Goal: Information Seeking & Learning: Learn about a topic

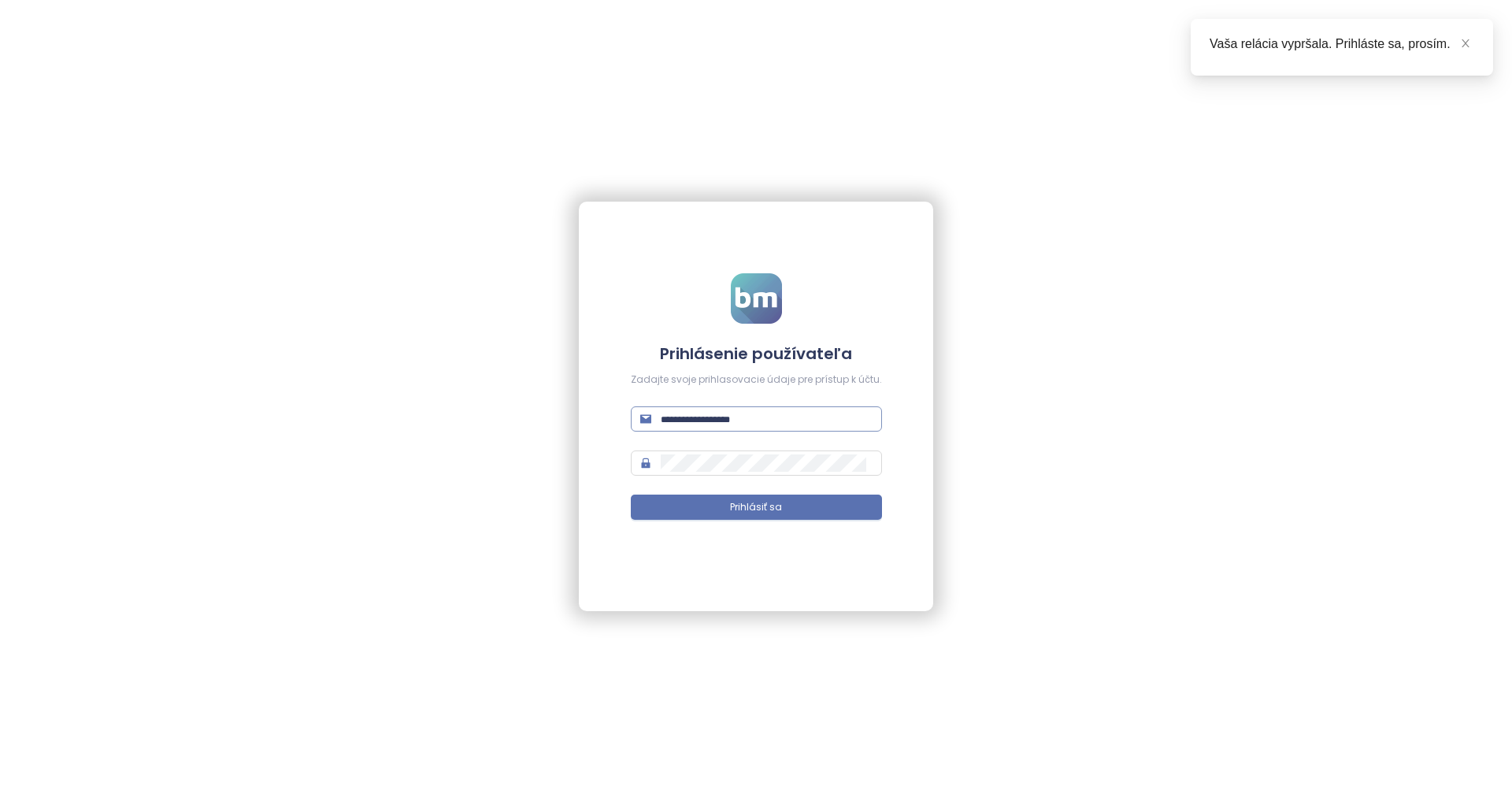
type input "**********"
click at [806, 422] on input "**********" at bounding box center [766, 419] width 212 height 17
click at [807, 508] on button "Prihlásiť sa" at bounding box center [756, 507] width 251 height 25
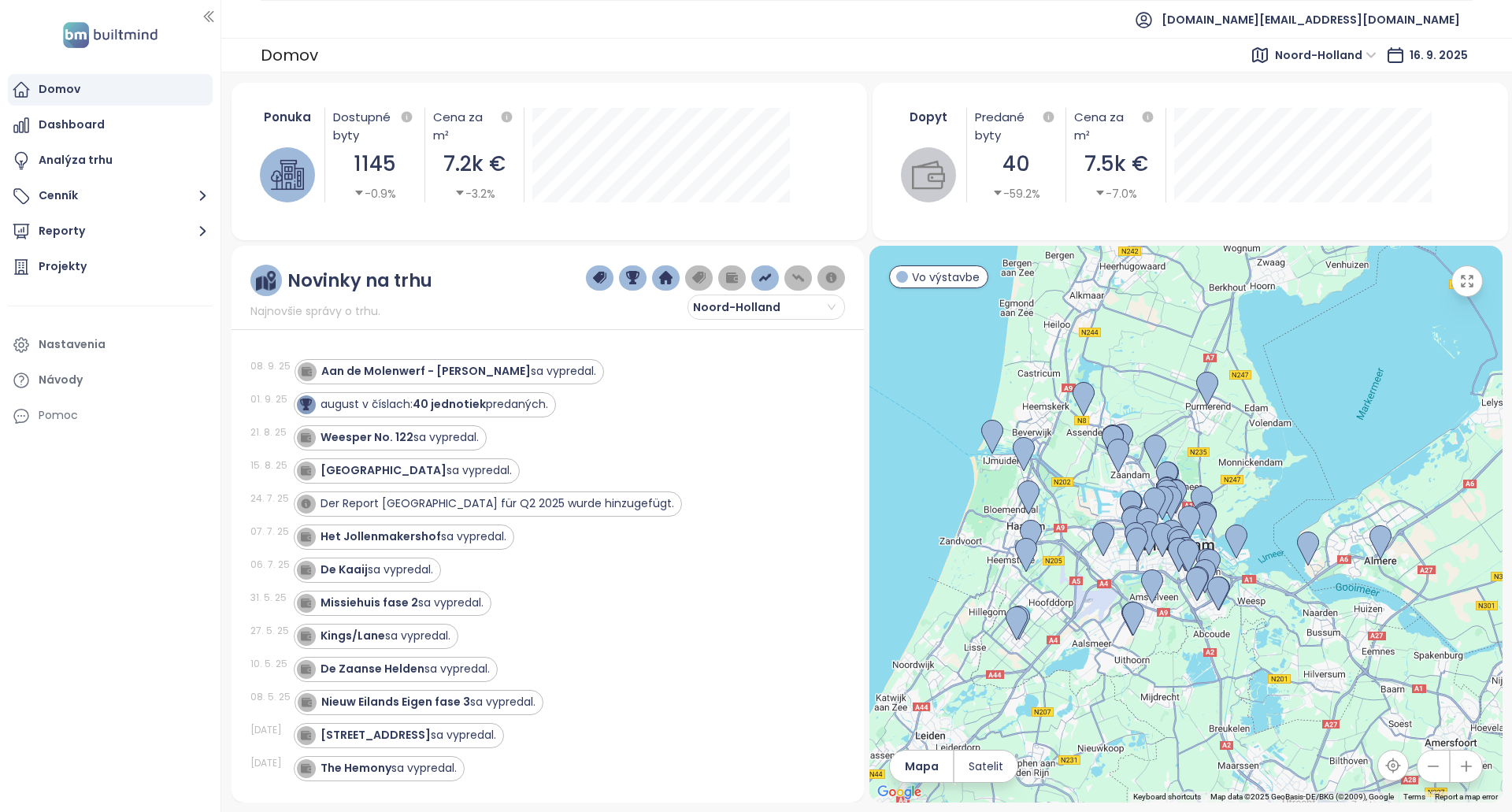
click at [1348, 59] on span "Noord-Holland" at bounding box center [1326, 55] width 102 height 24
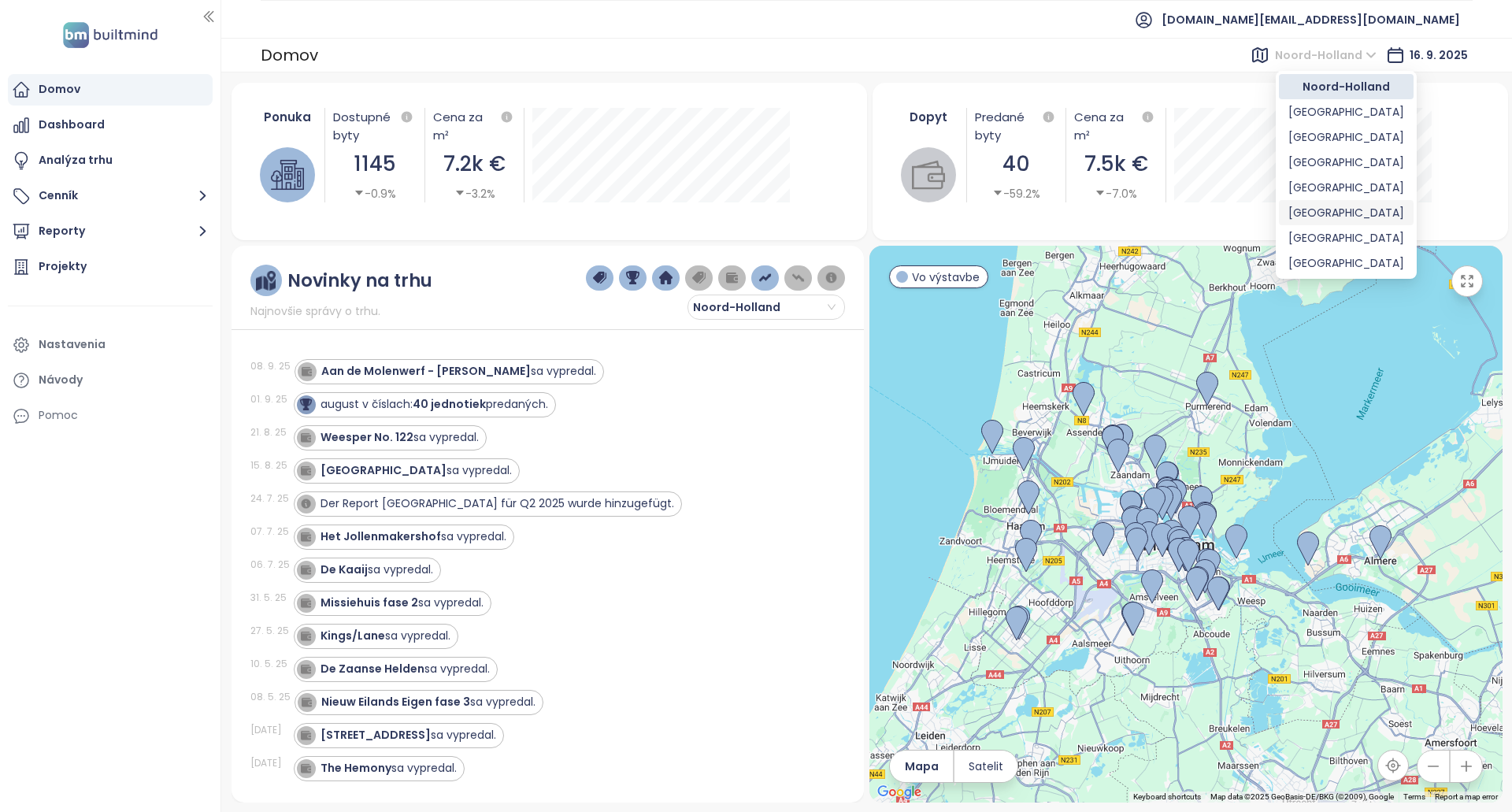
click at [1338, 213] on div "Vienna" at bounding box center [1346, 213] width 116 height 17
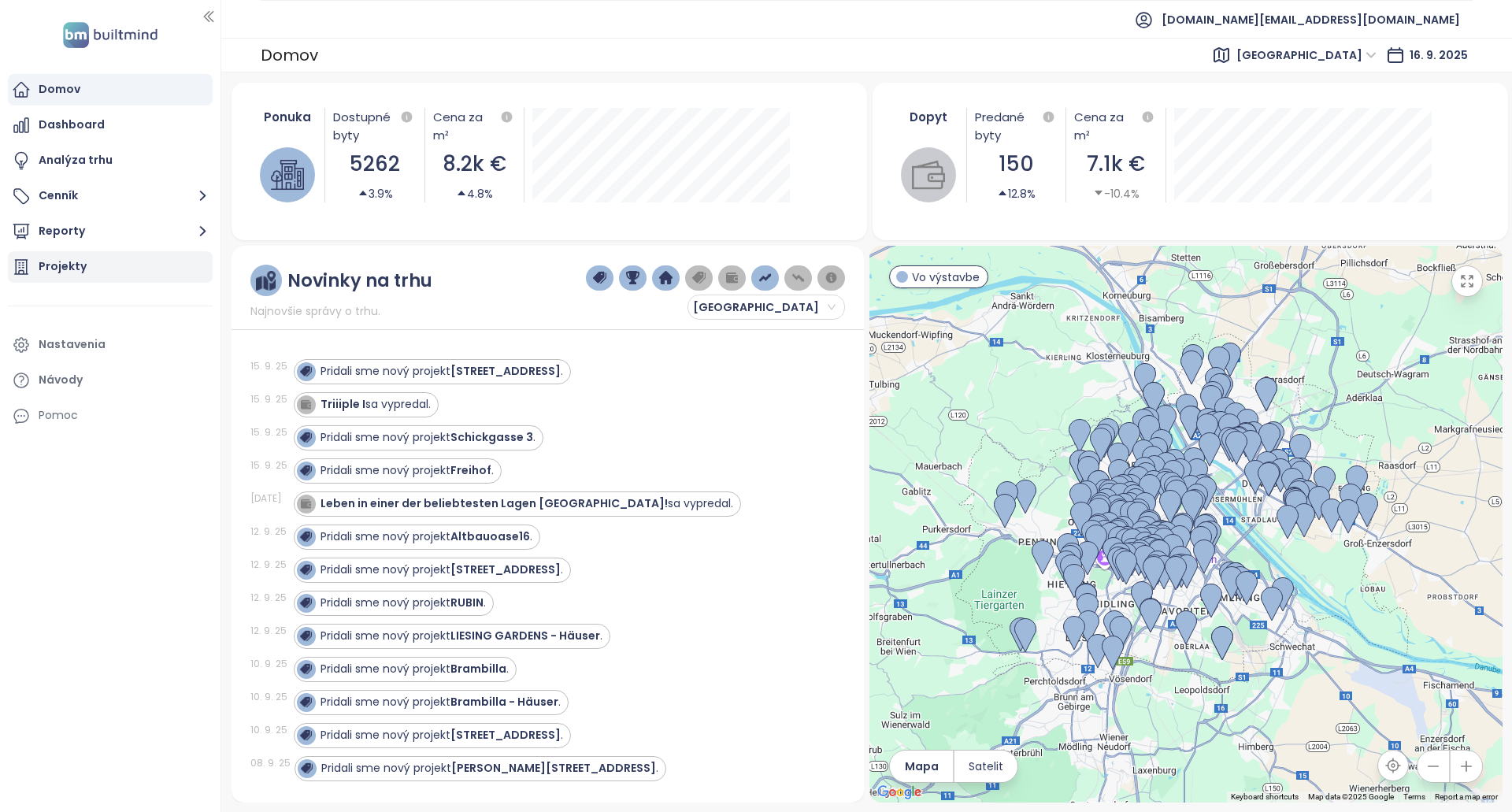
click at [142, 262] on div "Projekty" at bounding box center [110, 266] width 205 height 31
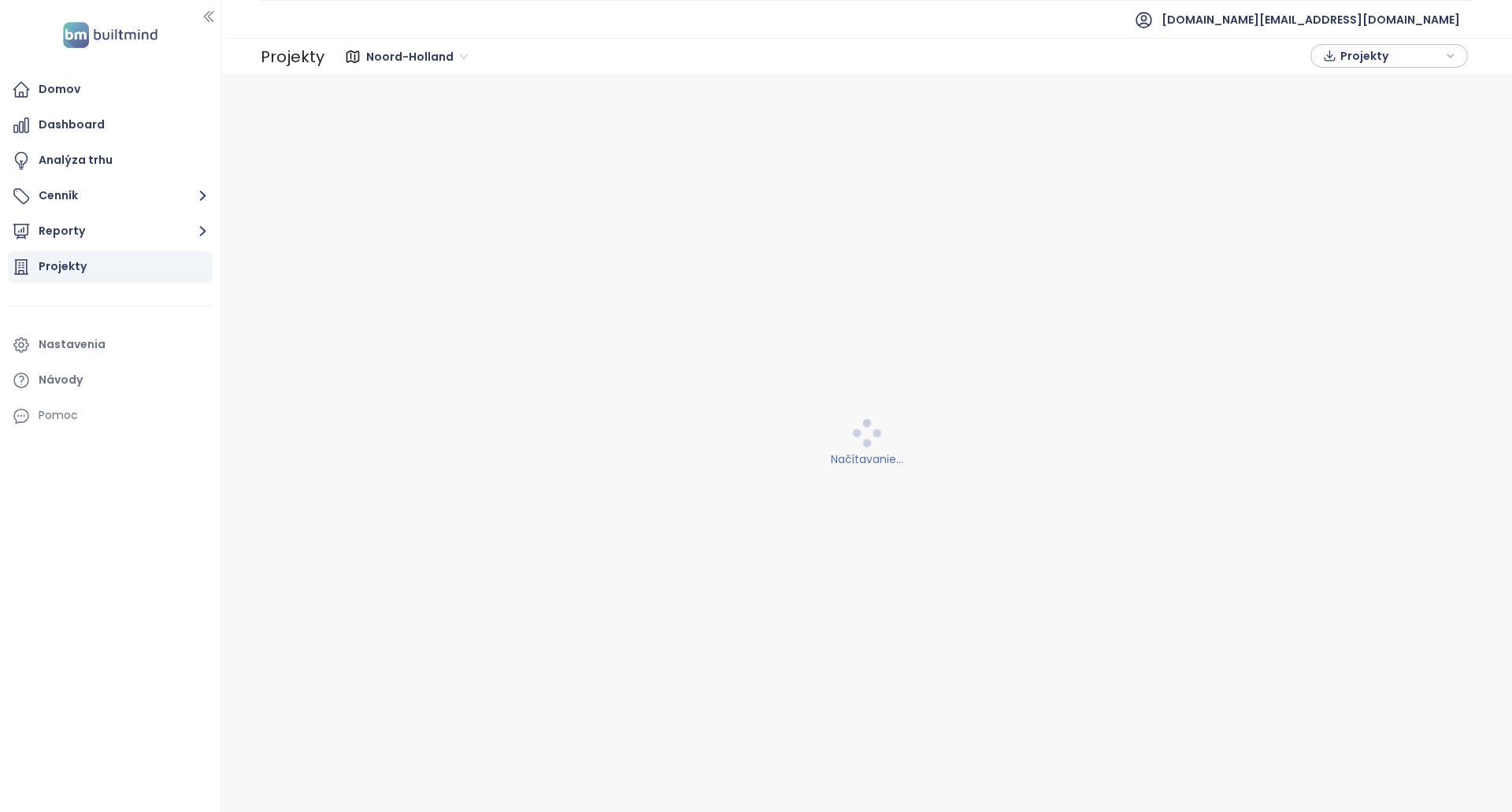
click at [394, 57] on span "Noord-Holland" at bounding box center [417, 56] width 102 height 24
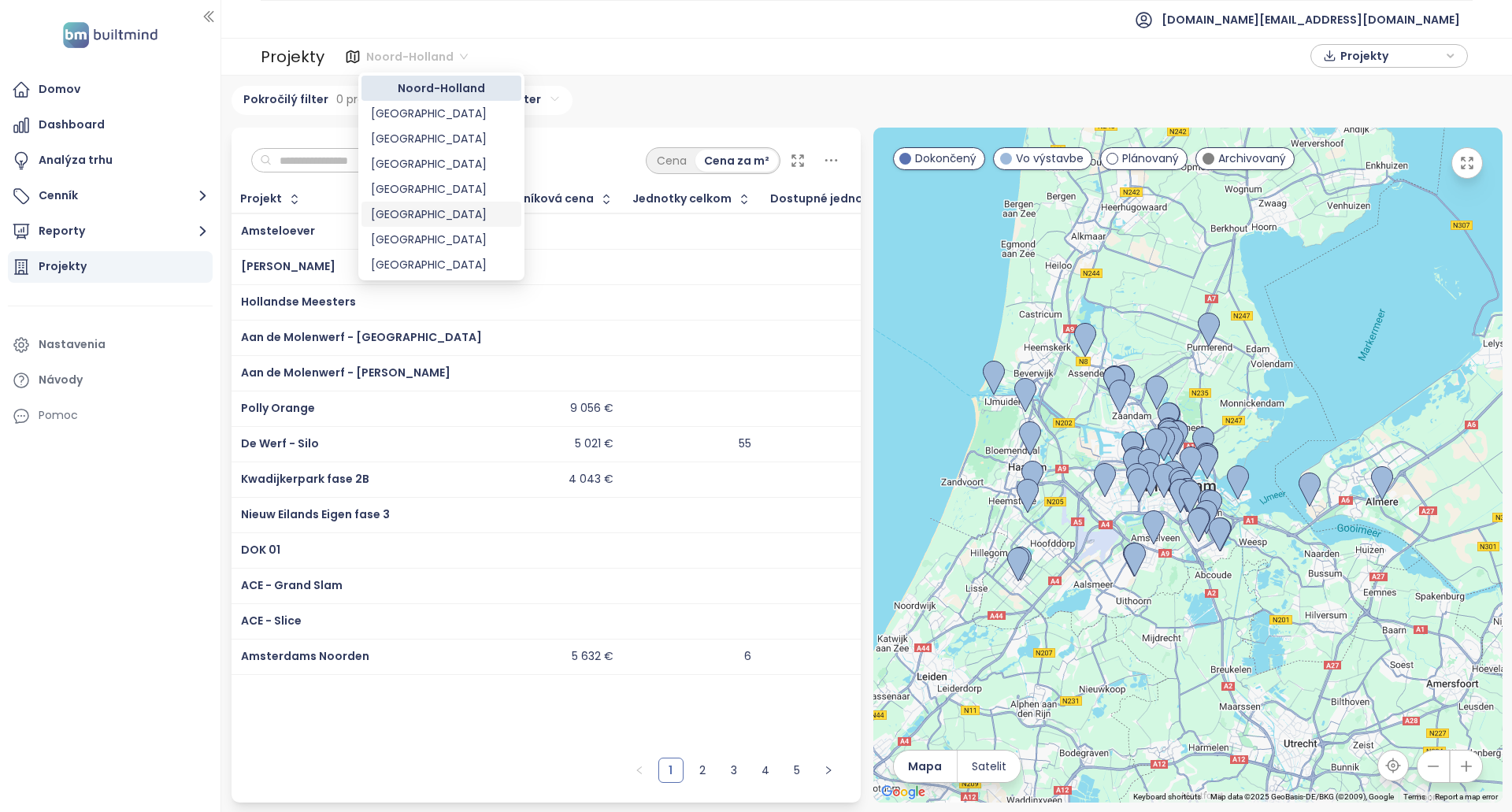
click at [435, 219] on div "Vienna" at bounding box center [441, 215] width 141 height 17
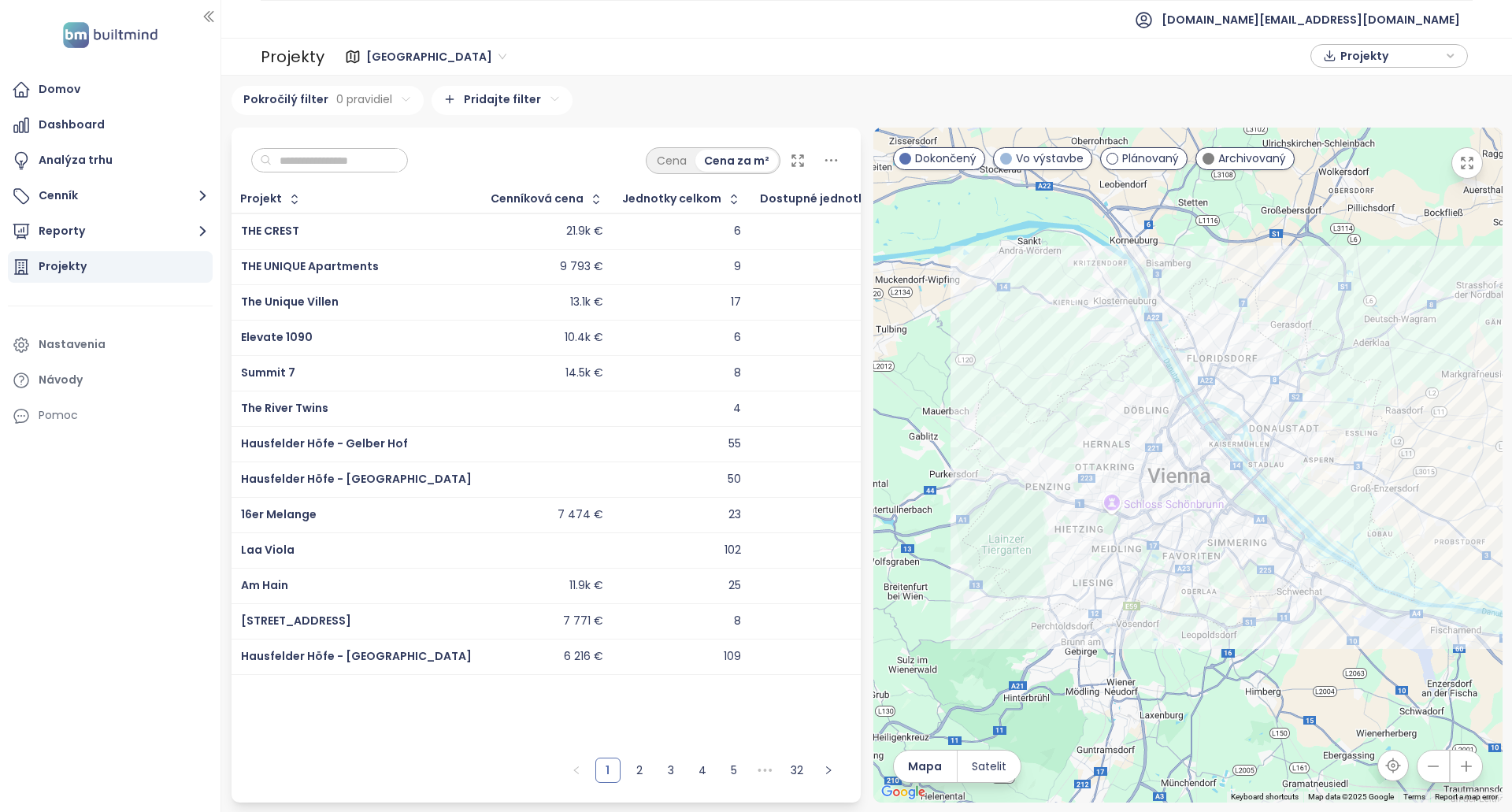
click at [399, 168] on input "text" at bounding box center [336, 160] width 128 height 24
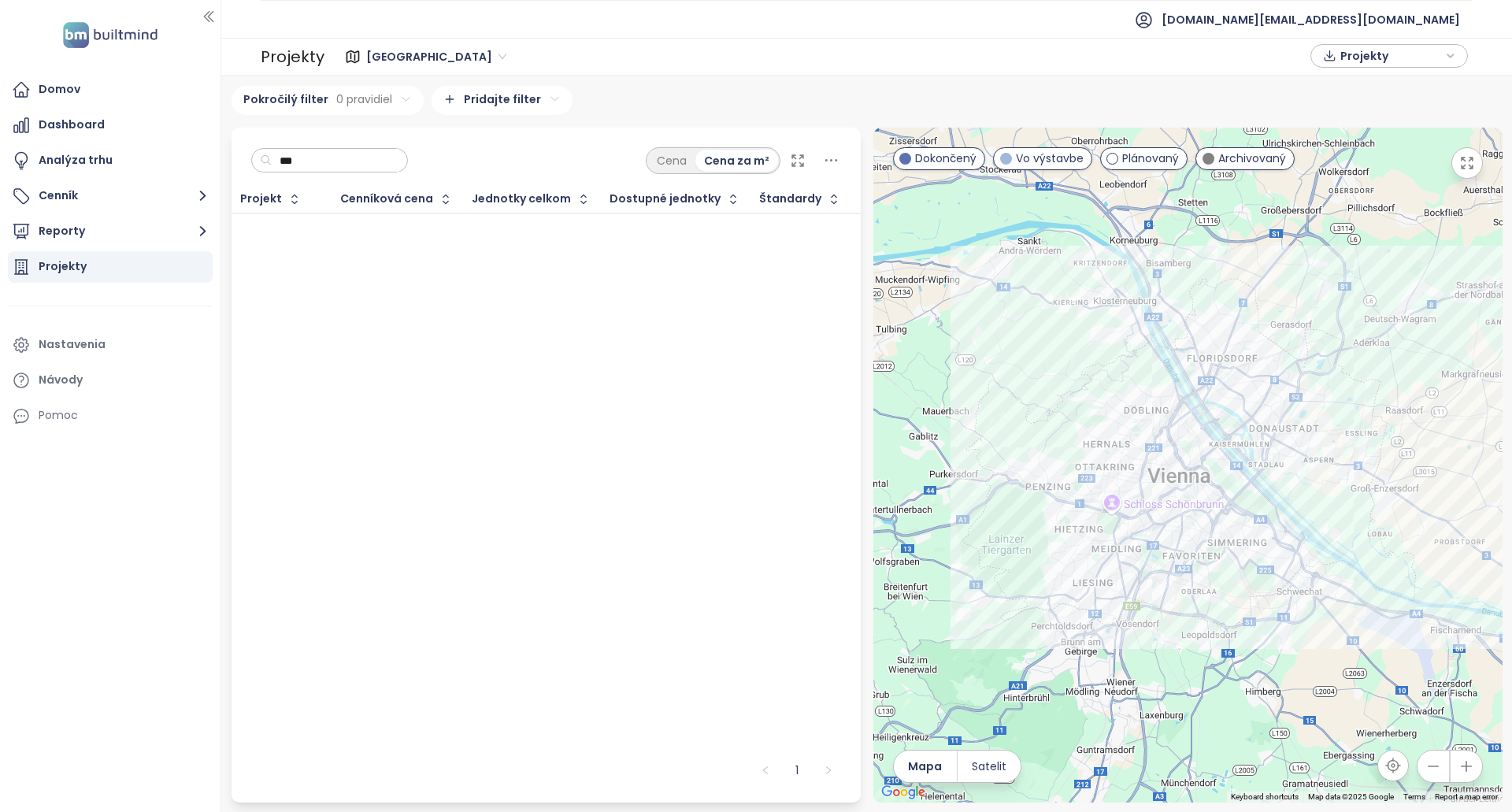
type input "**"
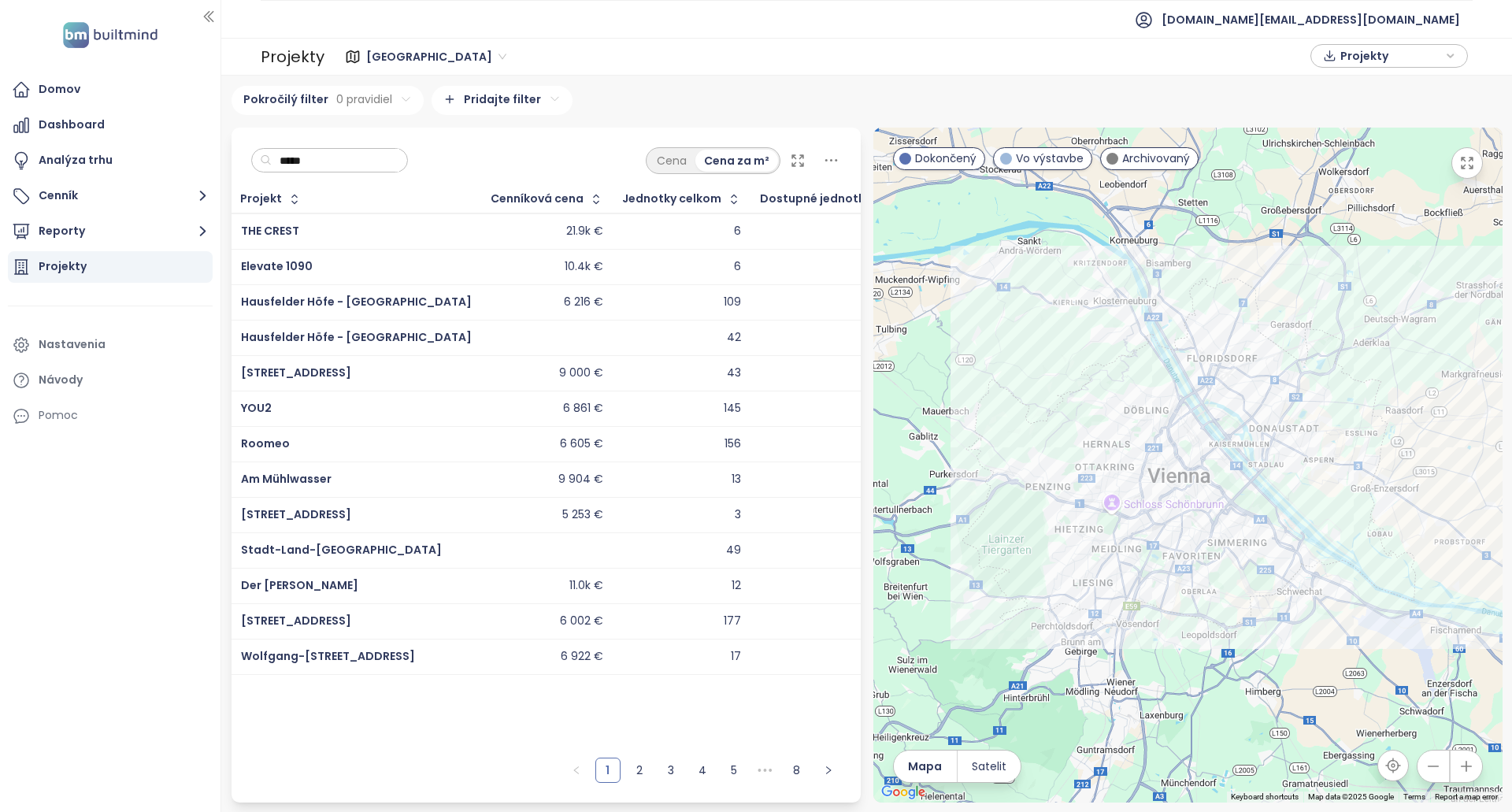
click at [366, 541] on div "Stadt-Land-Berg" at bounding box center [356, 550] width 231 height 19
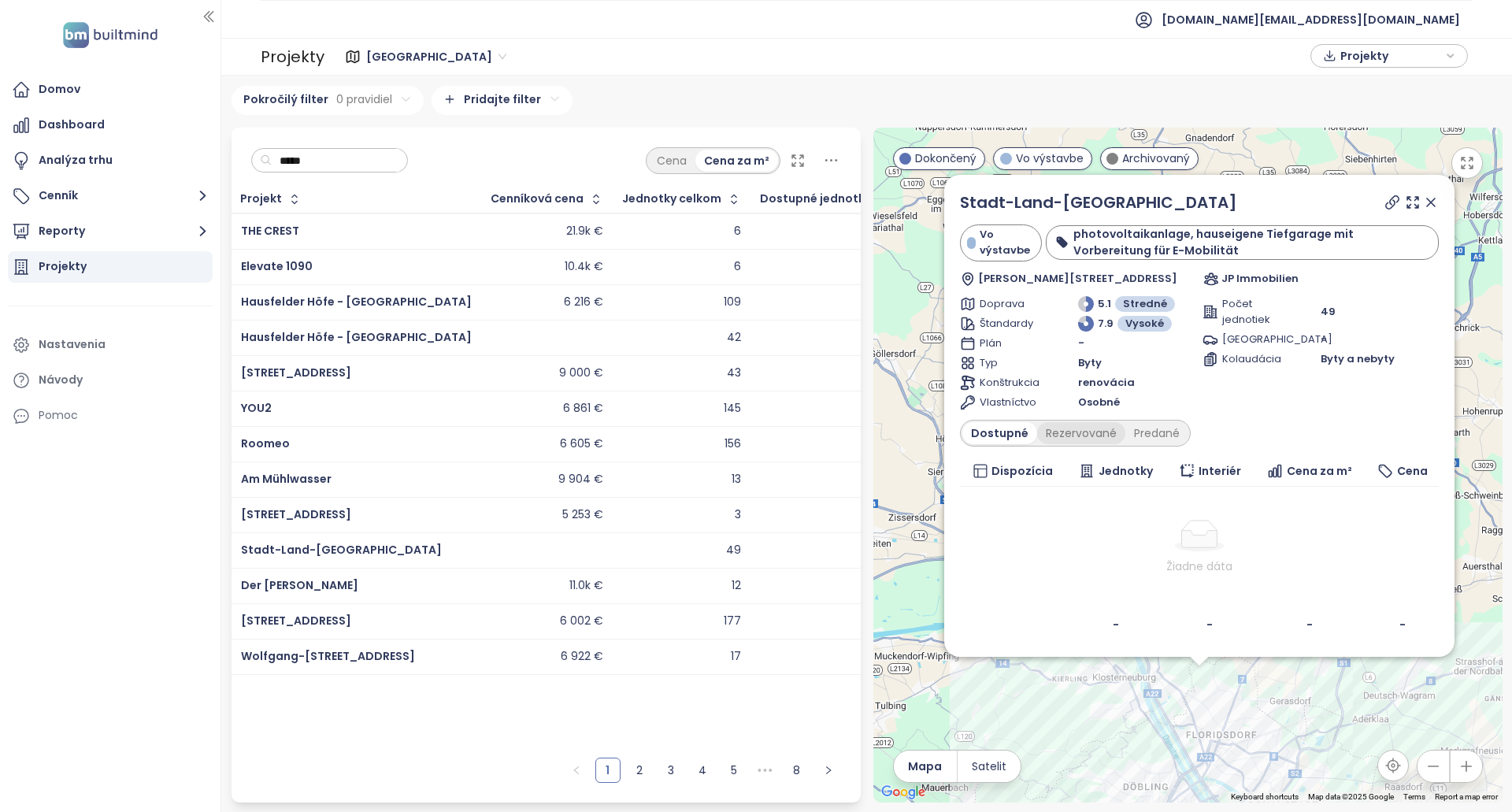
click at [1087, 436] on div "Rezervované" at bounding box center [1082, 433] width 88 height 22
click at [982, 422] on div "Dostupné Rezervované Predané" at bounding box center [1075, 433] width 231 height 26
click at [1385, 199] on icon at bounding box center [1393, 202] width 16 height 16
click at [1042, 200] on link "Stadt-Land-Berg" at bounding box center [1099, 201] width 278 height 22
copy link "Stadt-Land-Berg"
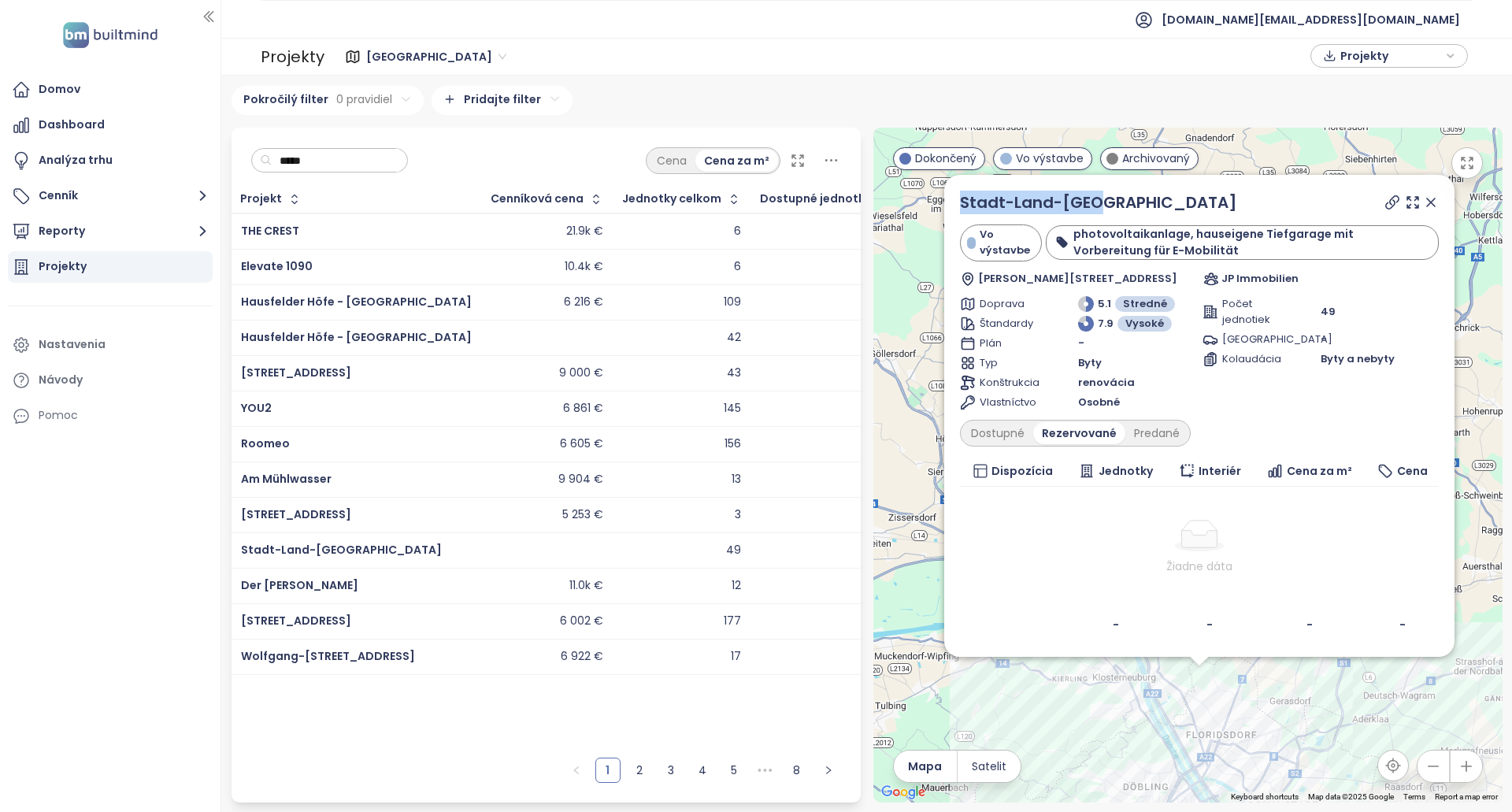
drag, startPoint x: 1108, startPoint y: 193, endPoint x: 946, endPoint y: 196, distance: 162.0
click at [946, 196] on div "Stadt-Land-Berg Vo výstavbe photovoltaikanlage, hauseigene Tiefgarage mit Vorbe…" at bounding box center [1200, 416] width 511 height 482
copy link "Stadt-Land-Berg"
drag, startPoint x: 999, startPoint y: 430, endPoint x: 1019, endPoint y: 444, distance: 24.4
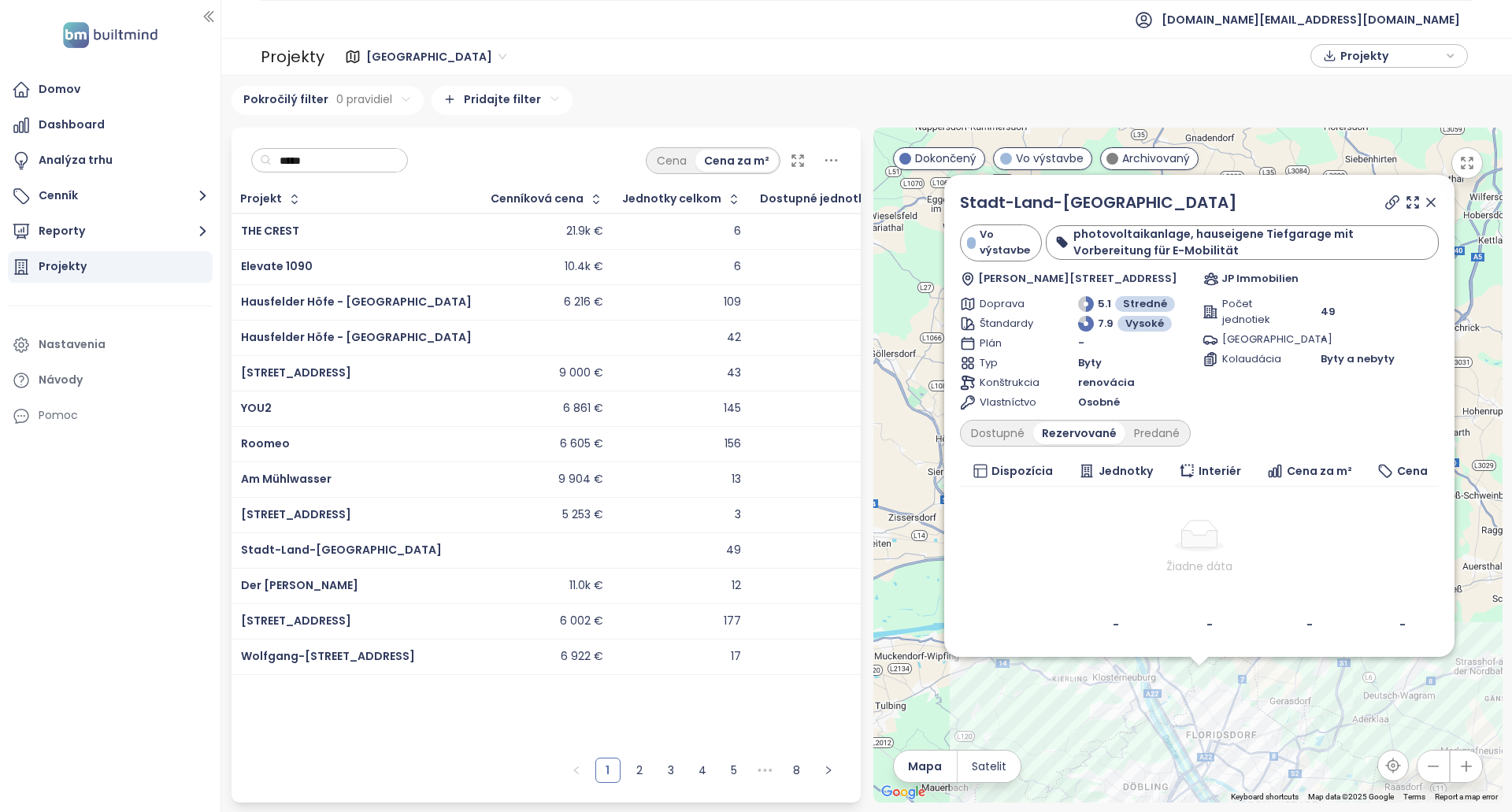
click at [1000, 431] on div "Dostupné" at bounding box center [997, 433] width 71 height 22
click at [1133, 435] on div "Predané" at bounding box center [1156, 433] width 63 height 22
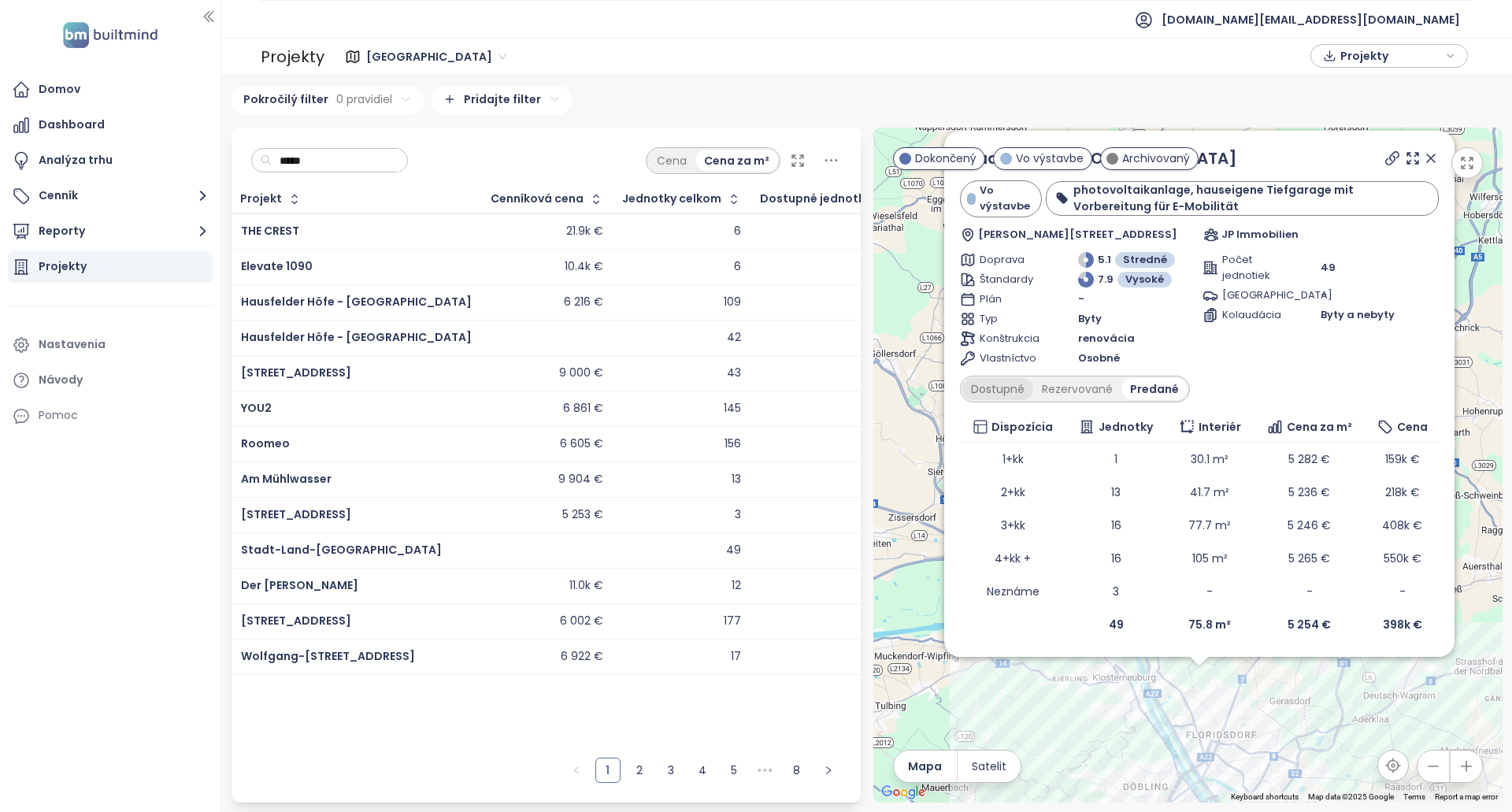
click at [979, 386] on div "Dostupné" at bounding box center [997, 389] width 71 height 22
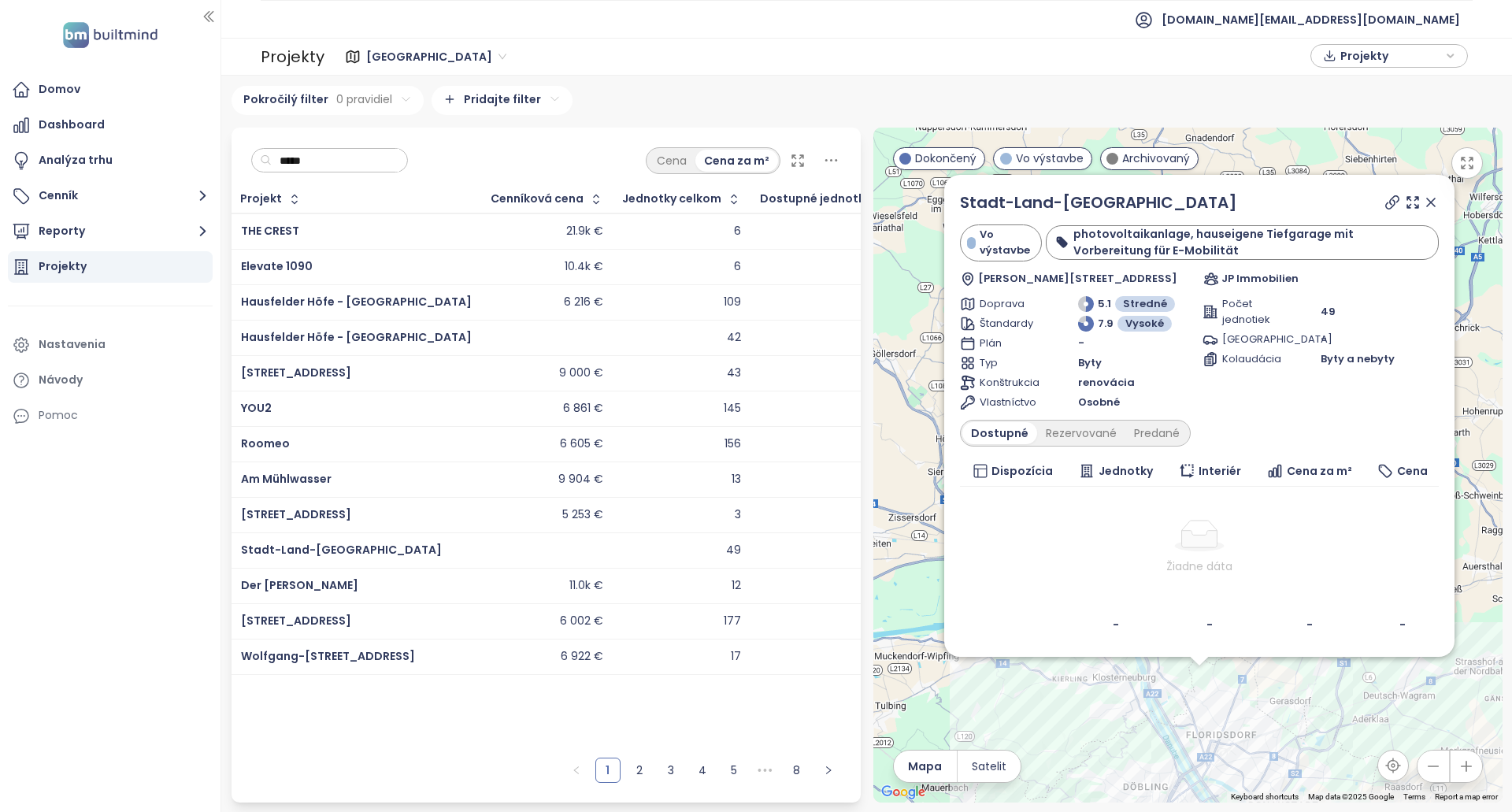
click at [317, 161] on input "*****" at bounding box center [336, 160] width 128 height 24
click at [317, 162] on input "*****" at bounding box center [336, 160] width 128 height 24
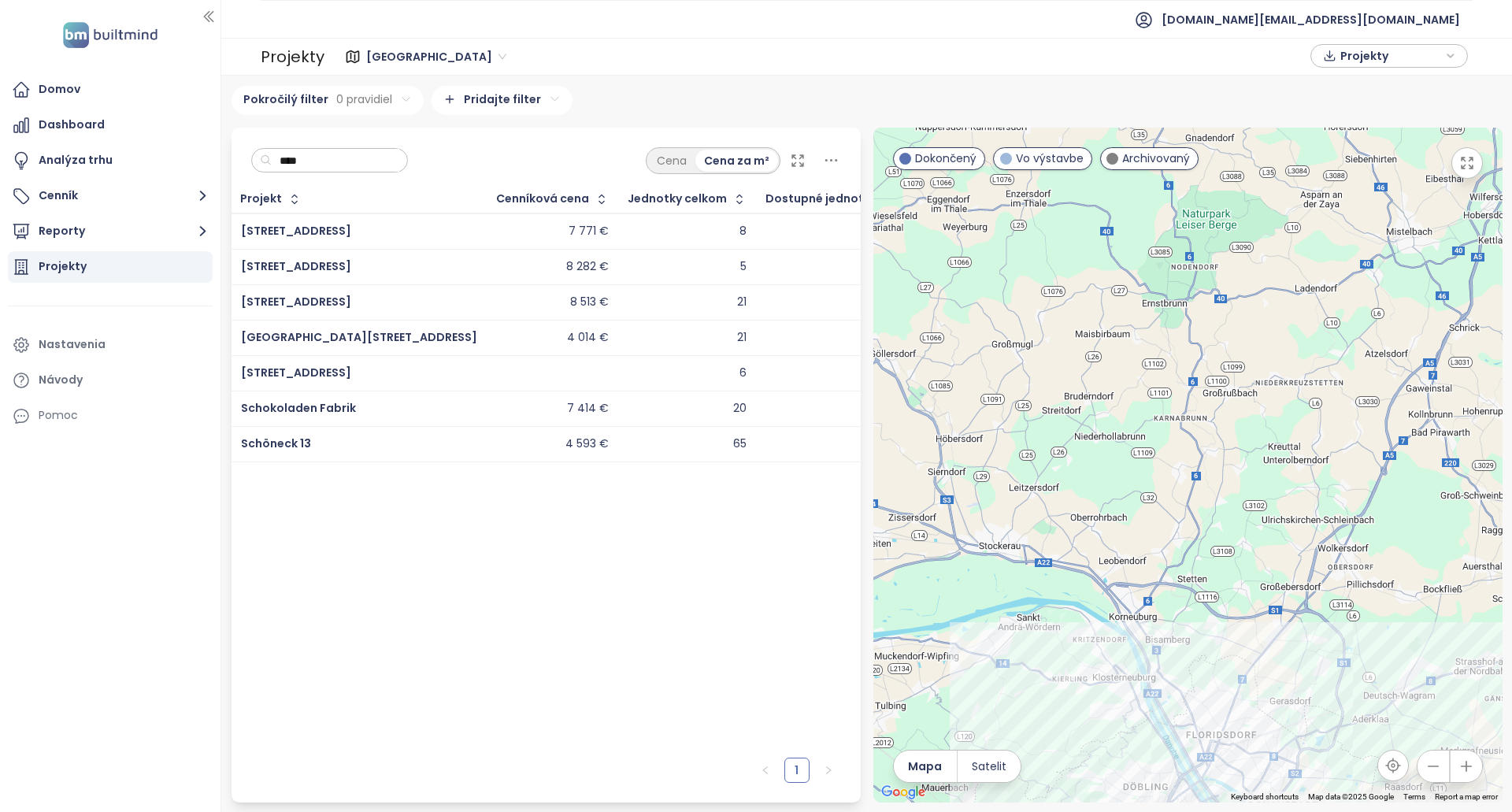
click at [412, 231] on div "Schönbrunner Straße 60" at bounding box center [358, 231] width 236 height 19
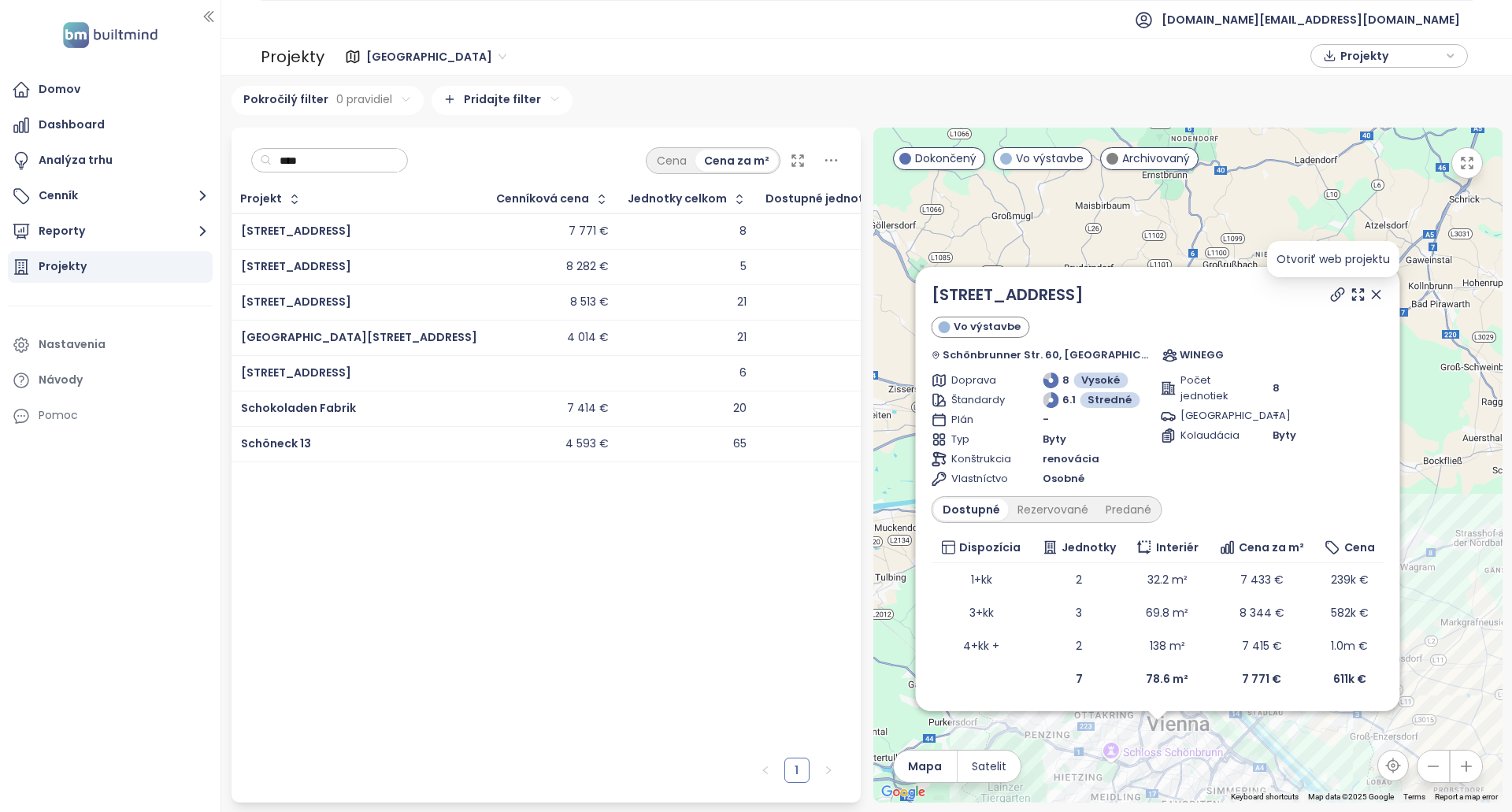
click at [1330, 294] on icon at bounding box center [1338, 295] width 16 height 16
click at [1028, 516] on div "Rezervované" at bounding box center [1053, 509] width 88 height 22
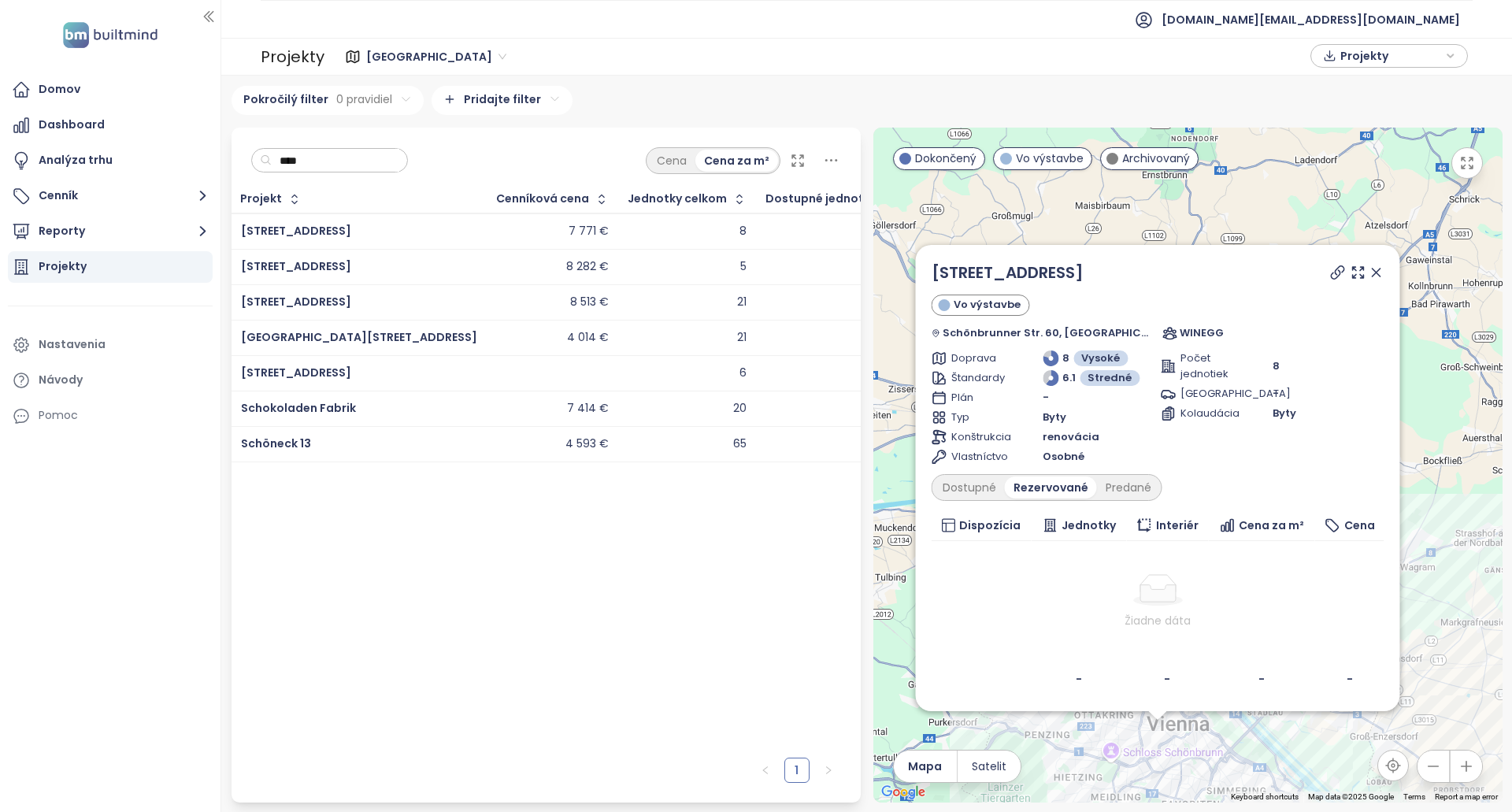
click at [1138, 502] on div "Schönbrunner Straße 60 Vo výstavbe Schönbrunner Str. 60, 1050 Wien, Austria WIN…" at bounding box center [1157, 478] width 453 height 435
click at [1136, 492] on div "Predané" at bounding box center [1128, 487] width 63 height 22
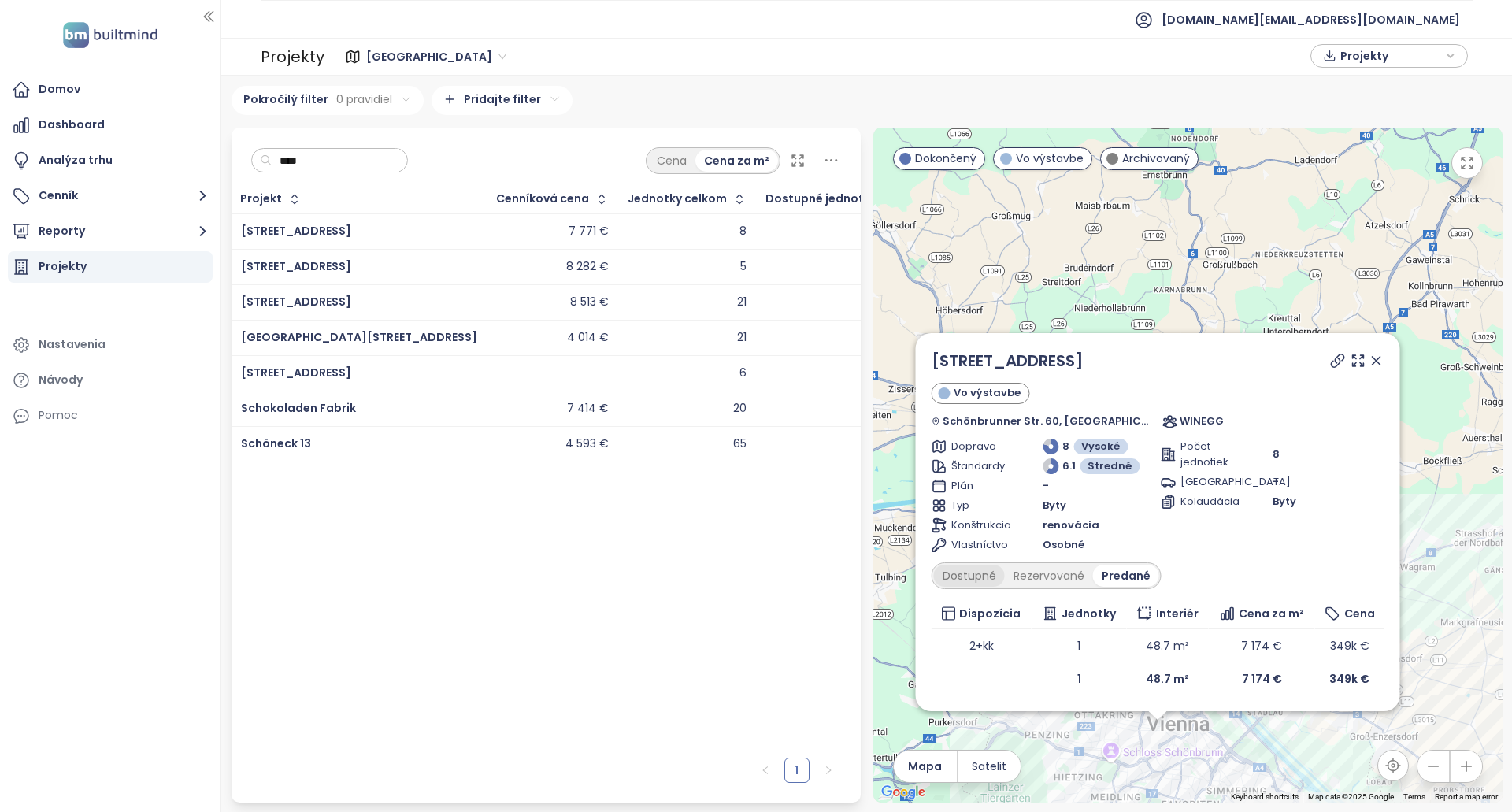
click at [985, 572] on div "Dostupné" at bounding box center [969, 575] width 71 height 22
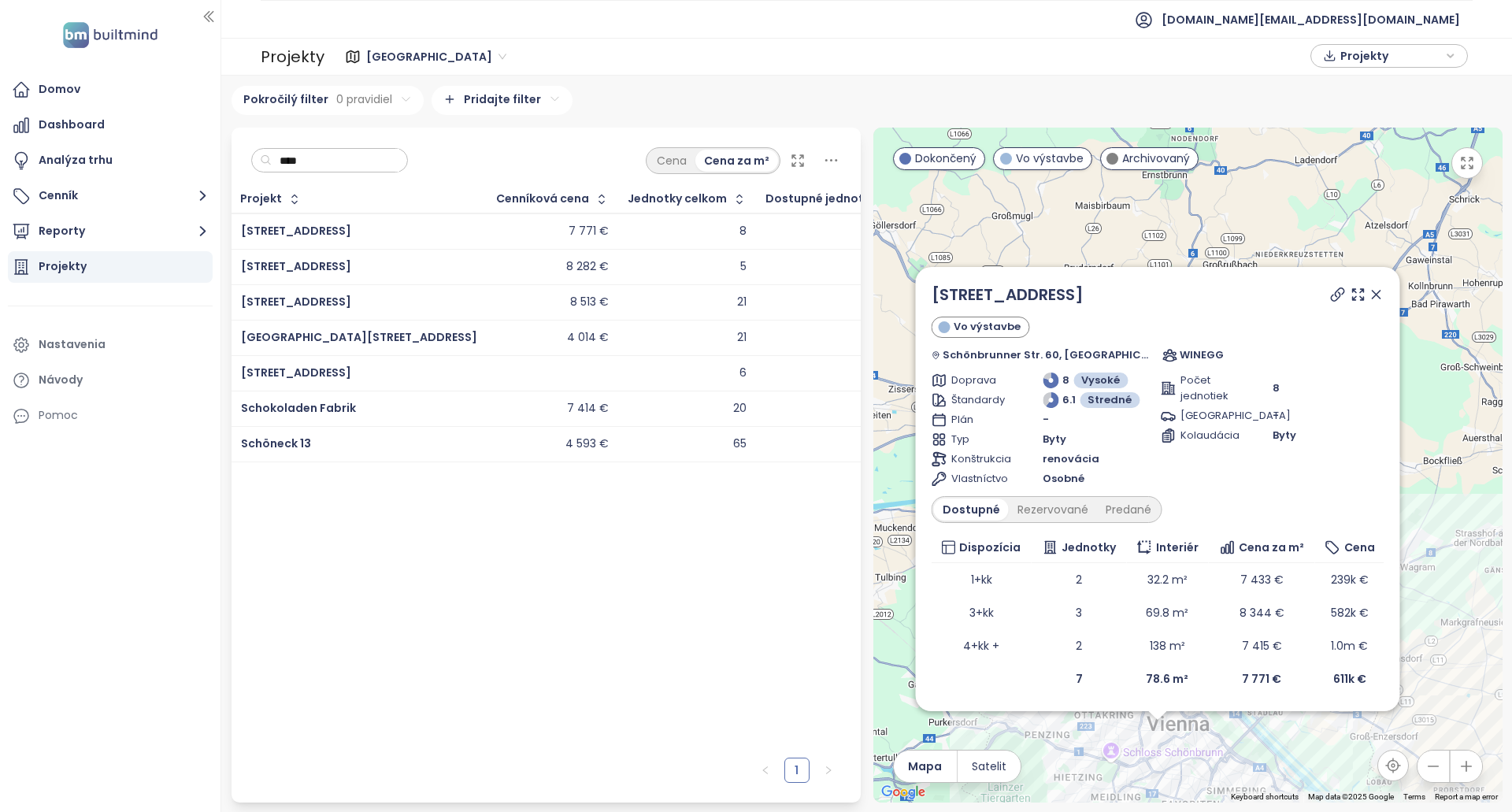
copy div "Schönbrunner Straße 60"
drag, startPoint x: 1169, startPoint y: 284, endPoint x: 918, endPoint y: 294, distance: 251.2
click at [918, 294] on div "Schönbrunner Straße 60 Vo výstavbe Schönbrunner Str. 60, 1050 Wien, Austria WIN…" at bounding box center [1187, 465] width 629 height 675
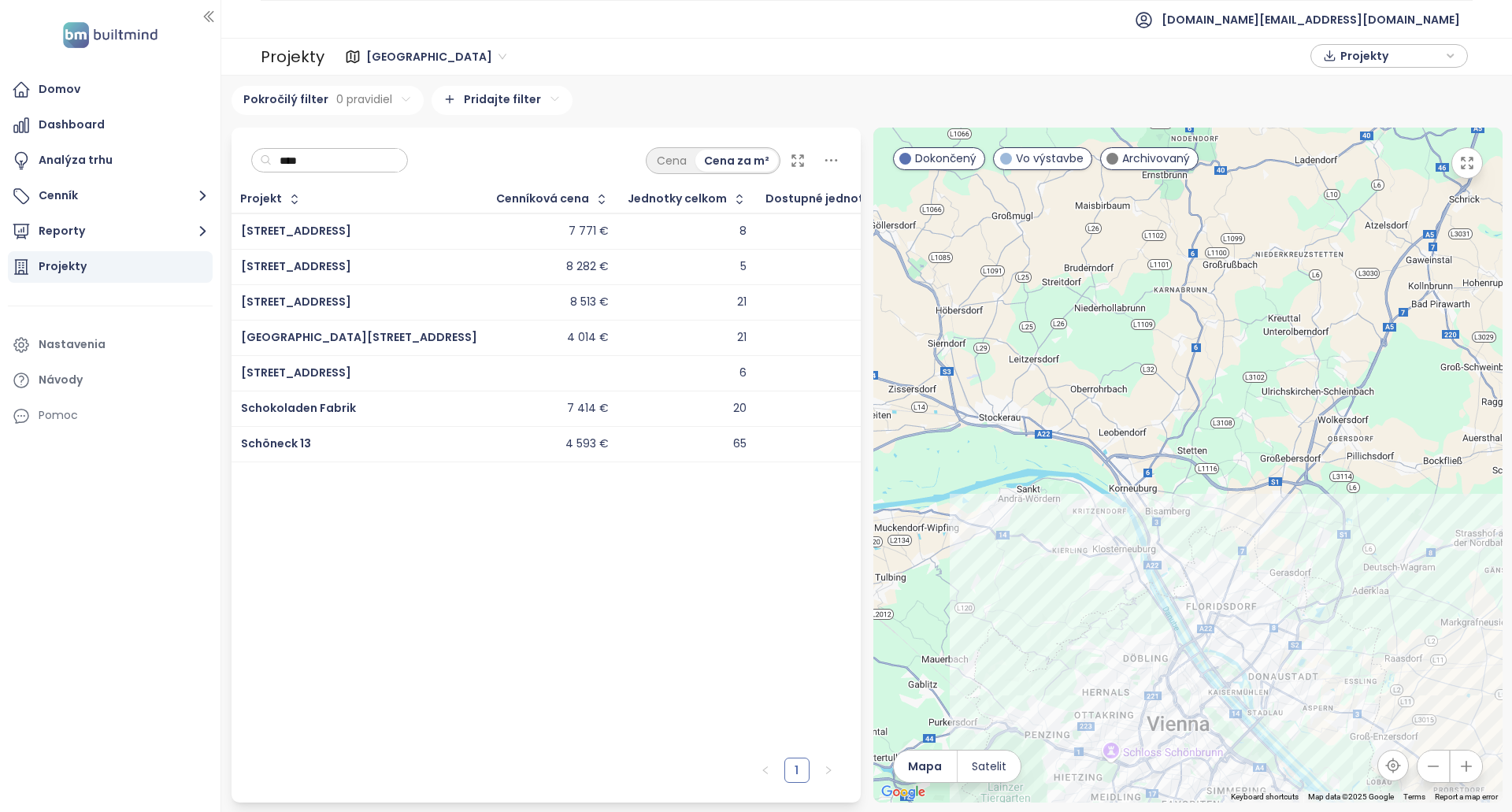
click at [364, 145] on div "**** Cena Cena za m²" at bounding box center [546, 157] width 629 height 58
click at [362, 149] on input "****" at bounding box center [336, 160] width 128 height 24
click at [360, 151] on input "****" at bounding box center [336, 160] width 128 height 24
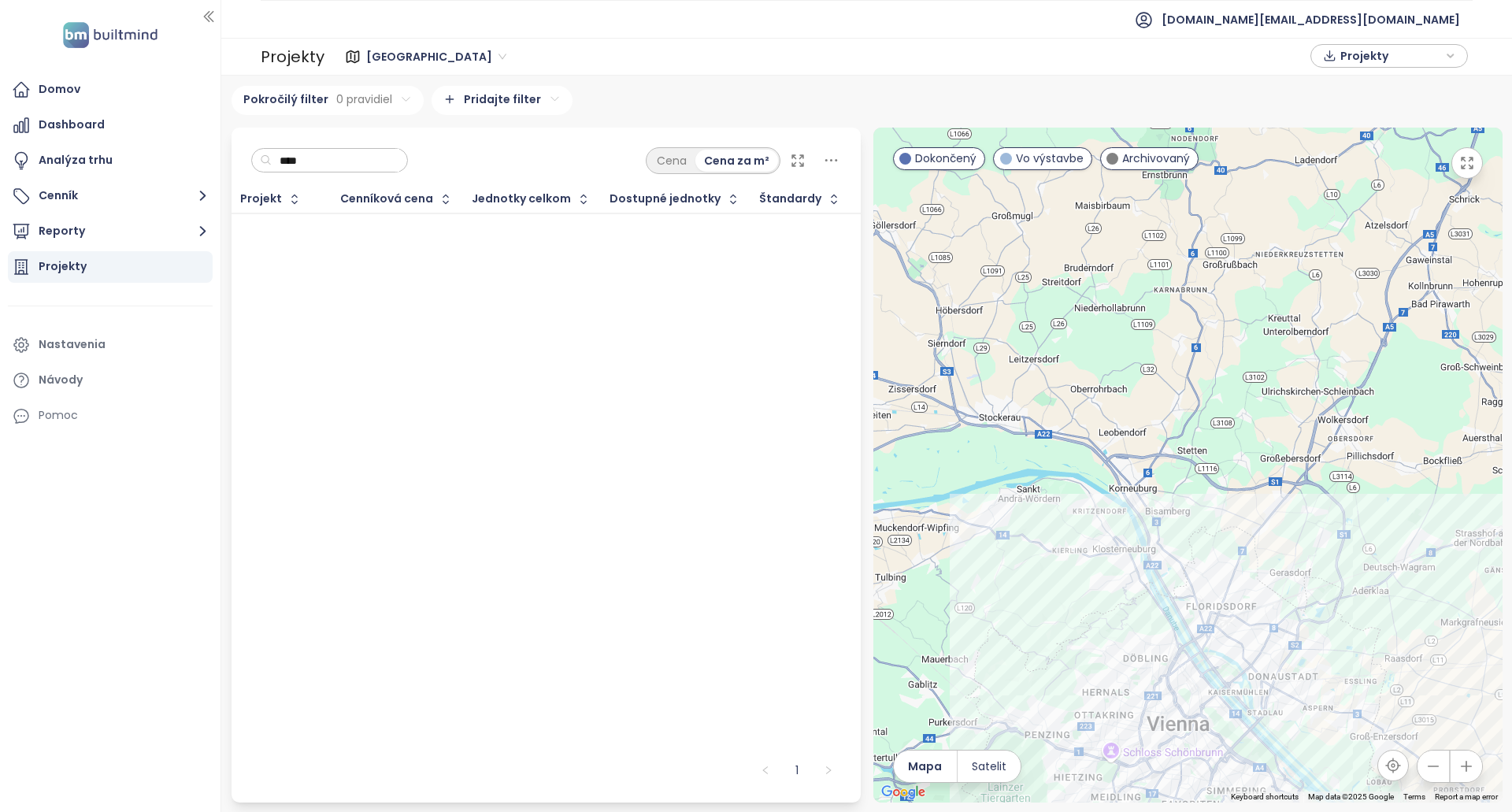
type input "*****"
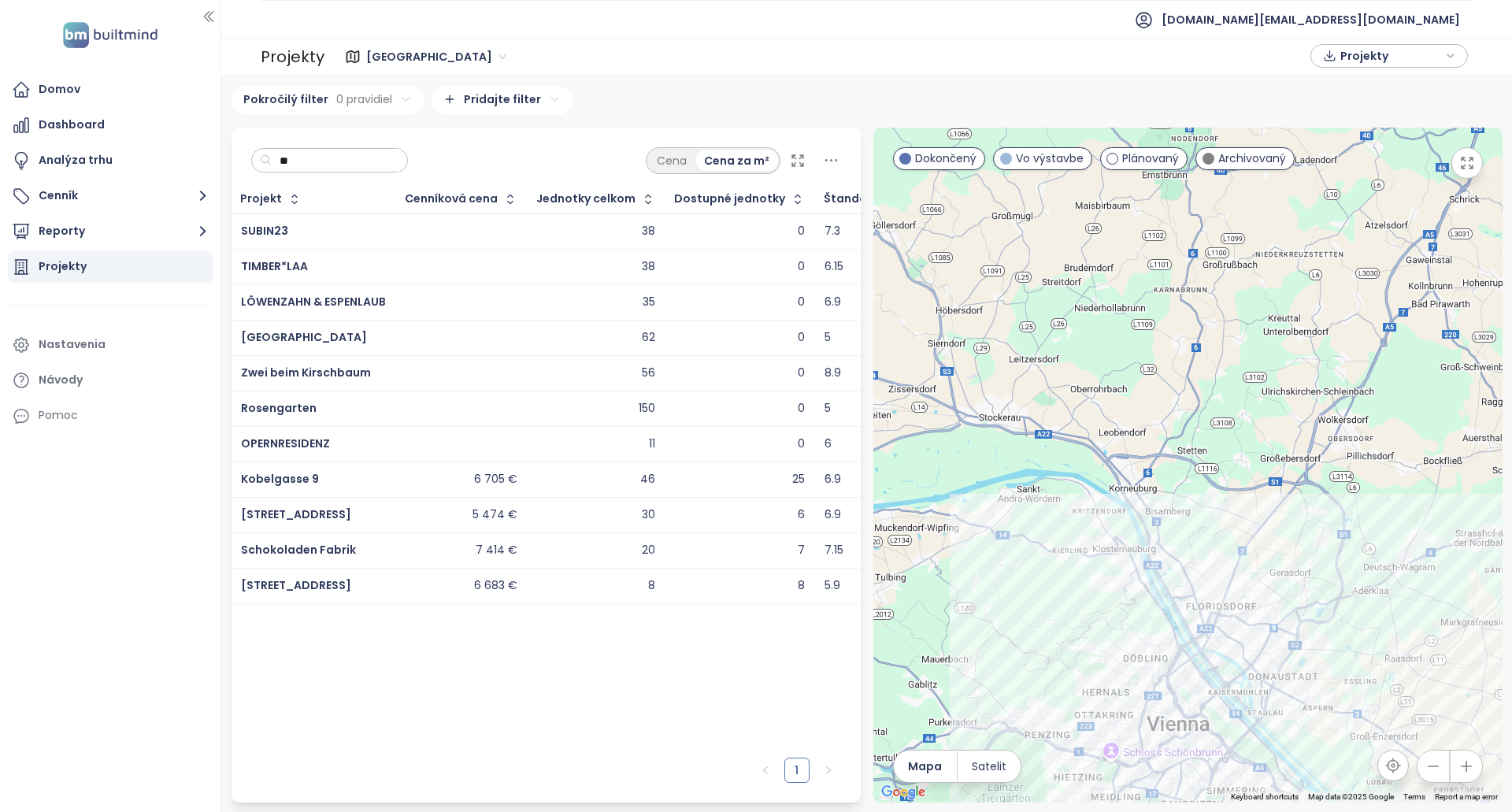
type input "***"
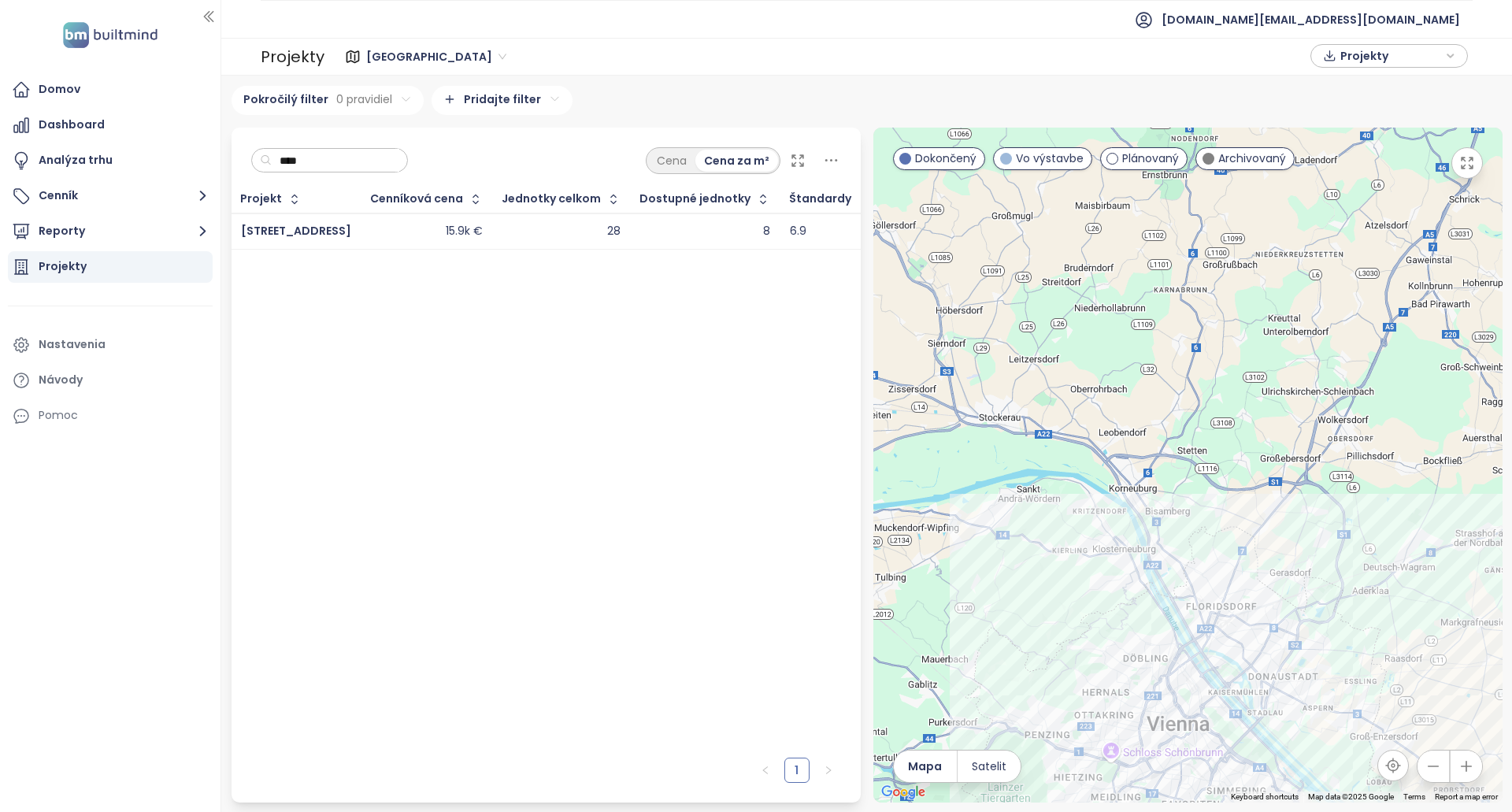
click at [653, 252] on div "Projekt Cenníková cena Jednotky celkom Dostupné jednotky Štandardy Karolinengas…" at bounding box center [546, 468] width 629 height 564
click at [661, 241] on td "8" at bounding box center [706, 231] width 150 height 37
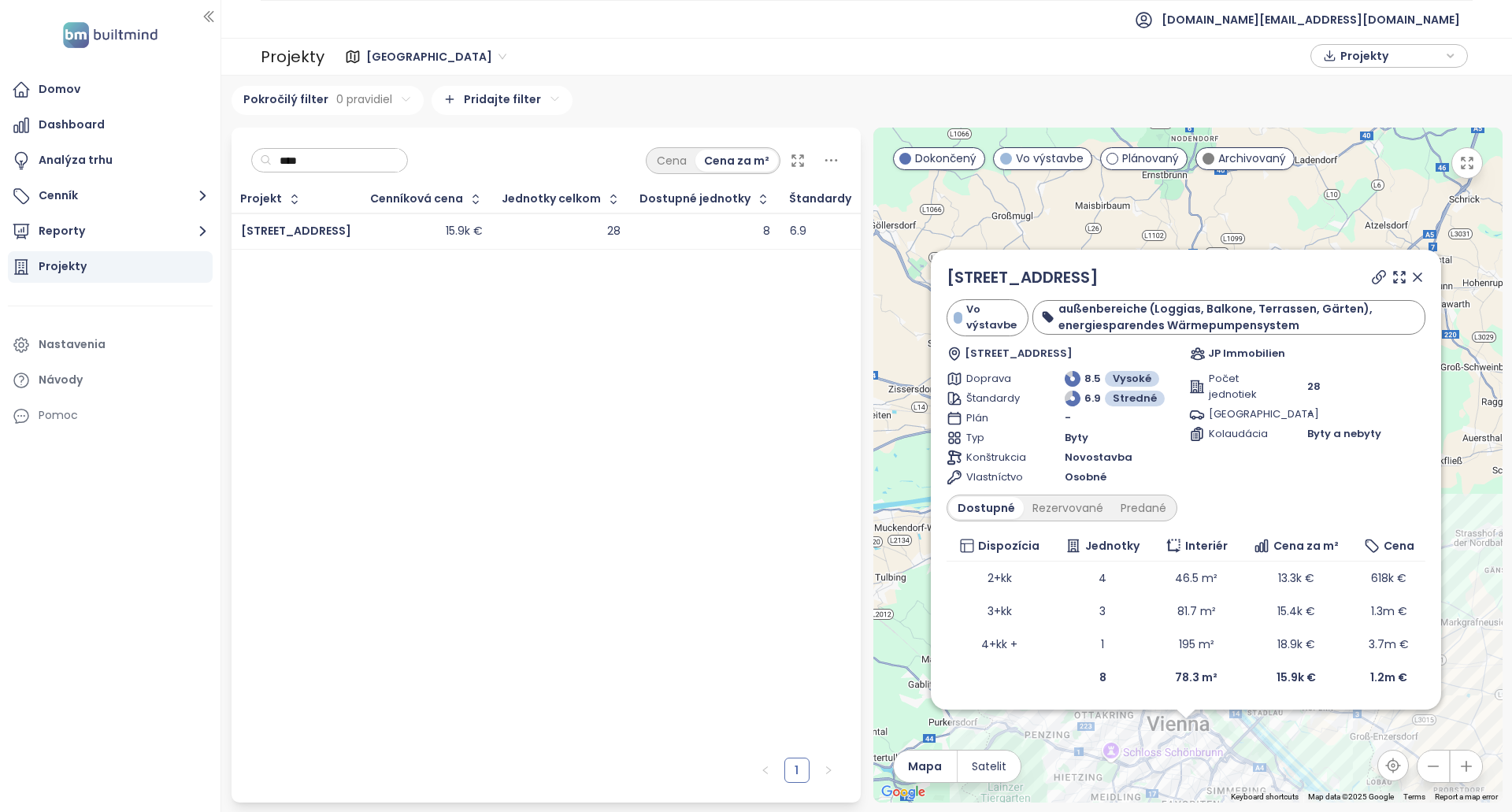
copy link "Karolinengasse 10"
drag, startPoint x: 1133, startPoint y: 282, endPoint x: 943, endPoint y: 281, distance: 190.0
click at [943, 281] on div "Karolinengasse 10 Vo výstavbe außenbereiche (Loggias, Balkone, Terrassen, Gärte…" at bounding box center [1186, 479] width 511 height 460
click at [1081, 494] on div "Karolinengasse 10 Vo výstavbe außenbereiche (Loggias, Balkone, Terrassen, Gärte…" at bounding box center [1186, 479] width 479 height 428
click at [356, 157] on input "****" at bounding box center [336, 160] width 128 height 24
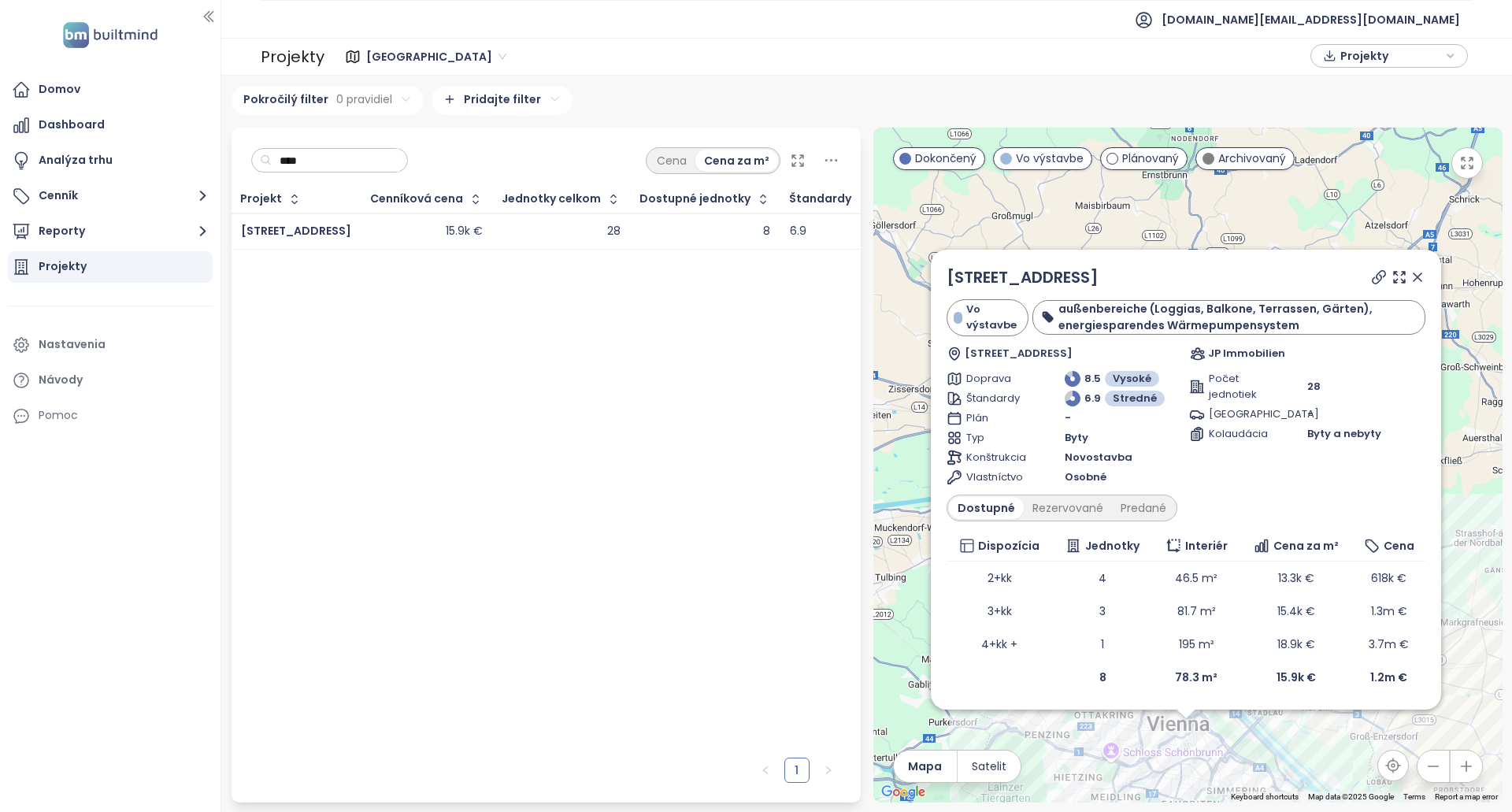
click at [356, 157] on input "****" at bounding box center [336, 160] width 128 height 24
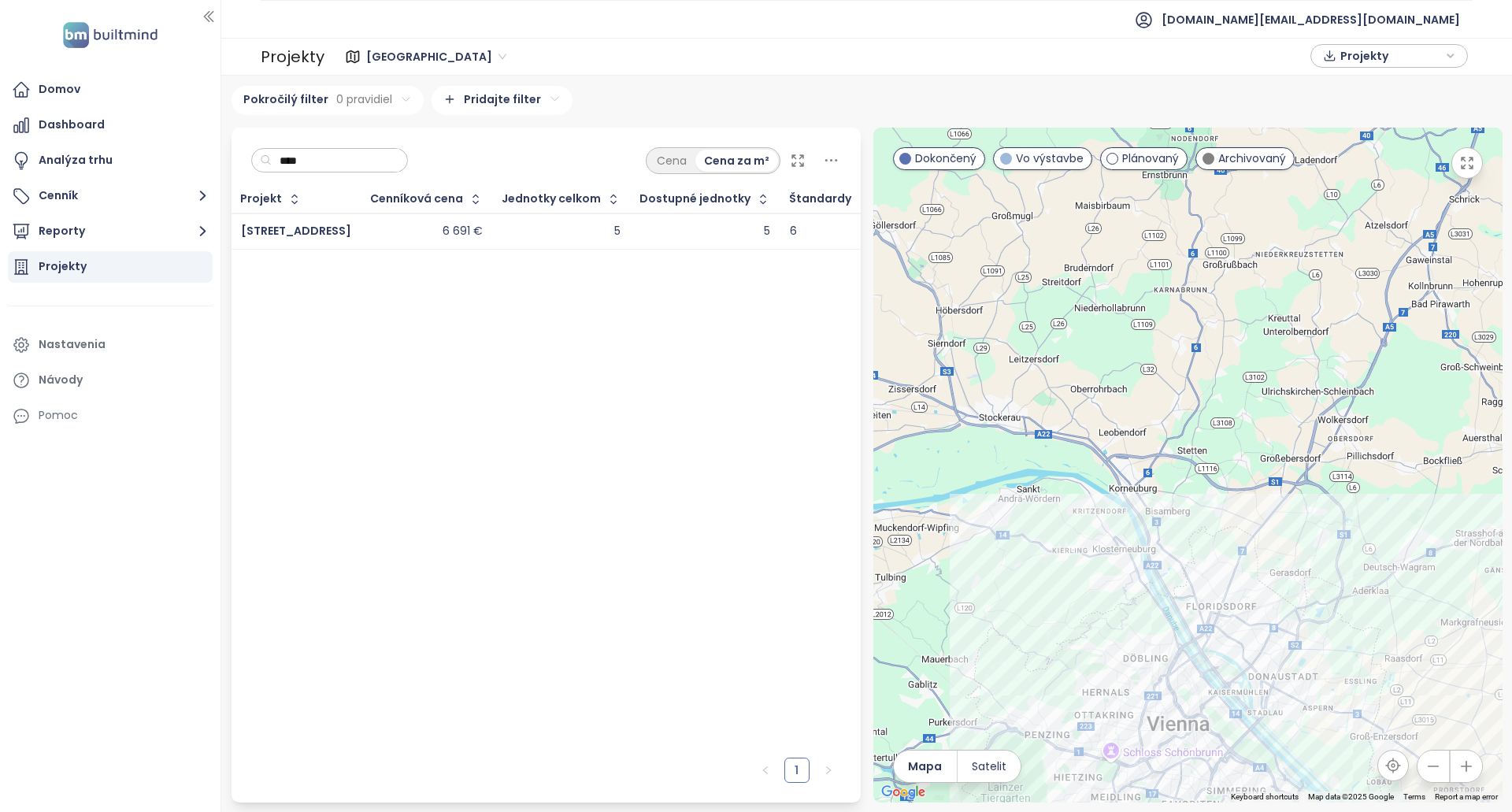
click at [465, 235] on div "6 691 €" at bounding box center [463, 231] width 40 height 14
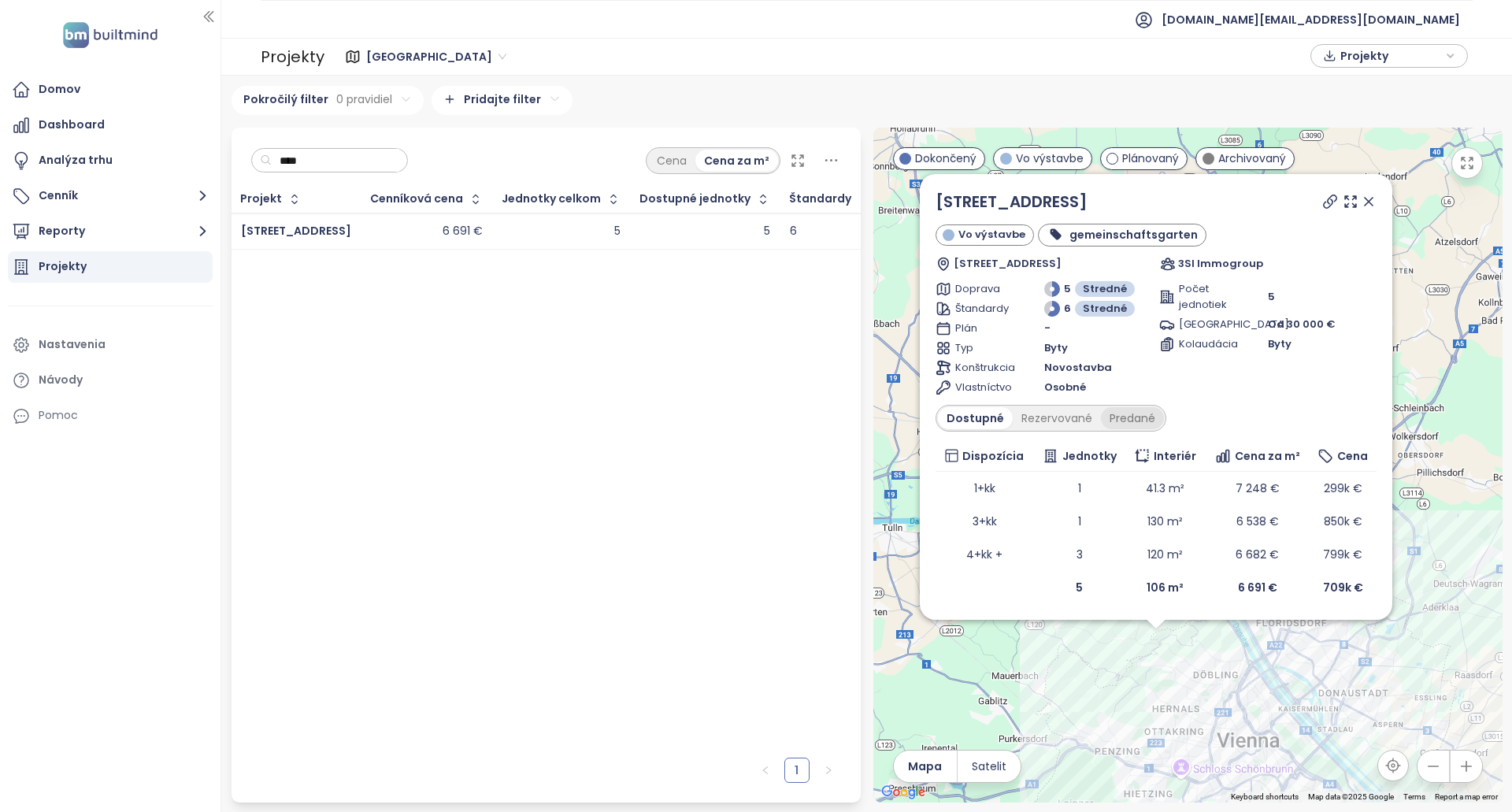
click at [1144, 413] on div "Predané" at bounding box center [1132, 418] width 63 height 22
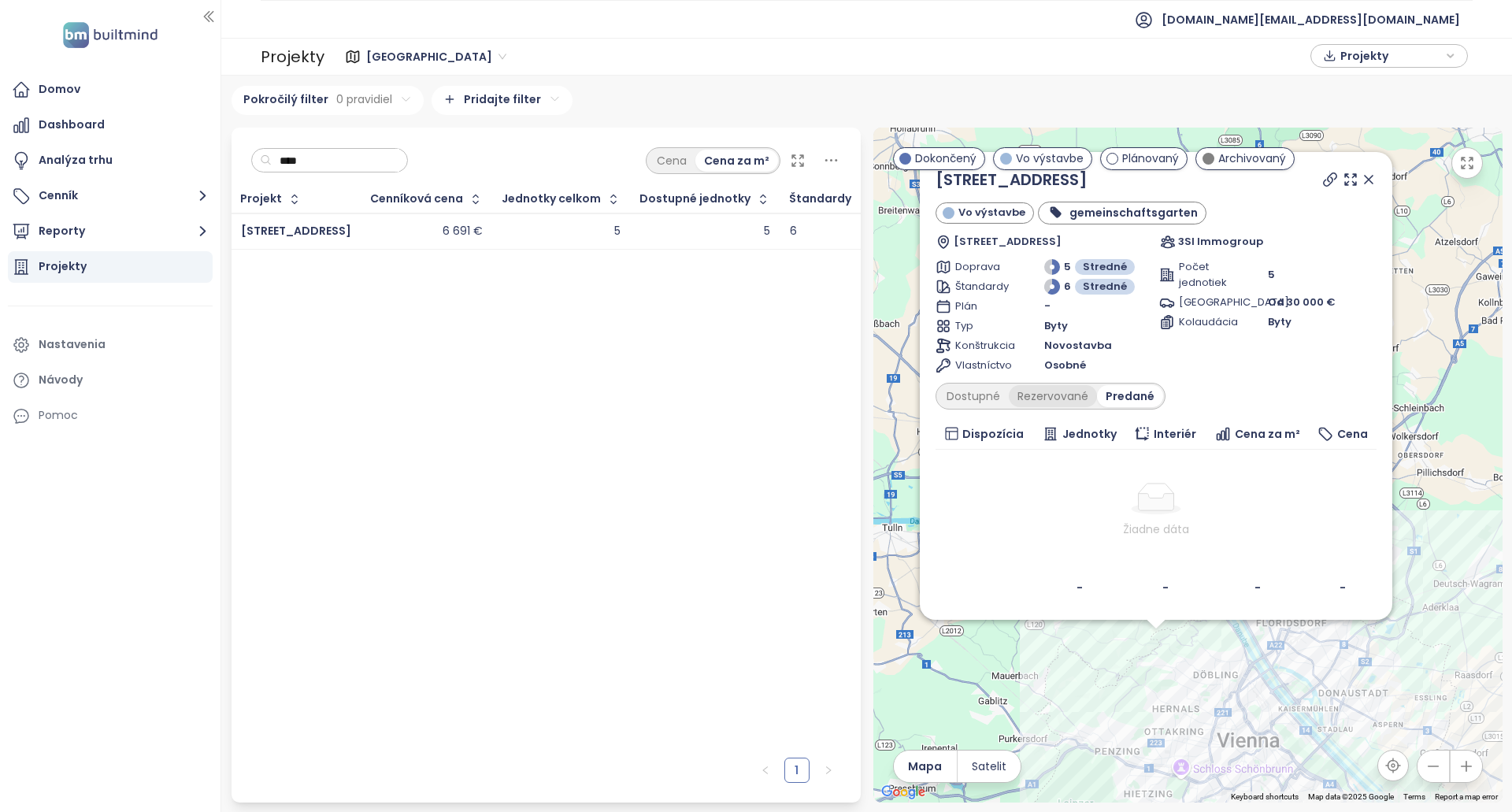
click at [1067, 406] on div "Rezervované" at bounding box center [1053, 395] width 88 height 22
click at [1000, 397] on div "Dostupné" at bounding box center [973, 395] width 71 height 22
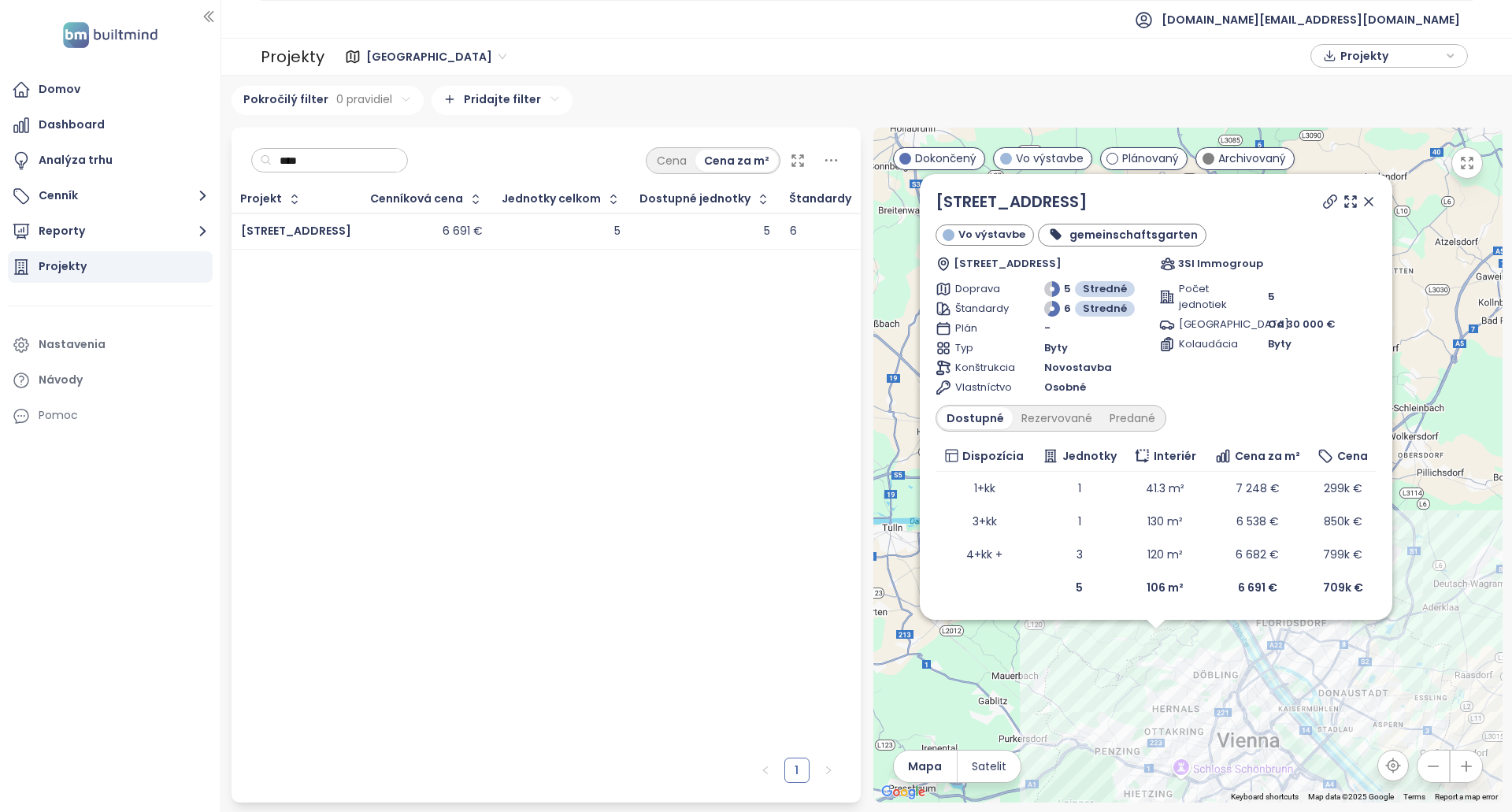
click at [1322, 205] on div at bounding box center [1348, 201] width 56 height 24
click at [1333, 203] on icon at bounding box center [1329, 201] width 12 height 12
click at [409, 147] on div "**** Cena Cena za m²" at bounding box center [546, 157] width 629 height 58
click at [379, 169] on input "****" at bounding box center [336, 160] width 128 height 24
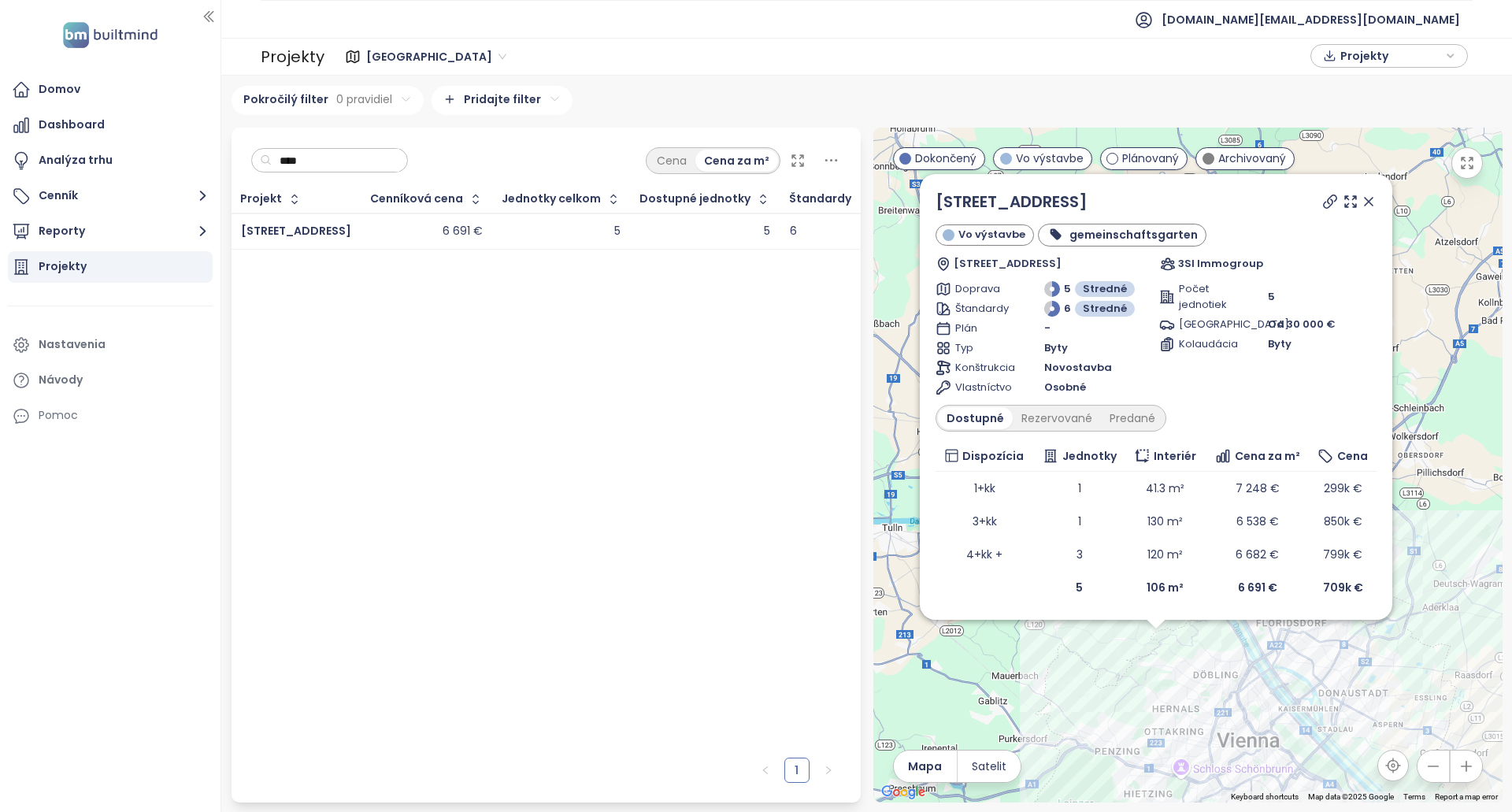
click at [379, 169] on input "****" at bounding box center [336, 160] width 128 height 24
click at [380, 169] on input "****" at bounding box center [336, 160] width 128 height 24
paste input "**********"
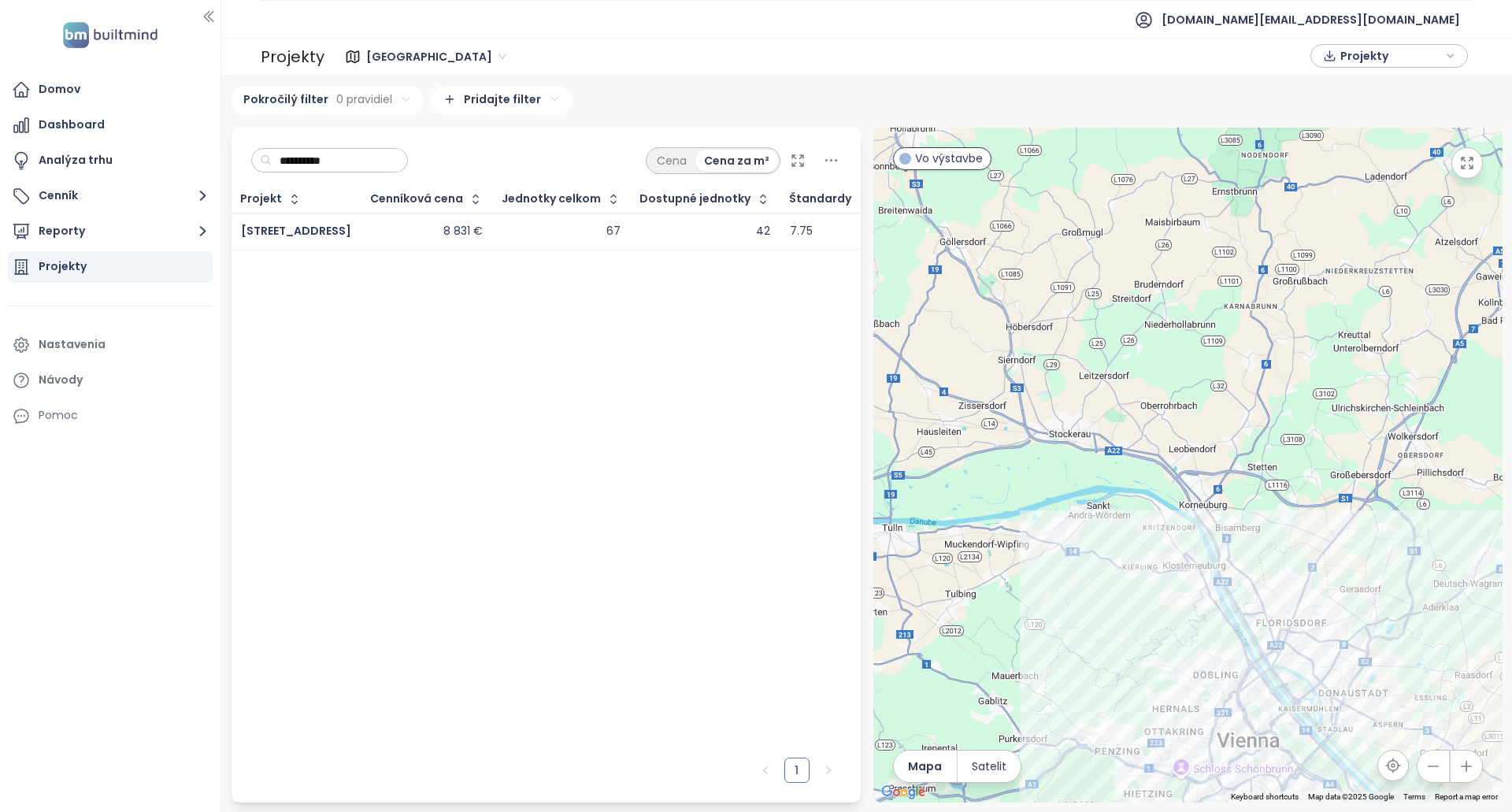
type input "**********"
click at [557, 230] on div "67" at bounding box center [562, 231] width 119 height 19
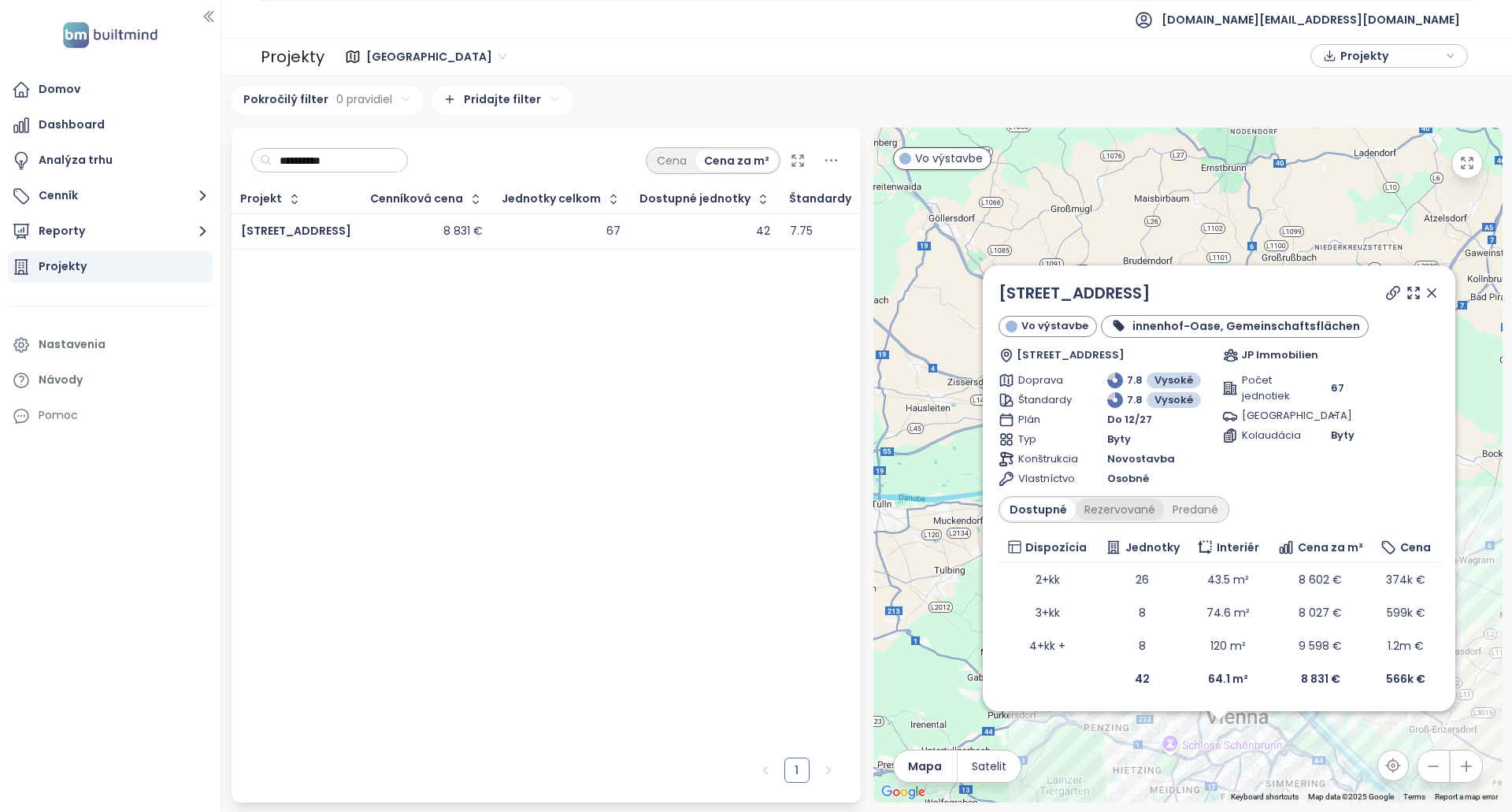
click at [1124, 508] on div "Rezervované" at bounding box center [1121, 509] width 88 height 22
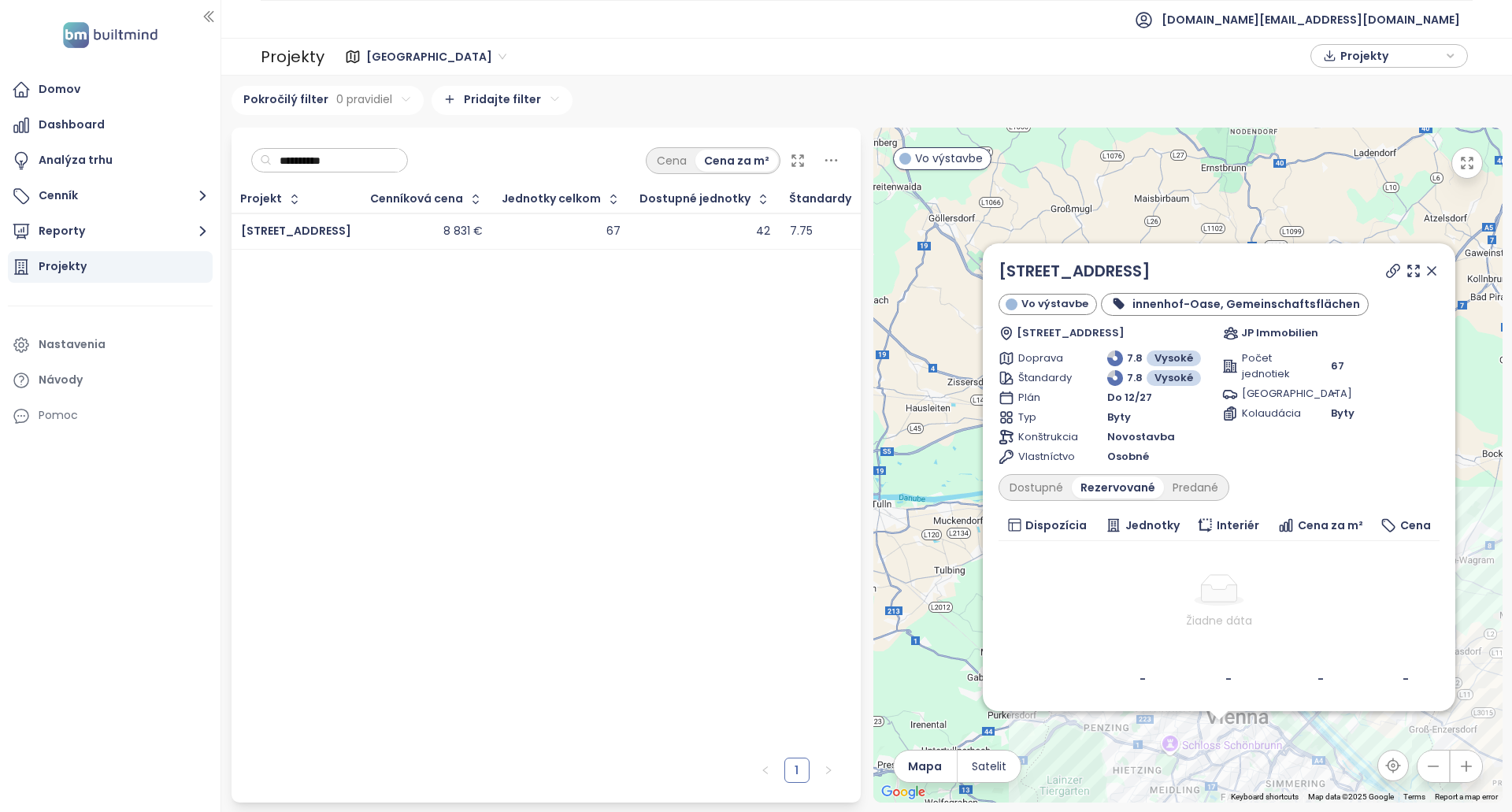
click at [1055, 502] on div "Siebenbrunnengasse 44 Vo výstavbe innenhof-Oase, Gemeinschaftsflächen Siebenbru…" at bounding box center [1219, 477] width 441 height 437
click at [1067, 494] on div "Dostupné" at bounding box center [1036, 487] width 71 height 22
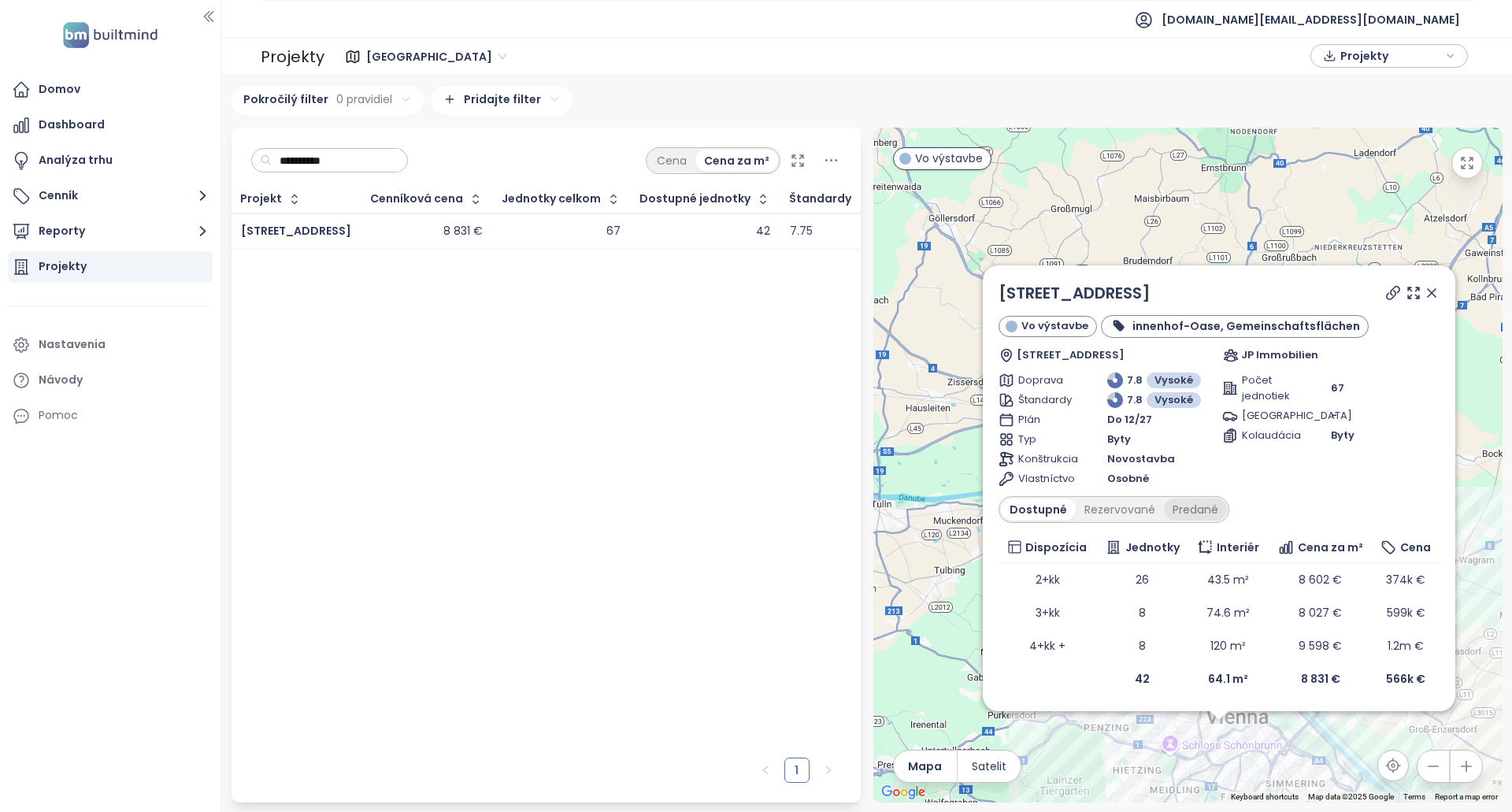
click at [1200, 515] on div "Predané" at bounding box center [1195, 509] width 63 height 22
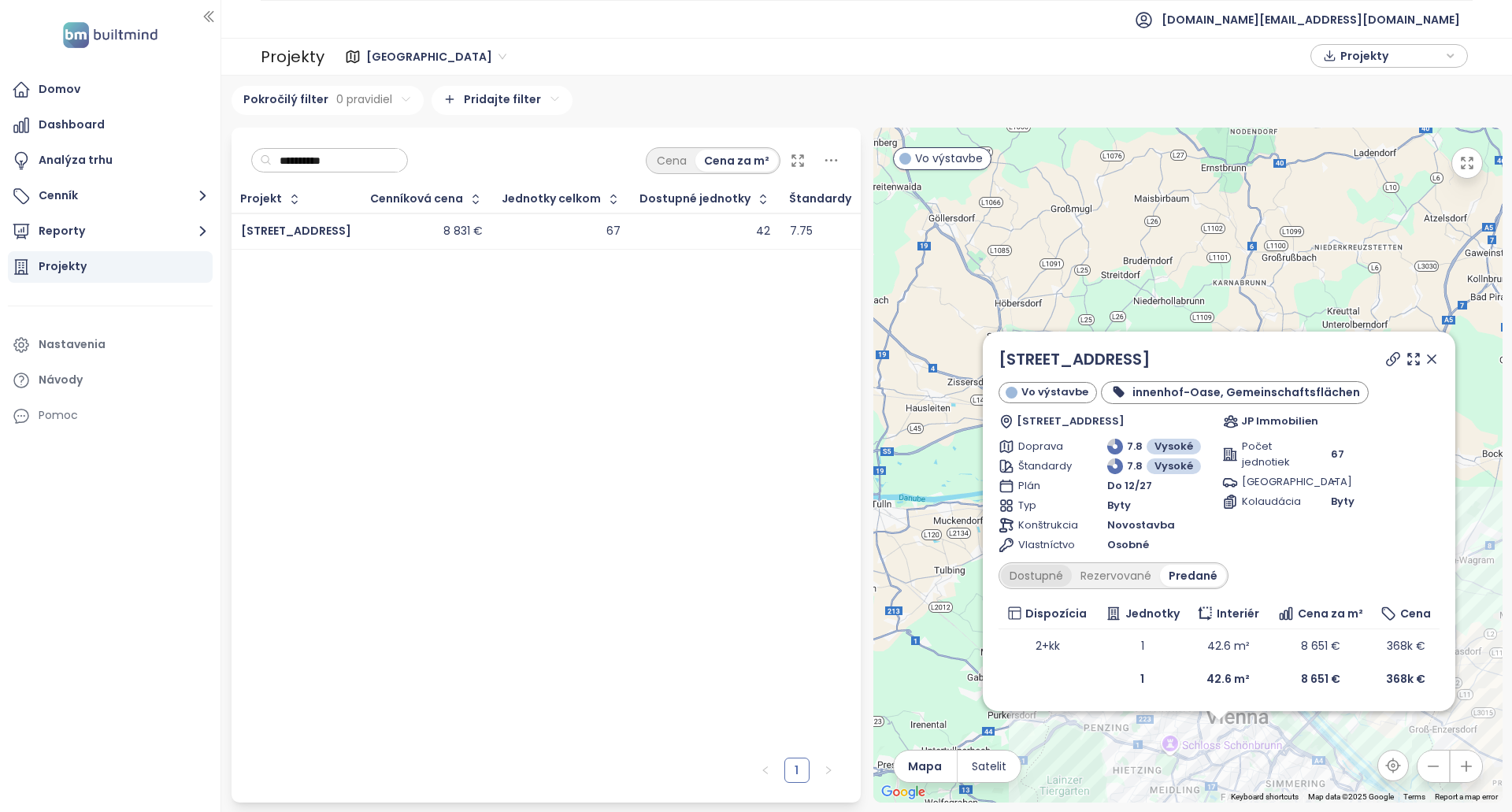
click at [1045, 566] on div "Dostupné" at bounding box center [1036, 575] width 71 height 22
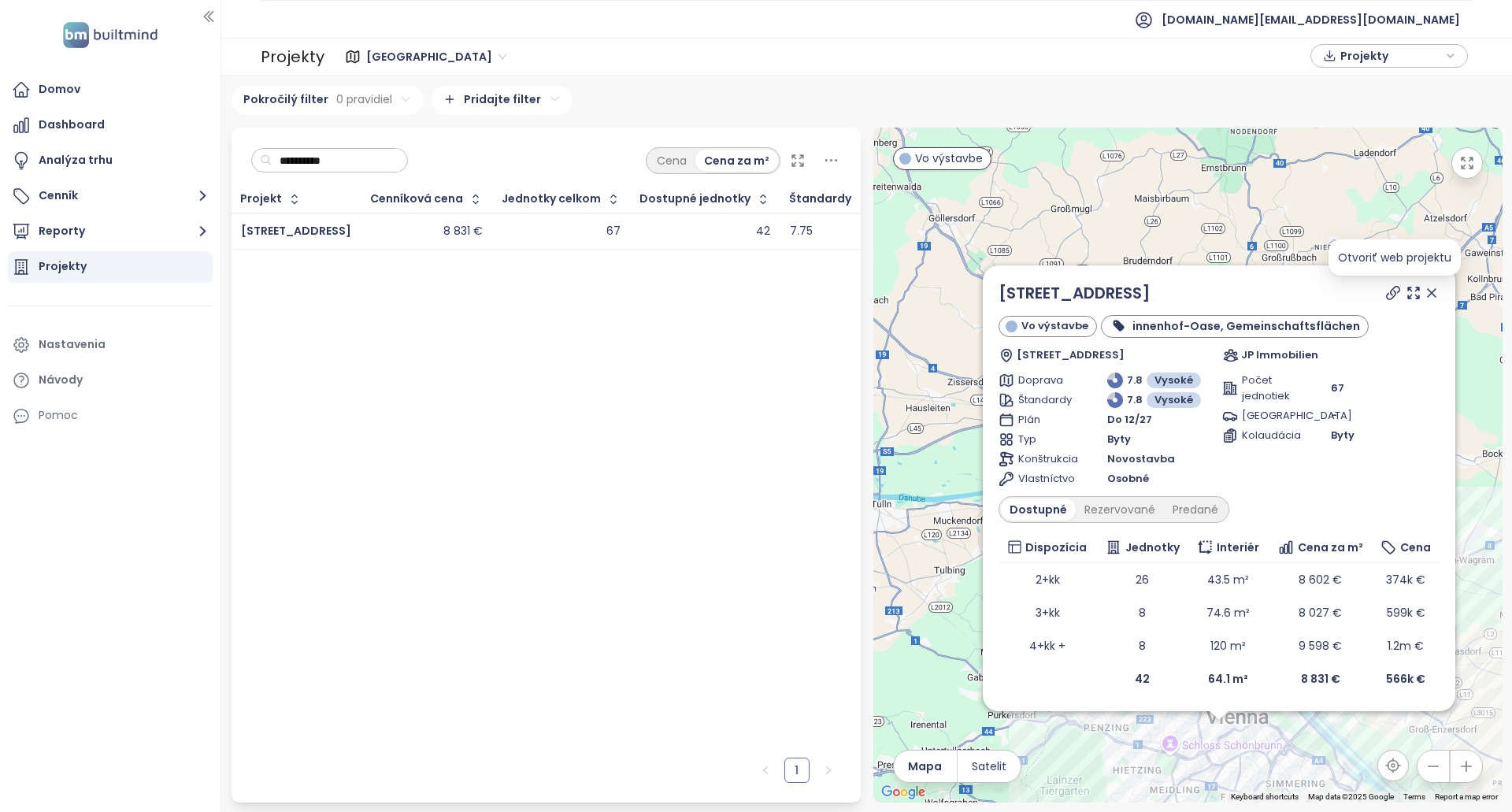
drag, startPoint x: 1391, startPoint y: 293, endPoint x: 1373, endPoint y: 287, distance: 19.0
click at [1406, 24] on span "[DOMAIN_NAME][EMAIL_ADDRESS][DOMAIN_NAME]" at bounding box center [1311, 20] width 298 height 38
click at [1382, 61] on li "Odhlásiť sa" at bounding box center [1379, 63] width 153 height 31
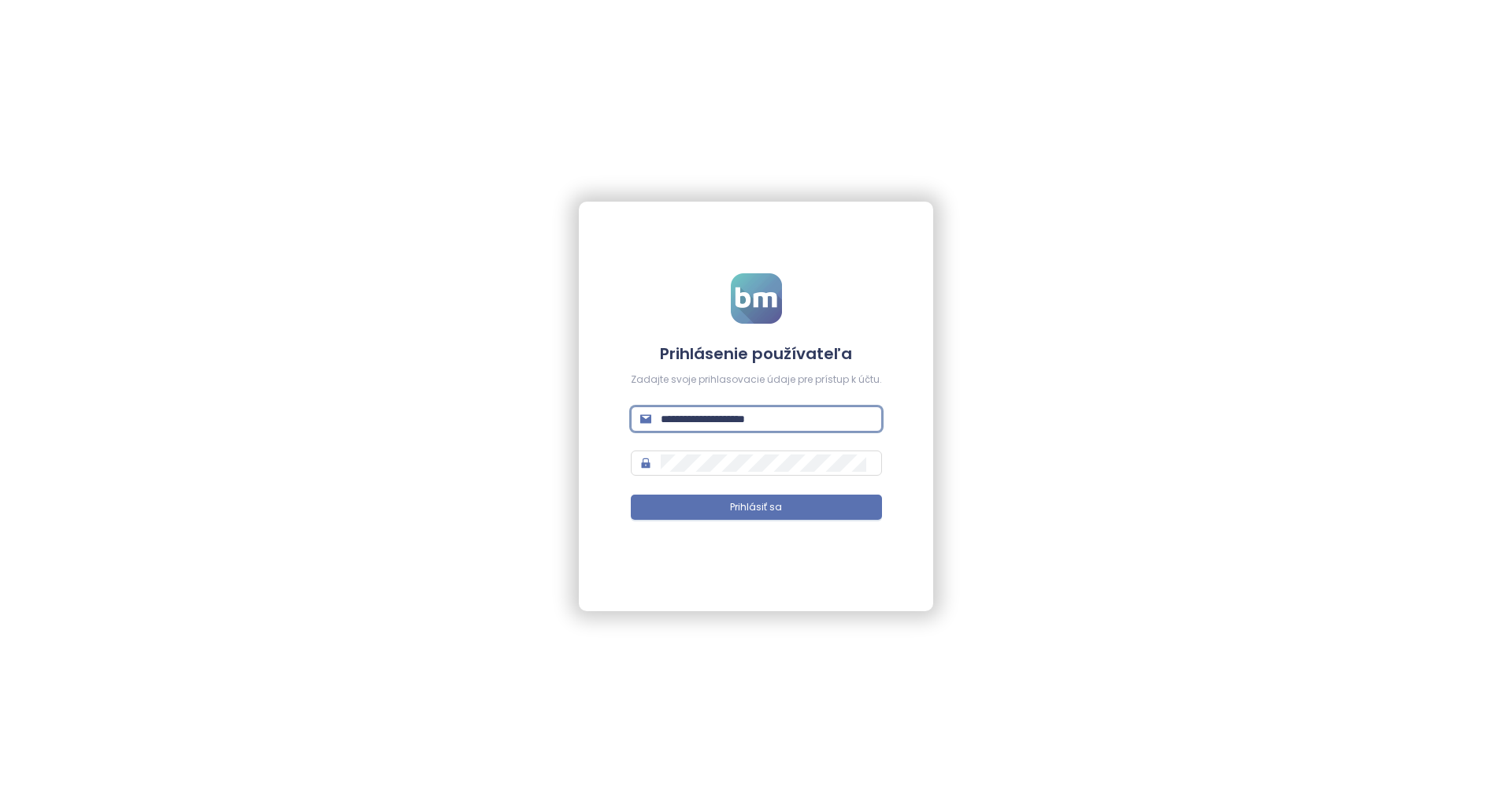
click at [805, 414] on input "**********" at bounding box center [766, 419] width 212 height 17
type input "**********"
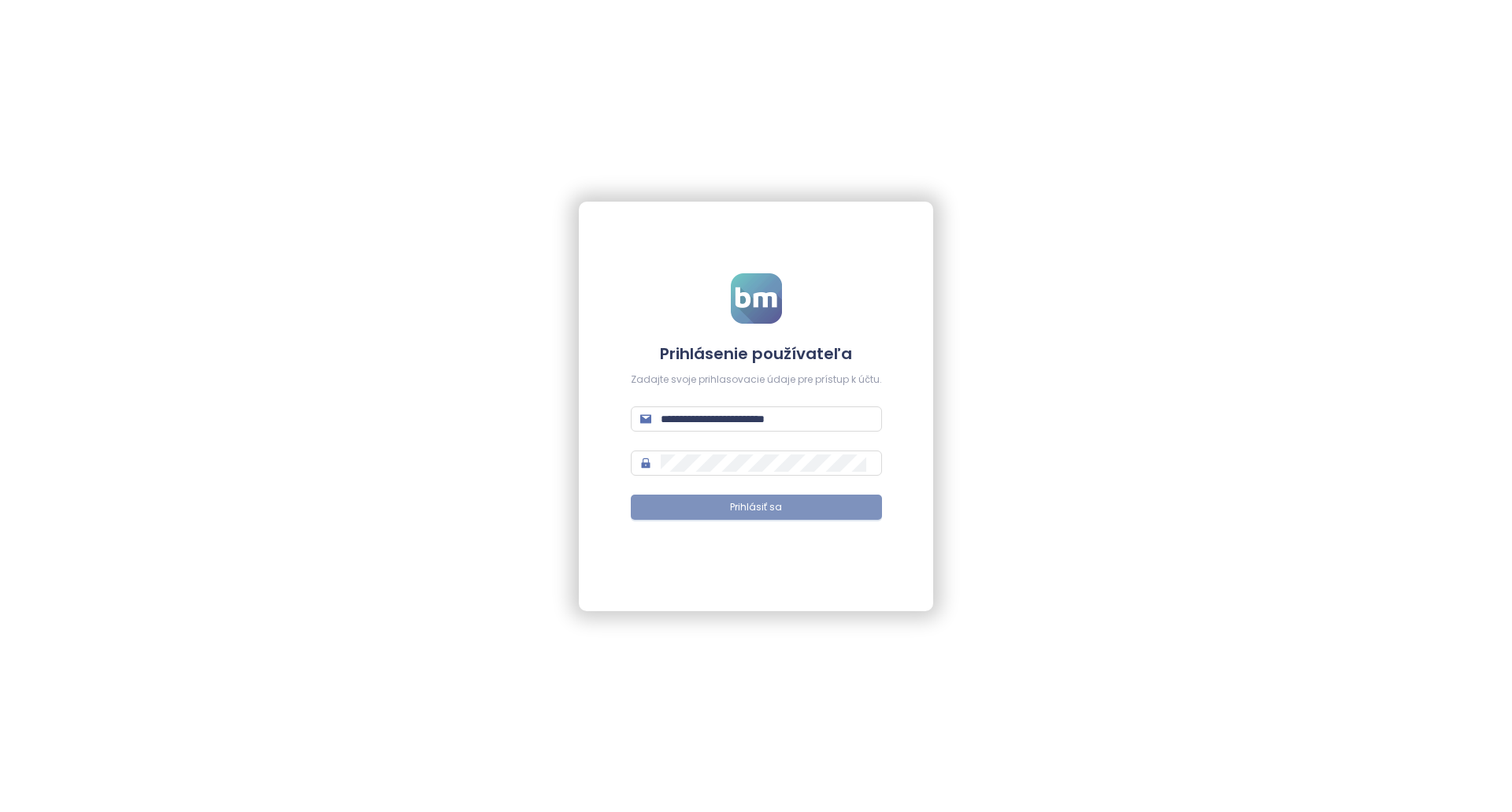
click at [832, 518] on button "Prihlásiť sa" at bounding box center [756, 507] width 251 height 25
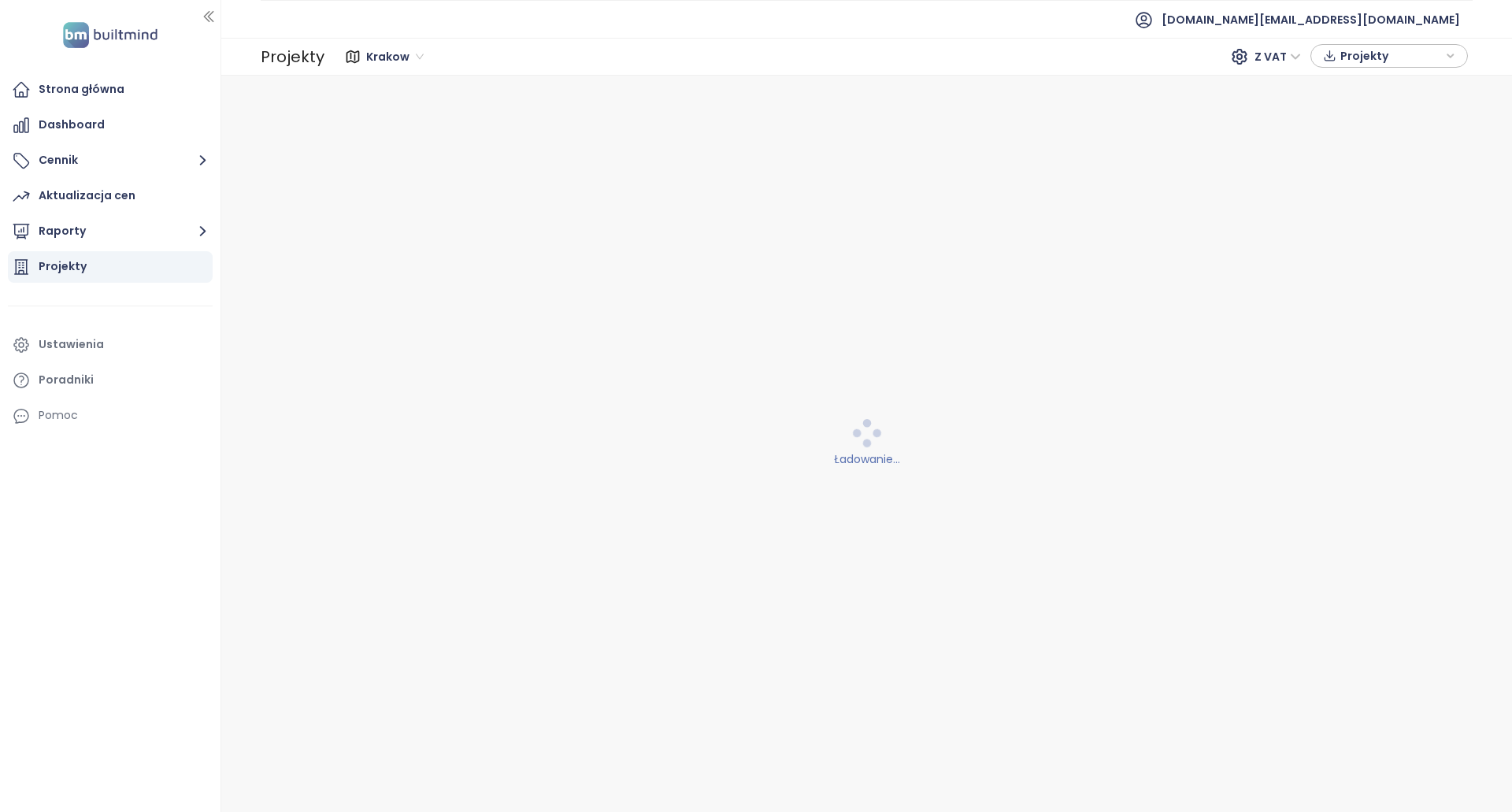
click at [370, 52] on span "Krakow" at bounding box center [394, 56] width 57 height 24
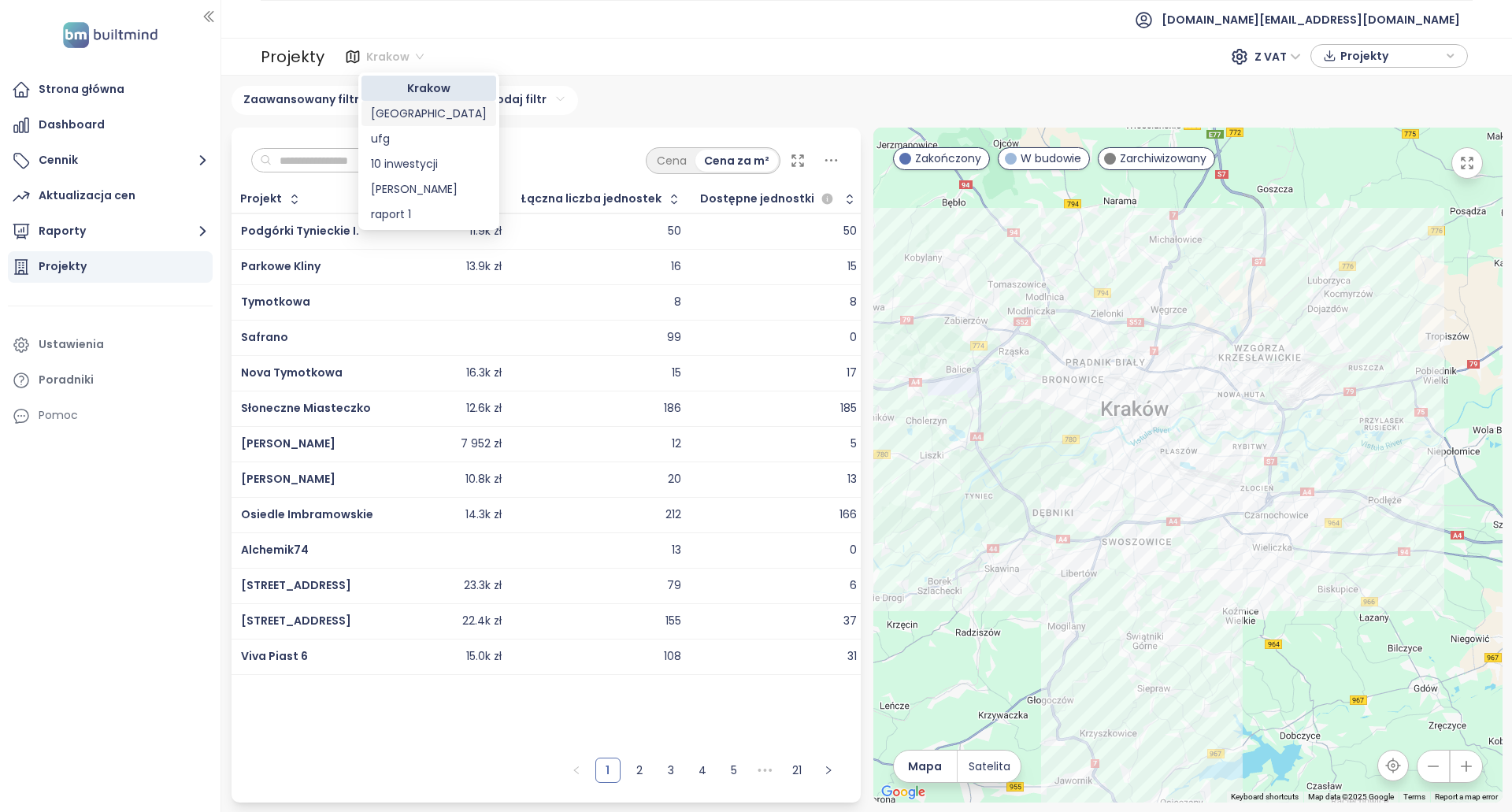
click at [423, 115] on div "Warszawa" at bounding box center [428, 113] width 116 height 17
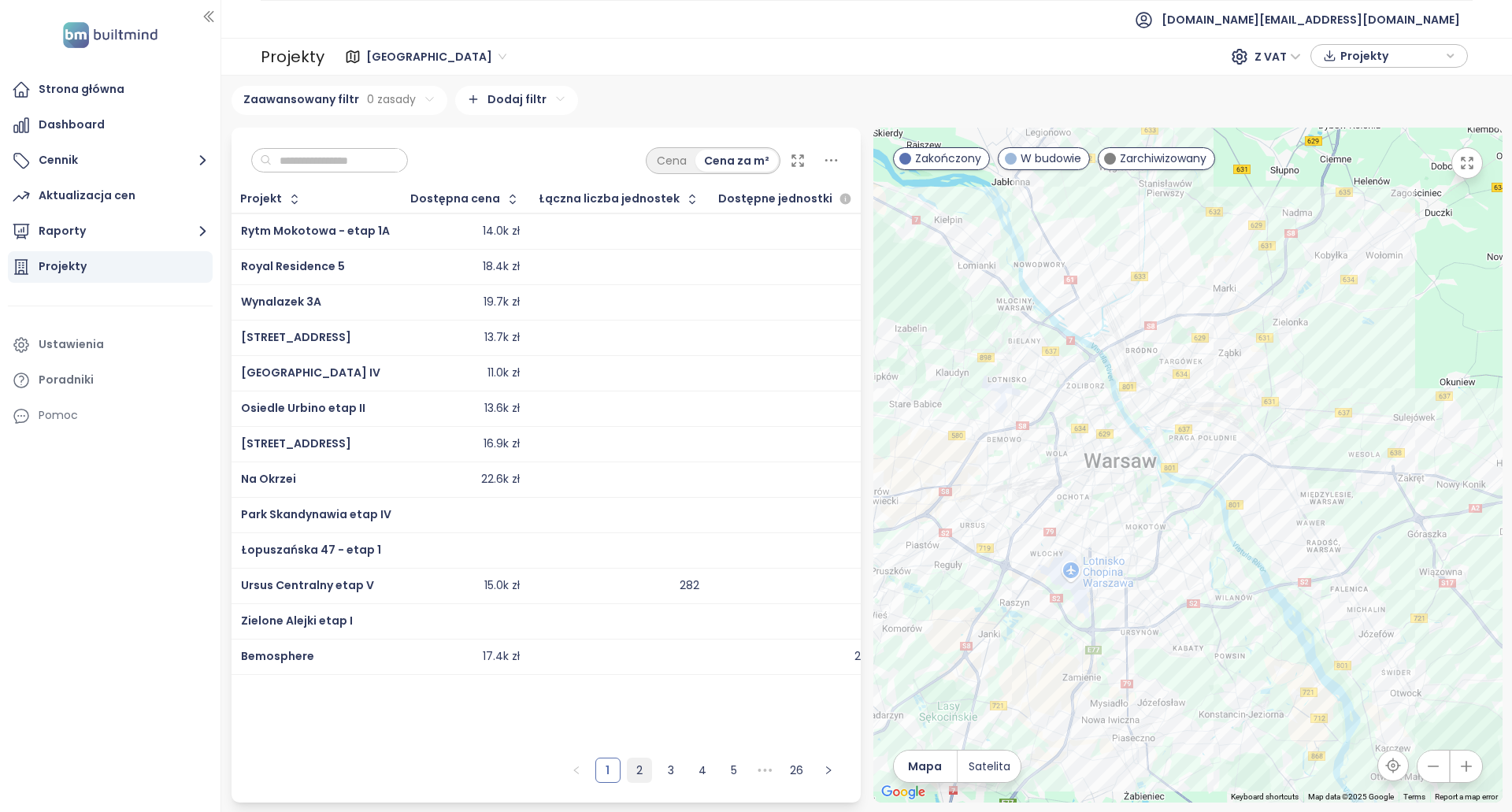
click at [640, 776] on link "2" at bounding box center [639, 770] width 24 height 24
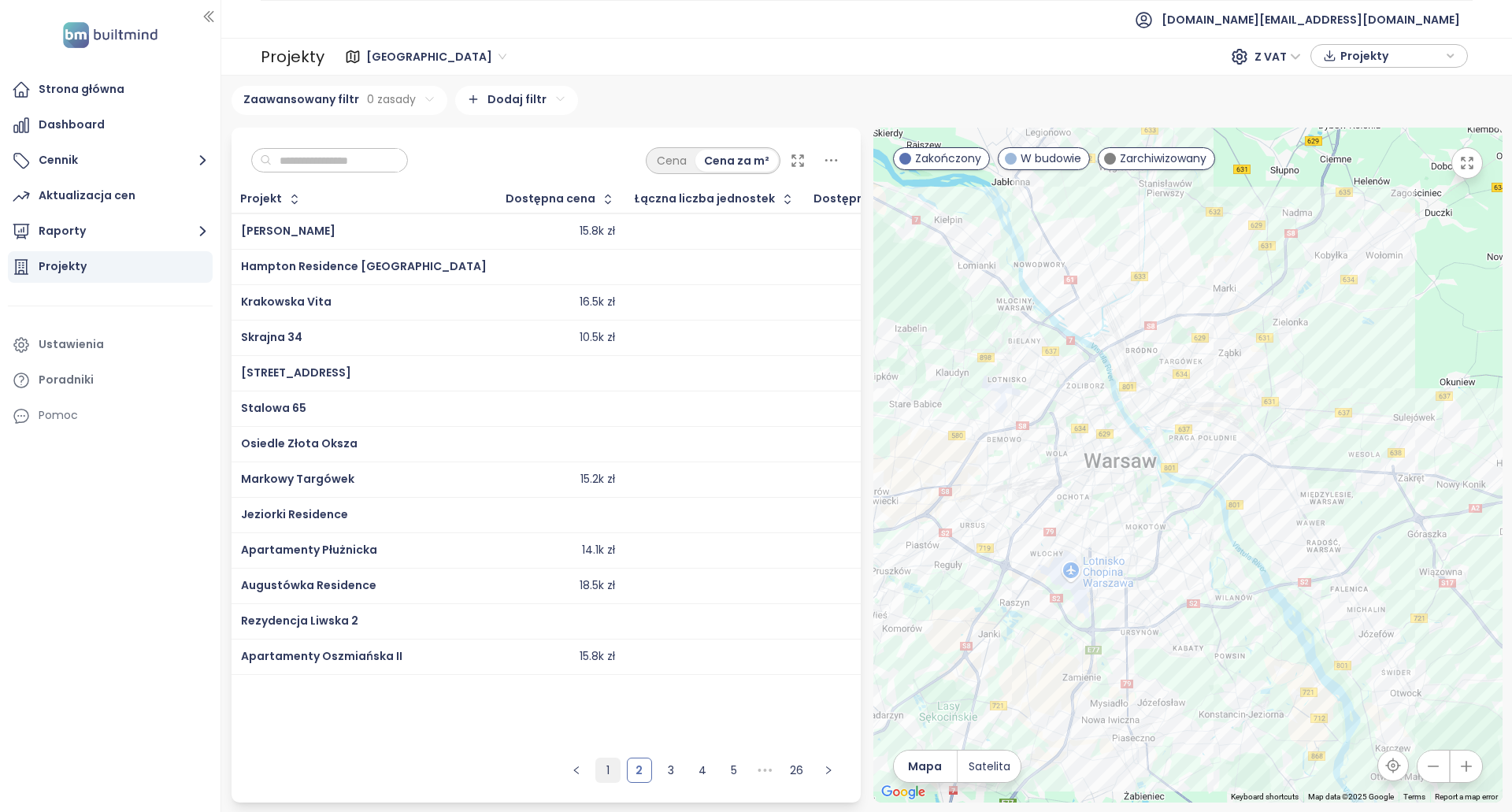
click at [617, 771] on link "1" at bounding box center [608, 770] width 24 height 24
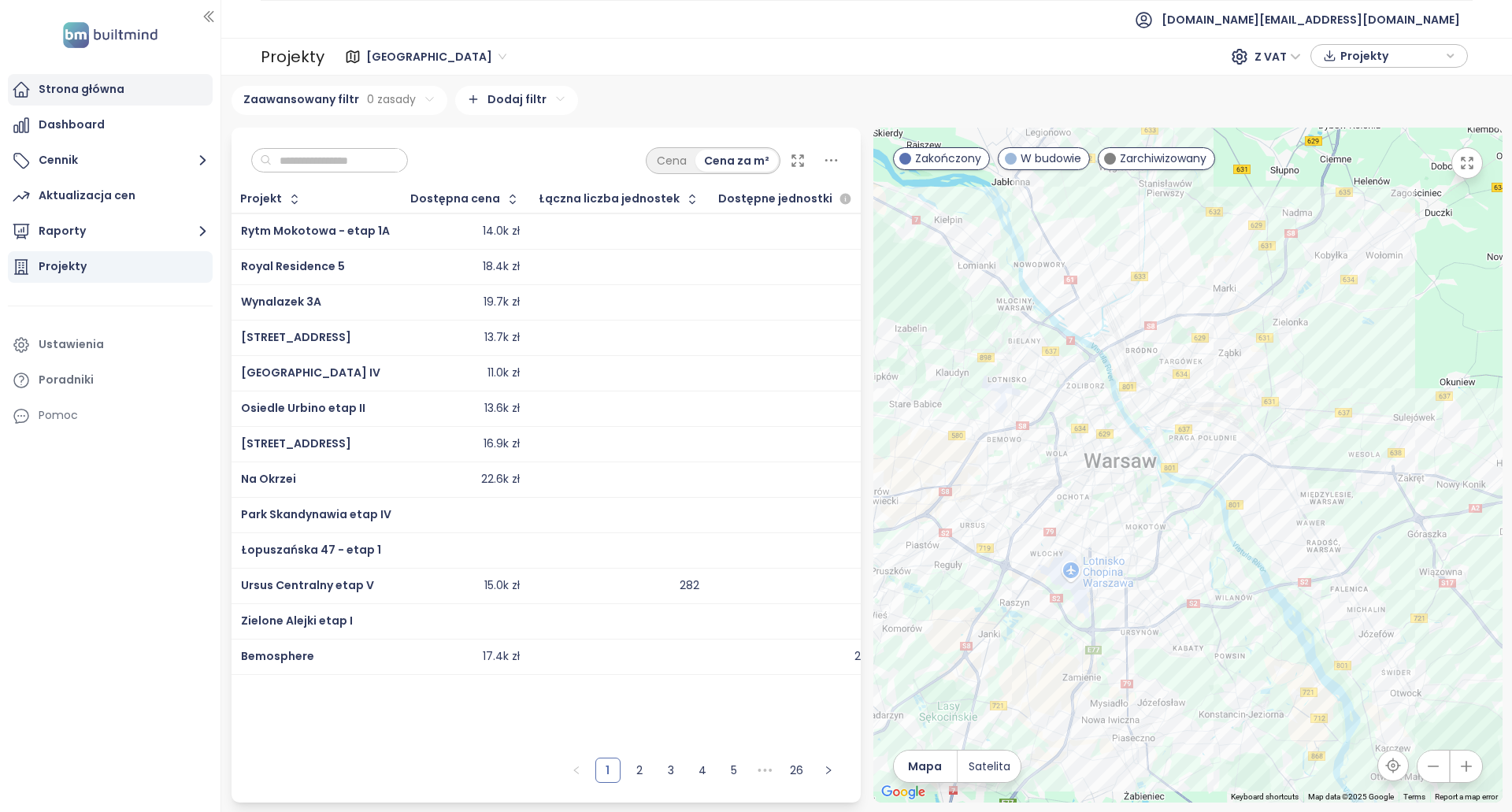
click at [126, 76] on div "Strona główna" at bounding box center [110, 89] width 205 height 31
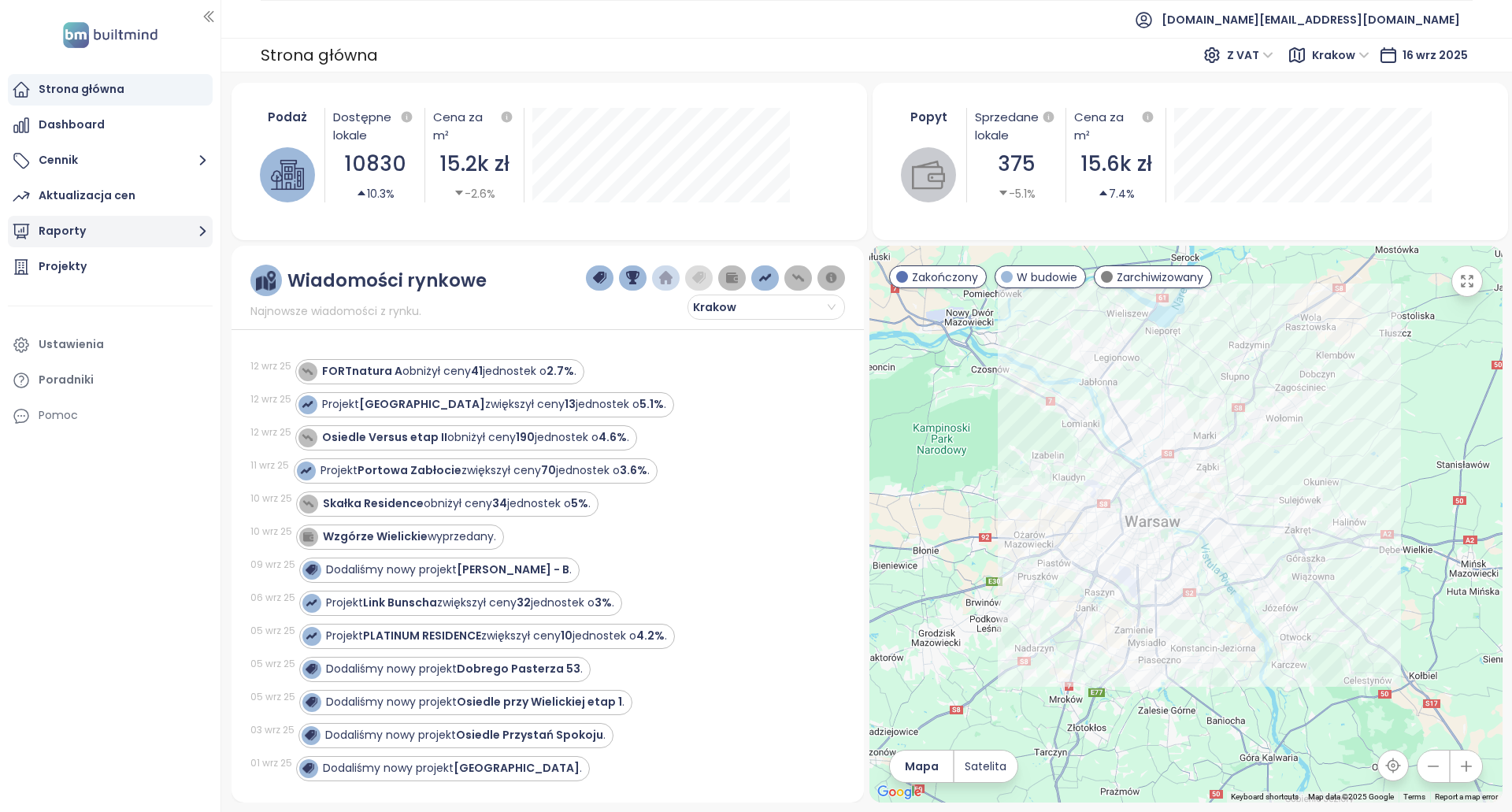
click at [149, 241] on button "Raporty" at bounding box center [110, 231] width 205 height 31
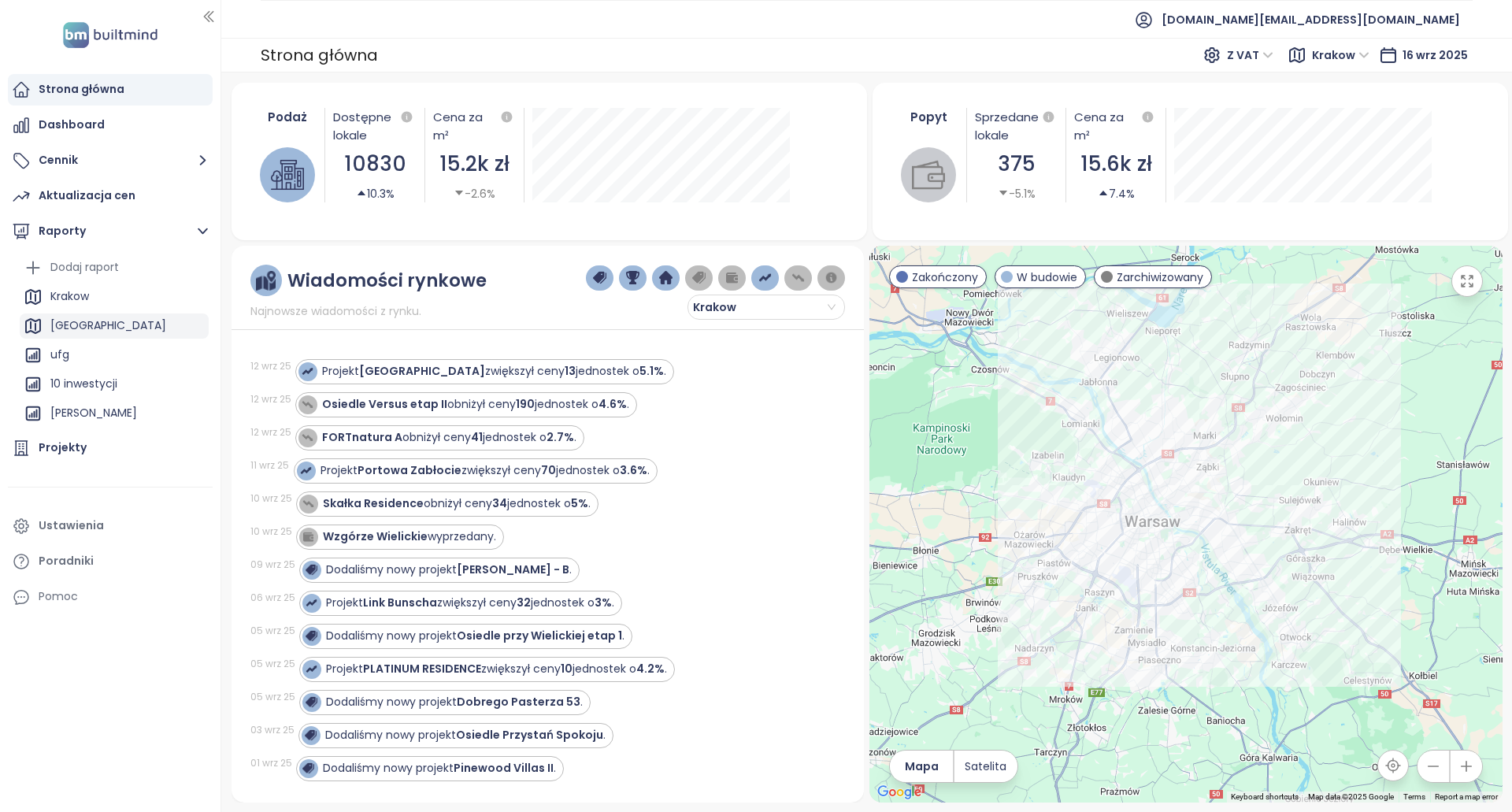
click at [120, 321] on div "Warszawa" at bounding box center [114, 326] width 189 height 25
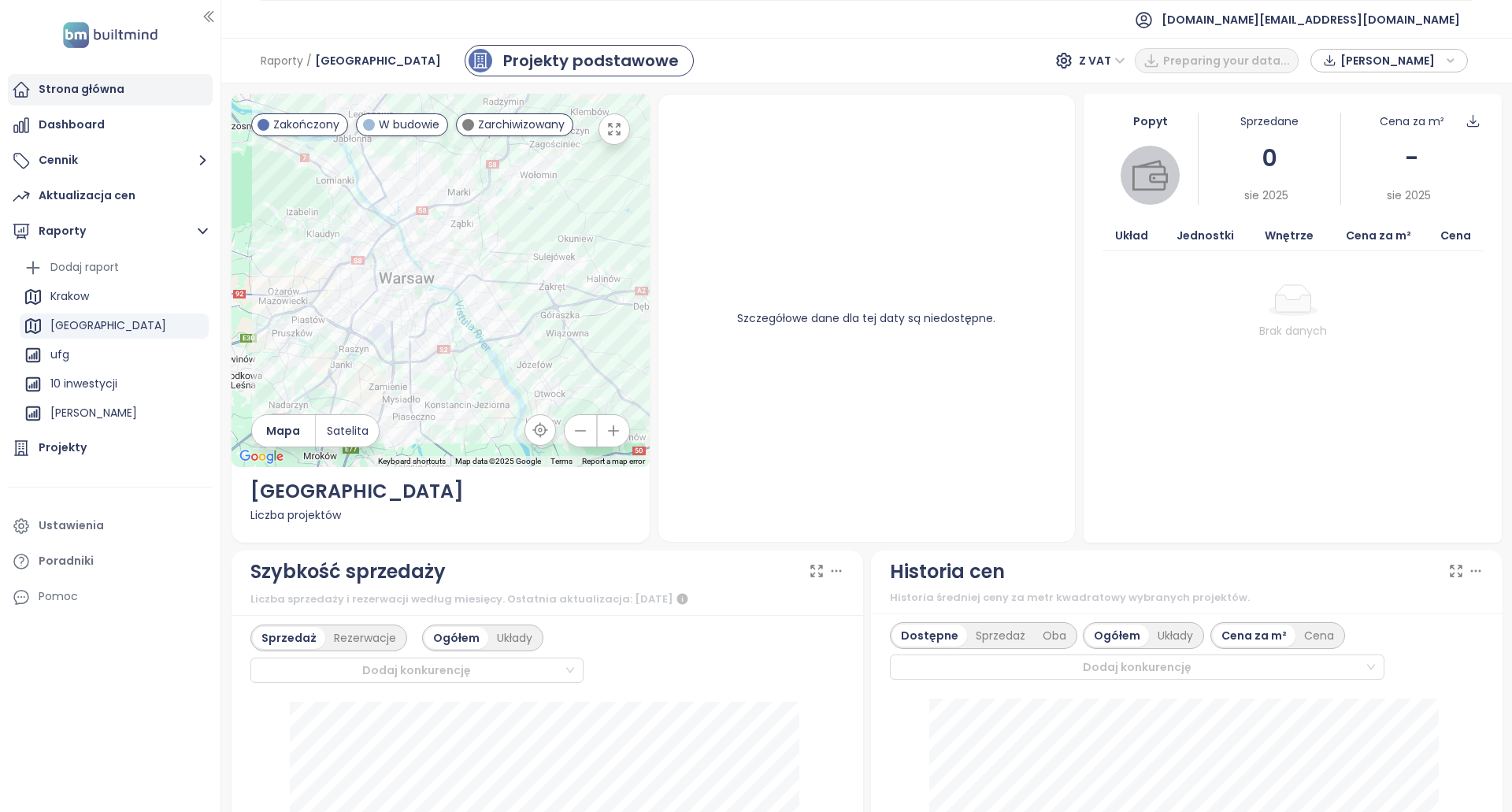
click at [152, 102] on div "Strona główna" at bounding box center [110, 89] width 205 height 31
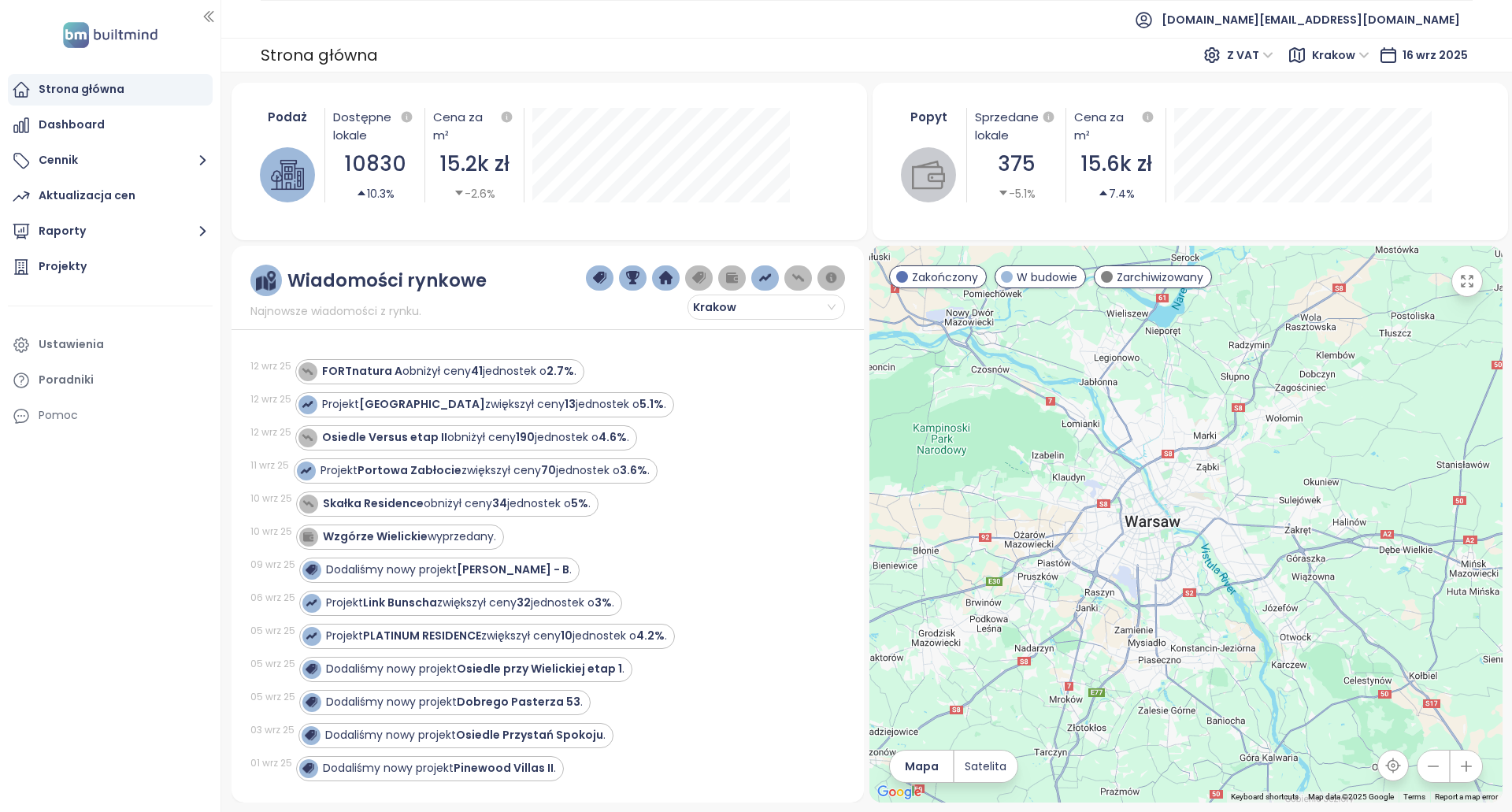
click at [1320, 56] on span "Krakow" at bounding box center [1341, 55] width 57 height 24
click at [1344, 65] on span "Krakow" at bounding box center [1341, 55] width 57 height 24
click at [1333, 57] on span "Krakow" at bounding box center [1341, 55] width 57 height 24
click at [1313, 54] on div "Krakow" at bounding box center [1343, 55] width 72 height 25
click at [1329, 107] on div "Warszawa" at bounding box center [1381, 112] width 116 height 17
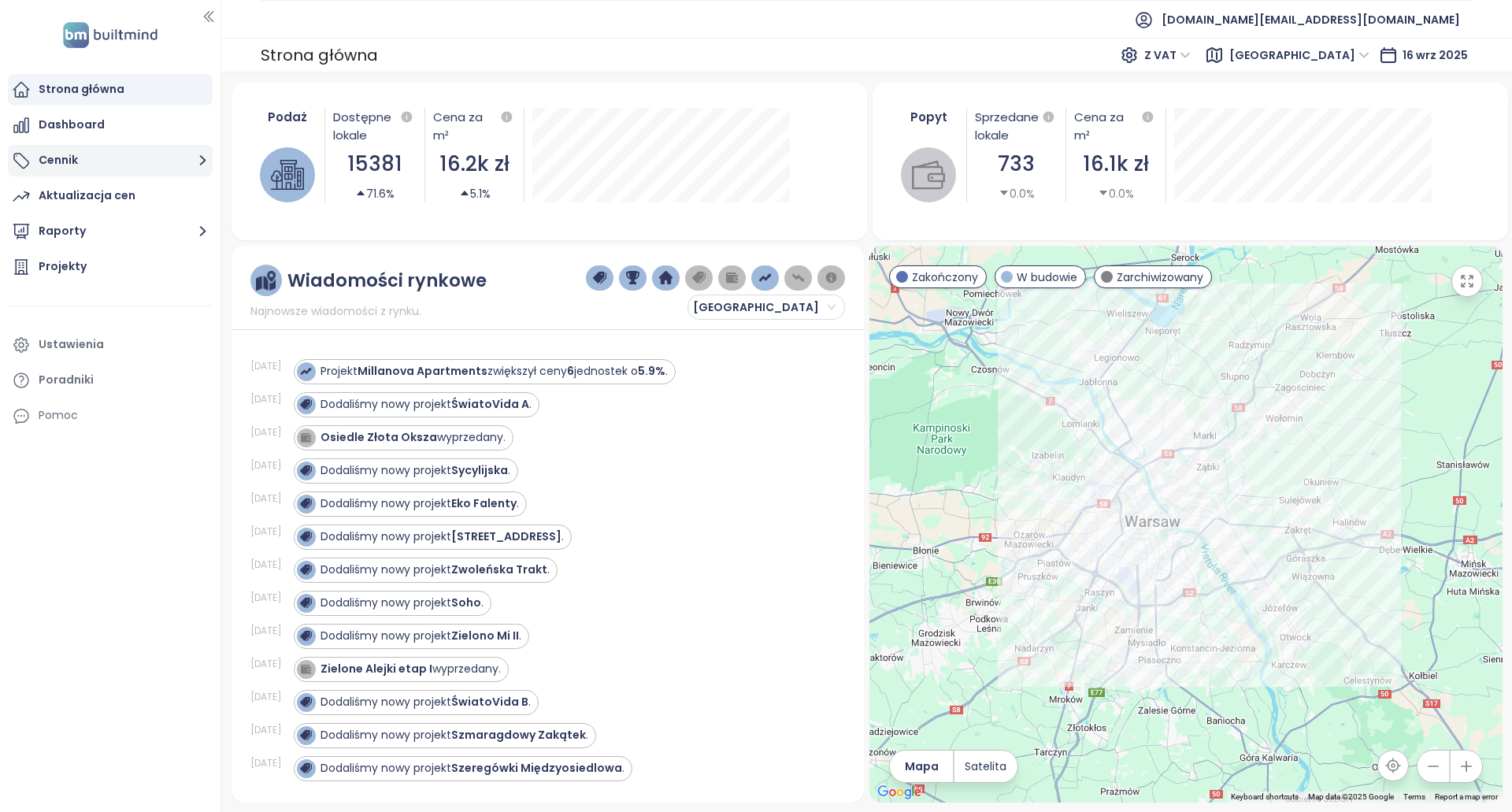
click at [132, 168] on button "Cennik" at bounding box center [110, 160] width 205 height 31
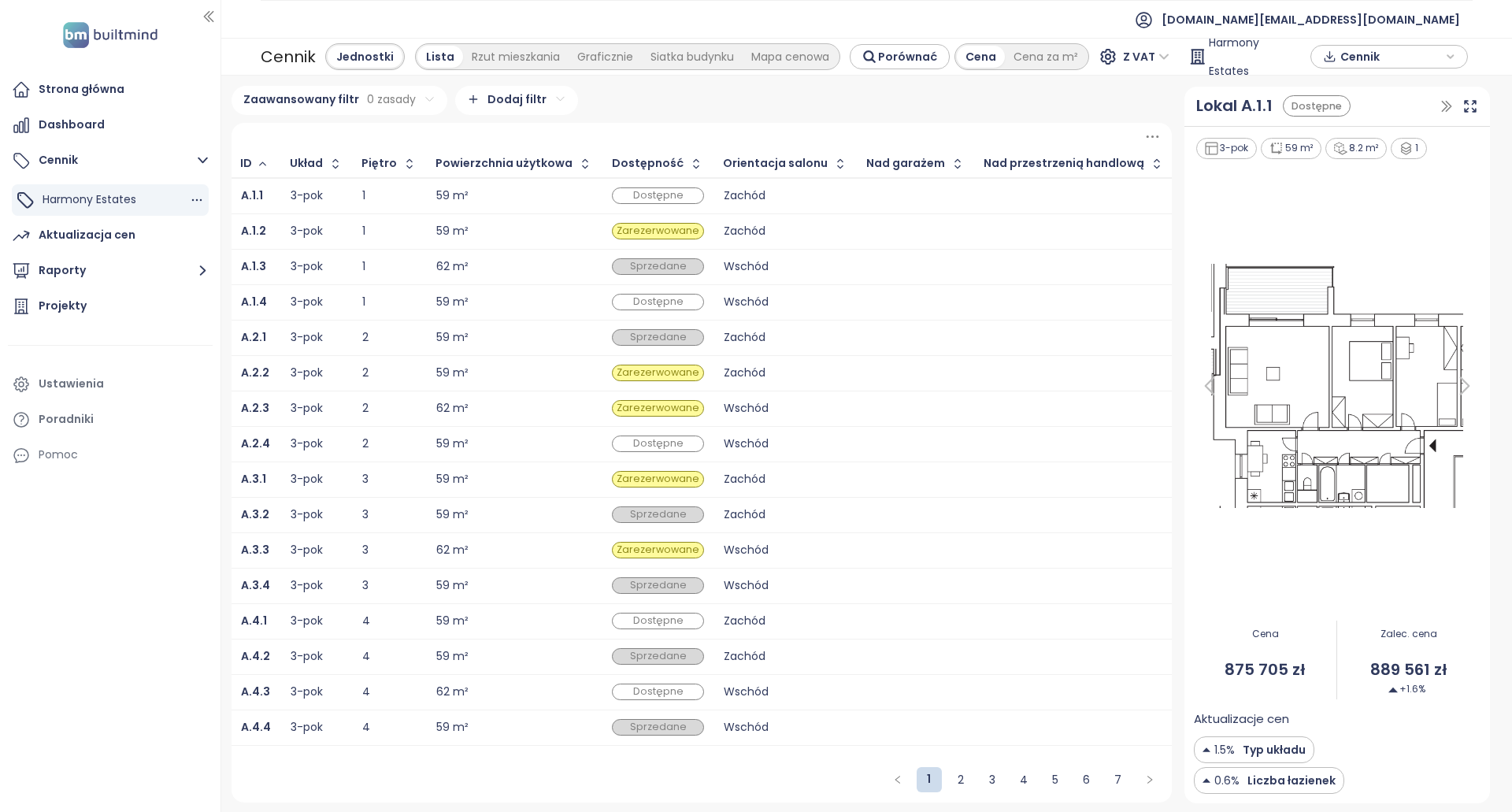
click at [206, 196] on div "Harmony Estates" at bounding box center [110, 199] width 197 height 31
click at [202, 196] on icon "button" at bounding box center [197, 199] width 16 height 16
click at [200, 199] on icon "button" at bounding box center [197, 199] width 16 height 16
click at [142, 127] on div "Dashboard" at bounding box center [110, 124] width 205 height 31
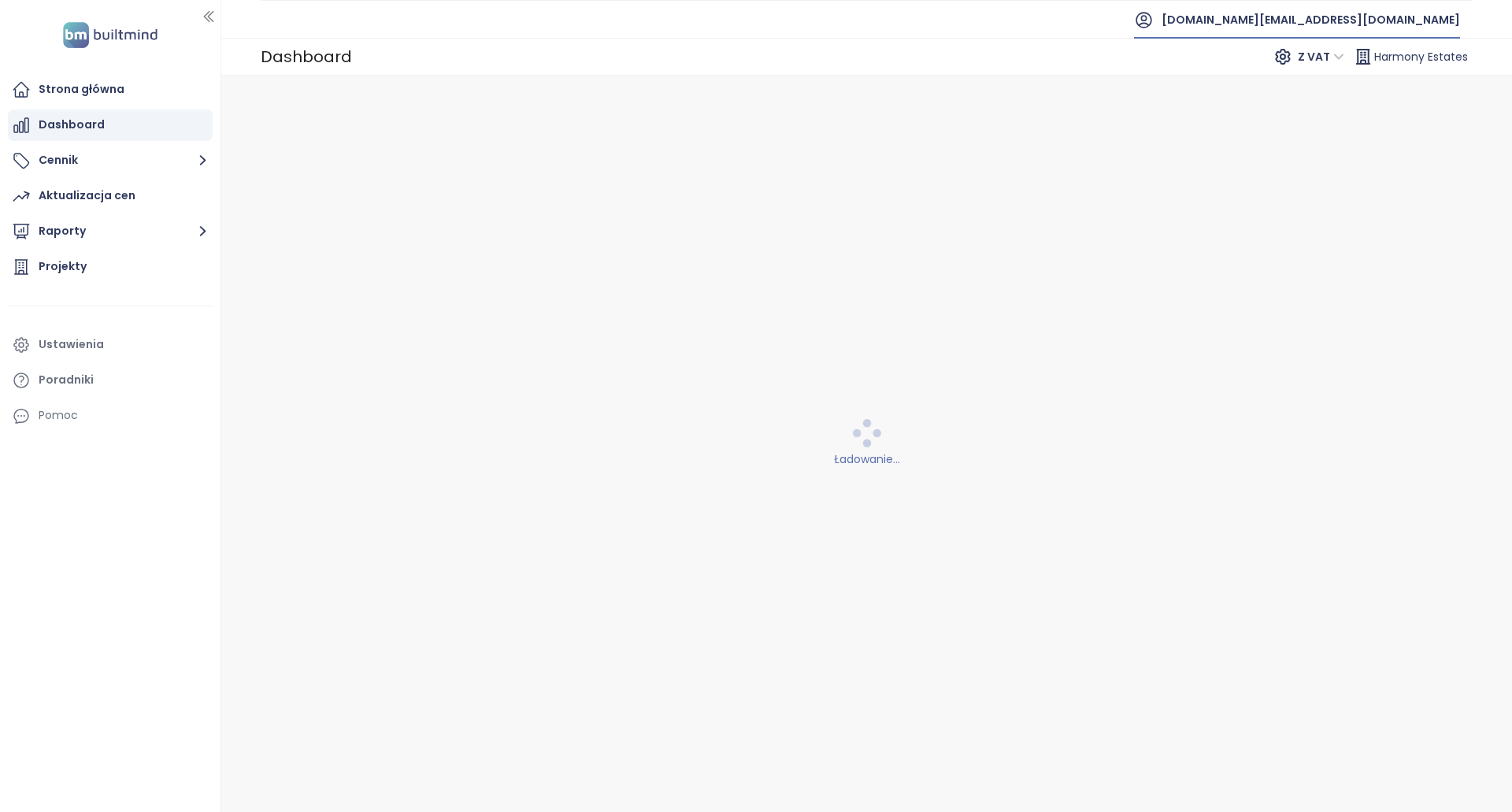
click at [1372, 20] on span "builtmind.pl@builtmind.com" at bounding box center [1311, 20] width 298 height 38
click at [1345, 60] on span "Wyloguj się" at bounding box center [1316, 63] width 61 height 16
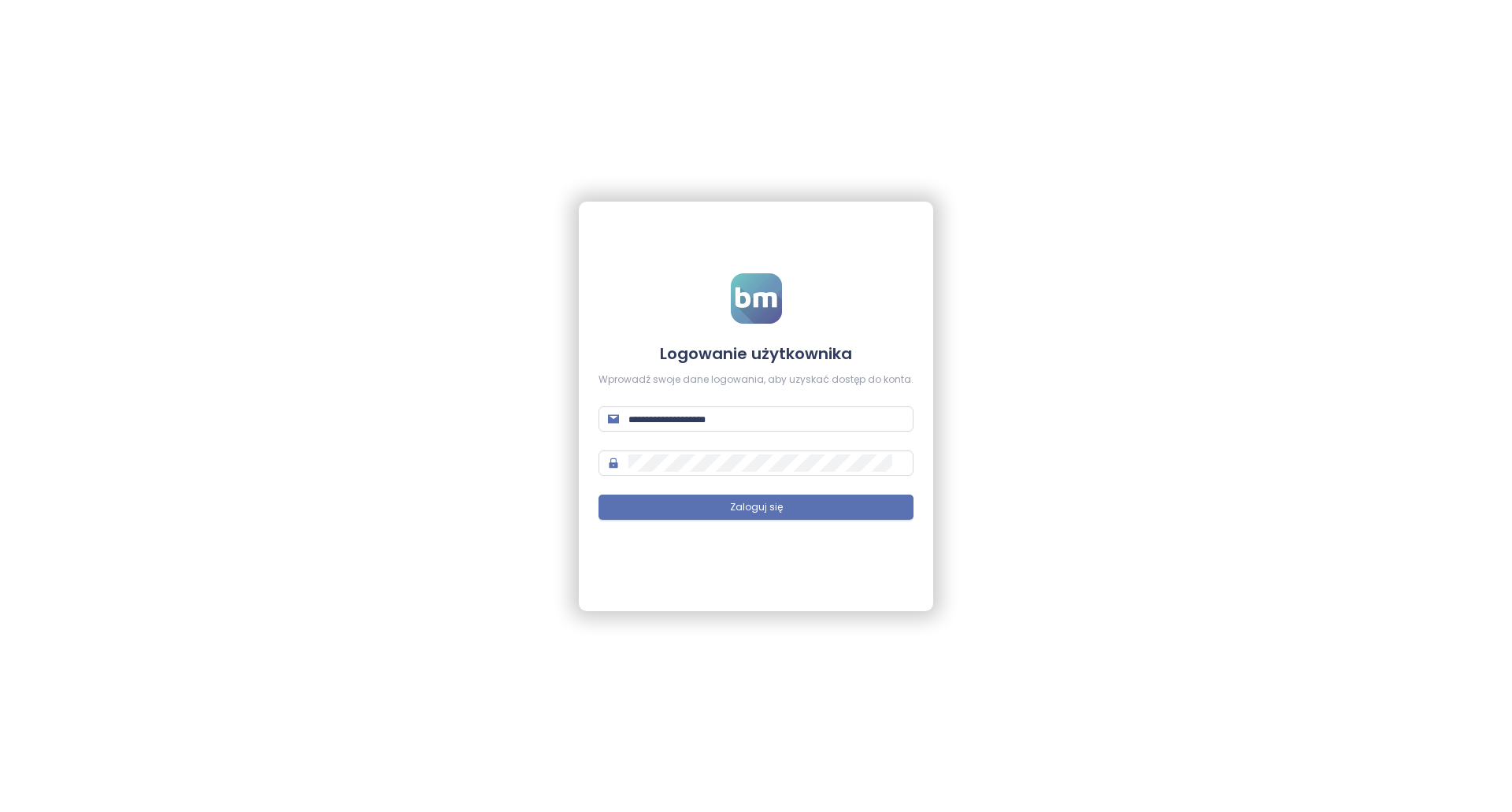
type input "**********"
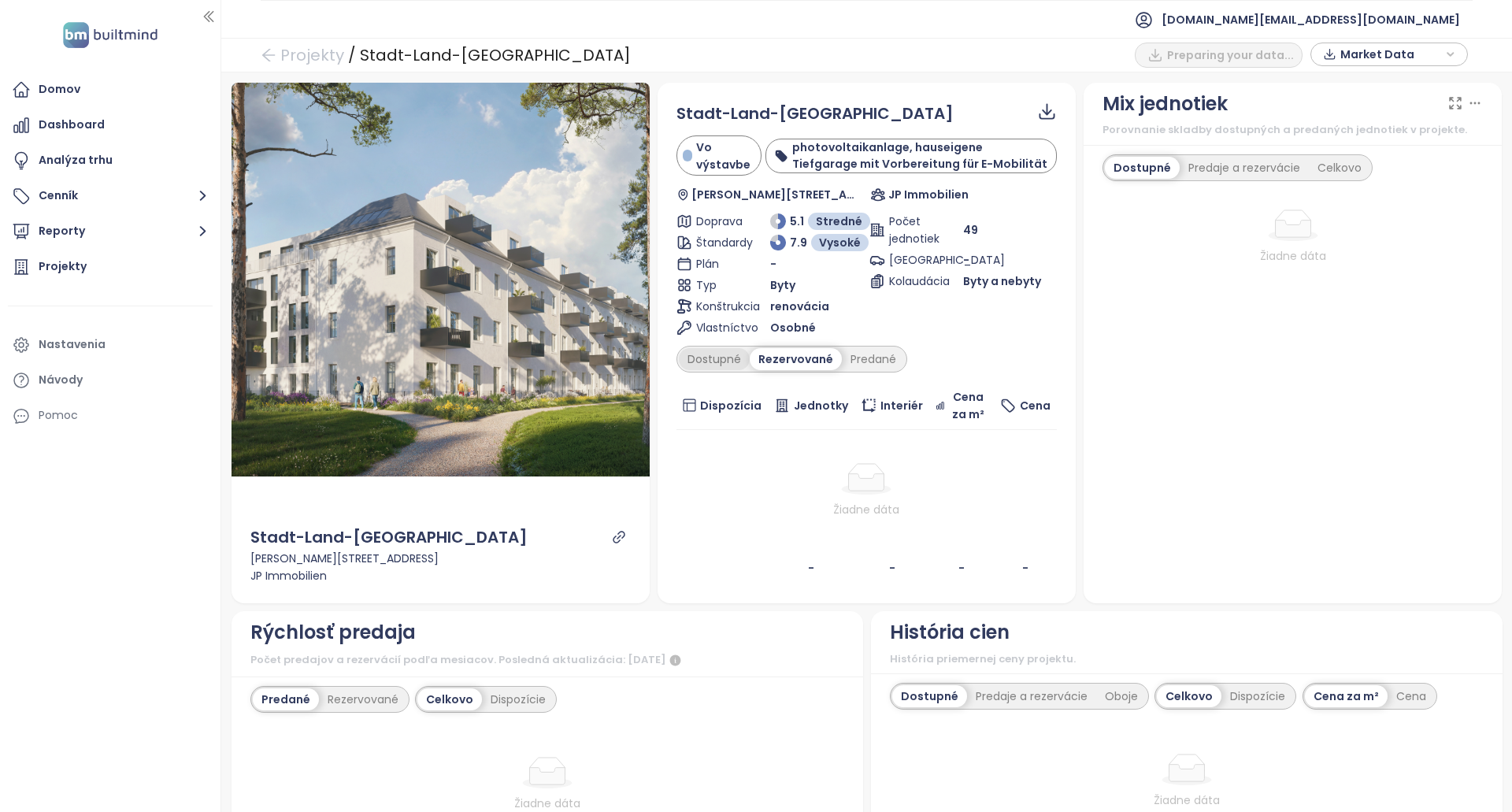
click at [716, 349] on div "Dostupné" at bounding box center [714, 358] width 71 height 22
click at [787, 357] on div "Rezervované" at bounding box center [798, 358] width 88 height 22
click at [851, 356] on div "Predané" at bounding box center [873, 358] width 63 height 22
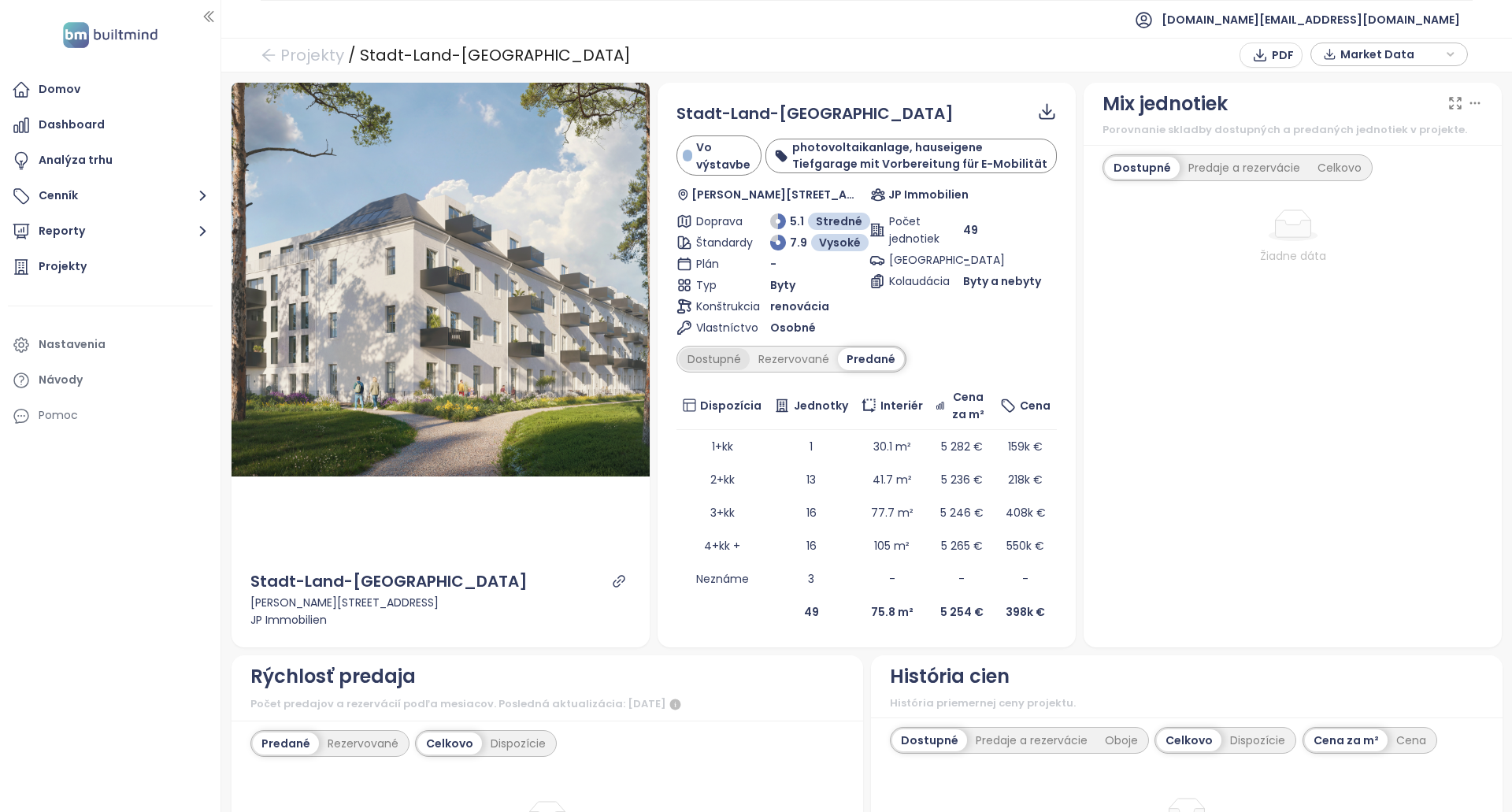
click at [707, 363] on div "Dostupné" at bounding box center [714, 358] width 71 height 22
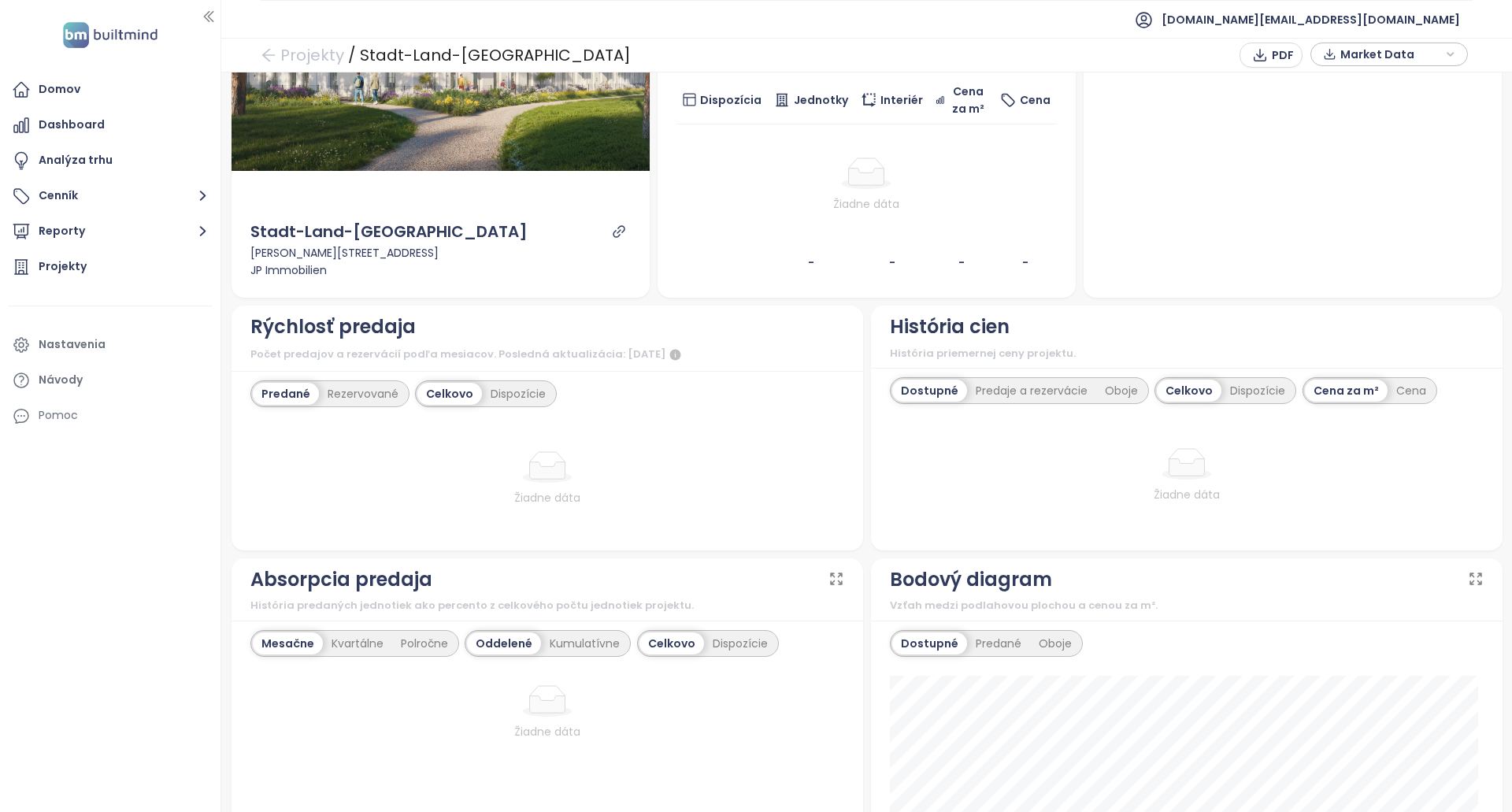
scroll to position [394, 0]
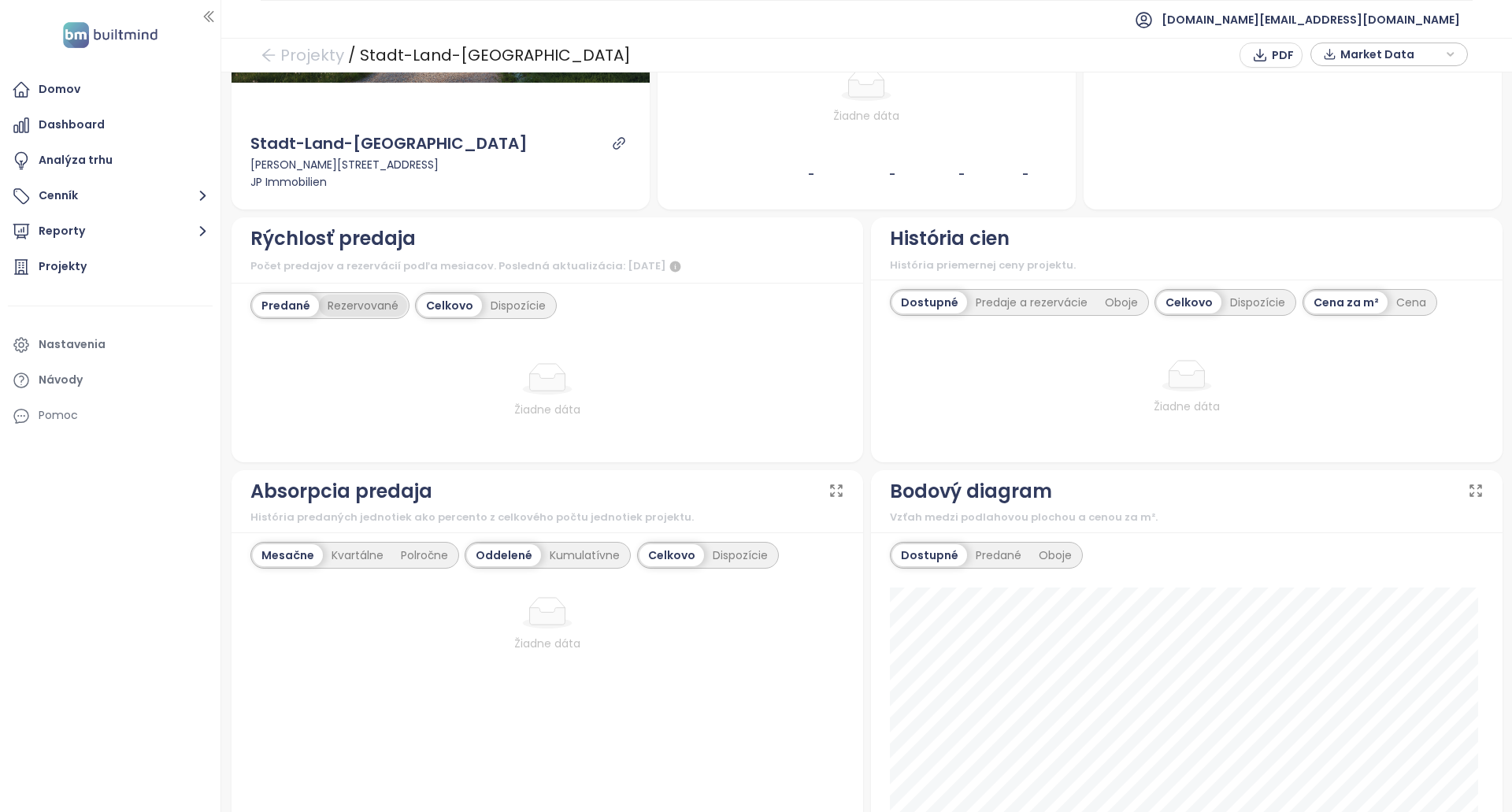
click at [341, 300] on div "Rezervované" at bounding box center [363, 305] width 88 height 22
click at [288, 305] on div "Predané" at bounding box center [284, 305] width 63 height 22
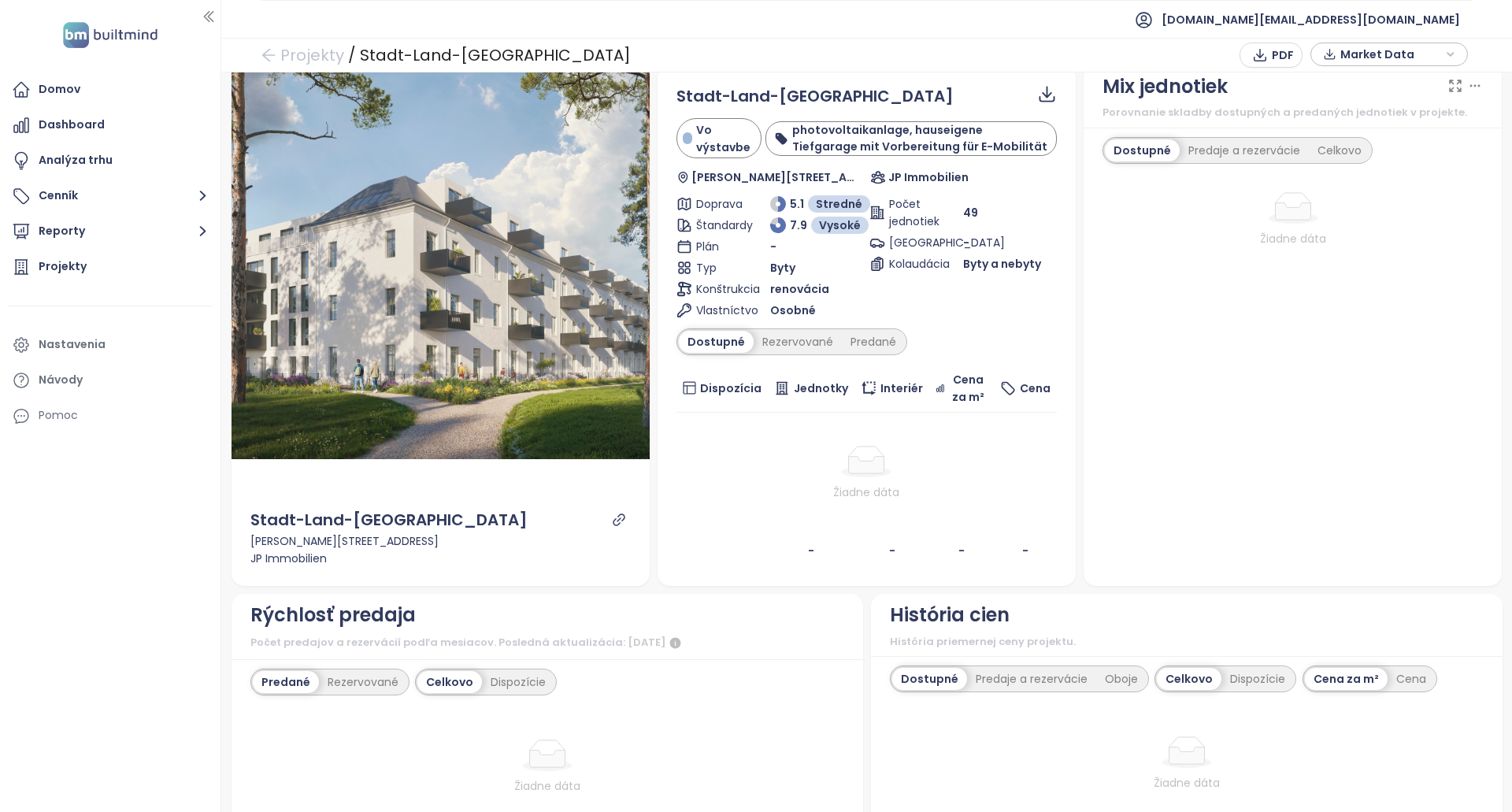
scroll to position [0, 0]
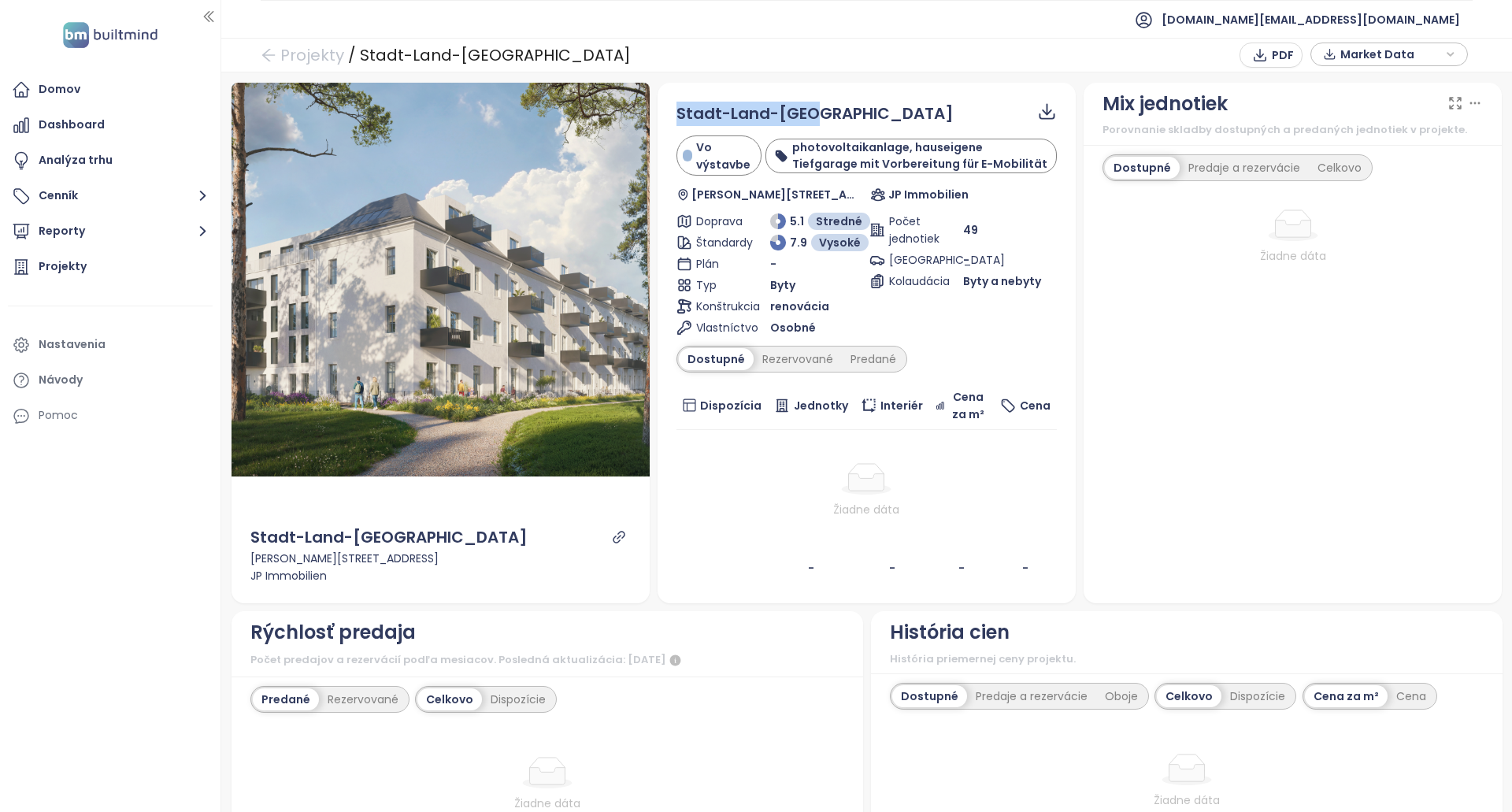
copy span "Stadt-Land-Berg"
drag, startPoint x: 817, startPoint y: 100, endPoint x: 663, endPoint y: 111, distance: 154.4
click at [663, 111] on div "Stadt-Land-Berg Vo výstavbe photovoltaikanlage, hauseigene Tiefgarage mit Vorbe…" at bounding box center [867, 342] width 419 height 520
click at [811, 98] on div "Stadt-Land-Berg Vo výstavbe photovoltaikanlage, hauseigene Tiefgarage mit Vorbe…" at bounding box center [867, 342] width 419 height 520
drag, startPoint x: 829, startPoint y: 114, endPoint x: 674, endPoint y: 98, distance: 155.8
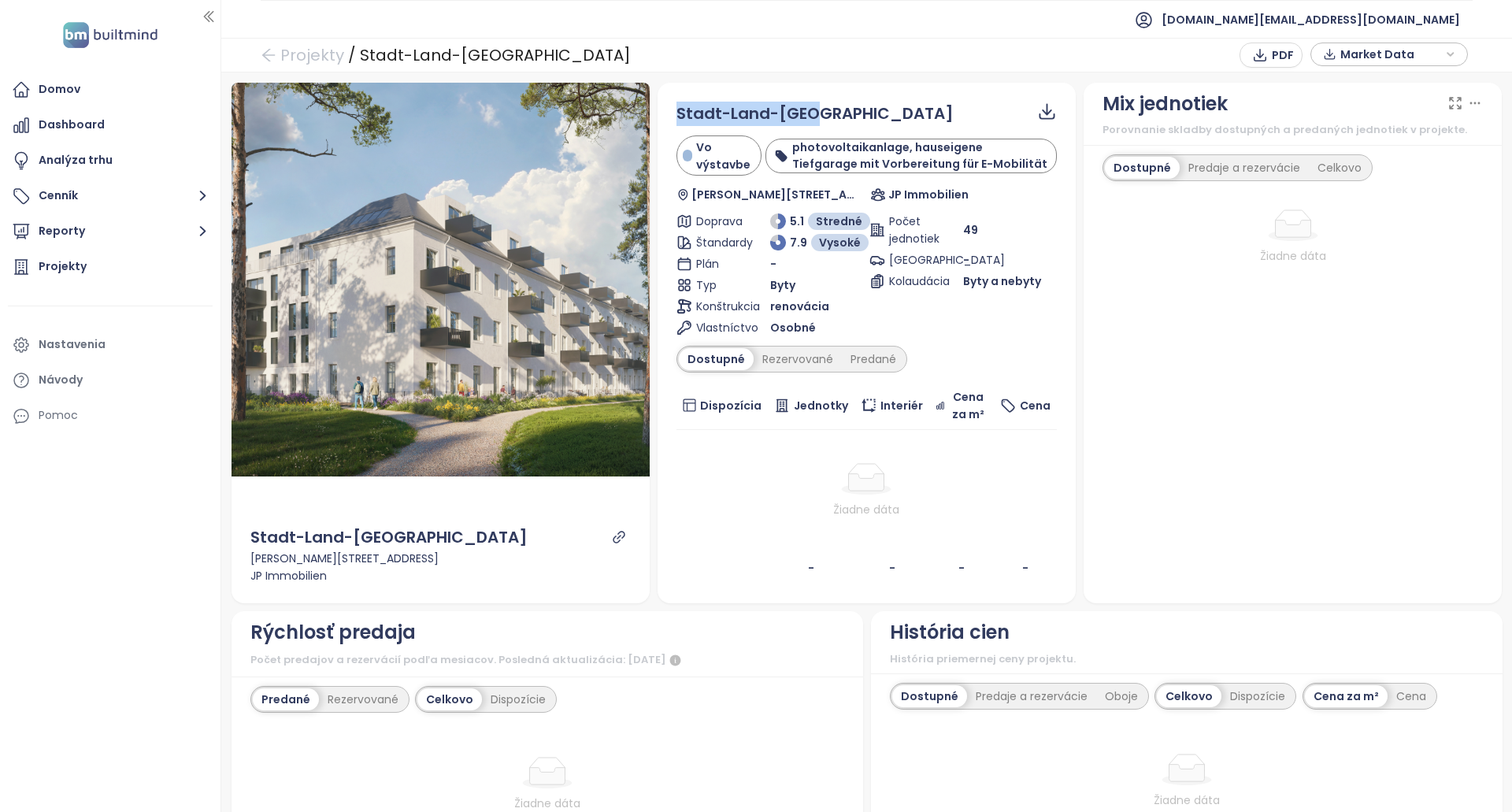
click at [674, 98] on div "Stadt-Land-Berg Vo výstavbe photovoltaikanlage, hauseigene Tiefgarage mit Vorbe…" at bounding box center [867, 342] width 419 height 520
copy span "Stadt-Land-Berg"
click at [768, 414] on th "Jednotky" at bounding box center [811, 406] width 87 height 48
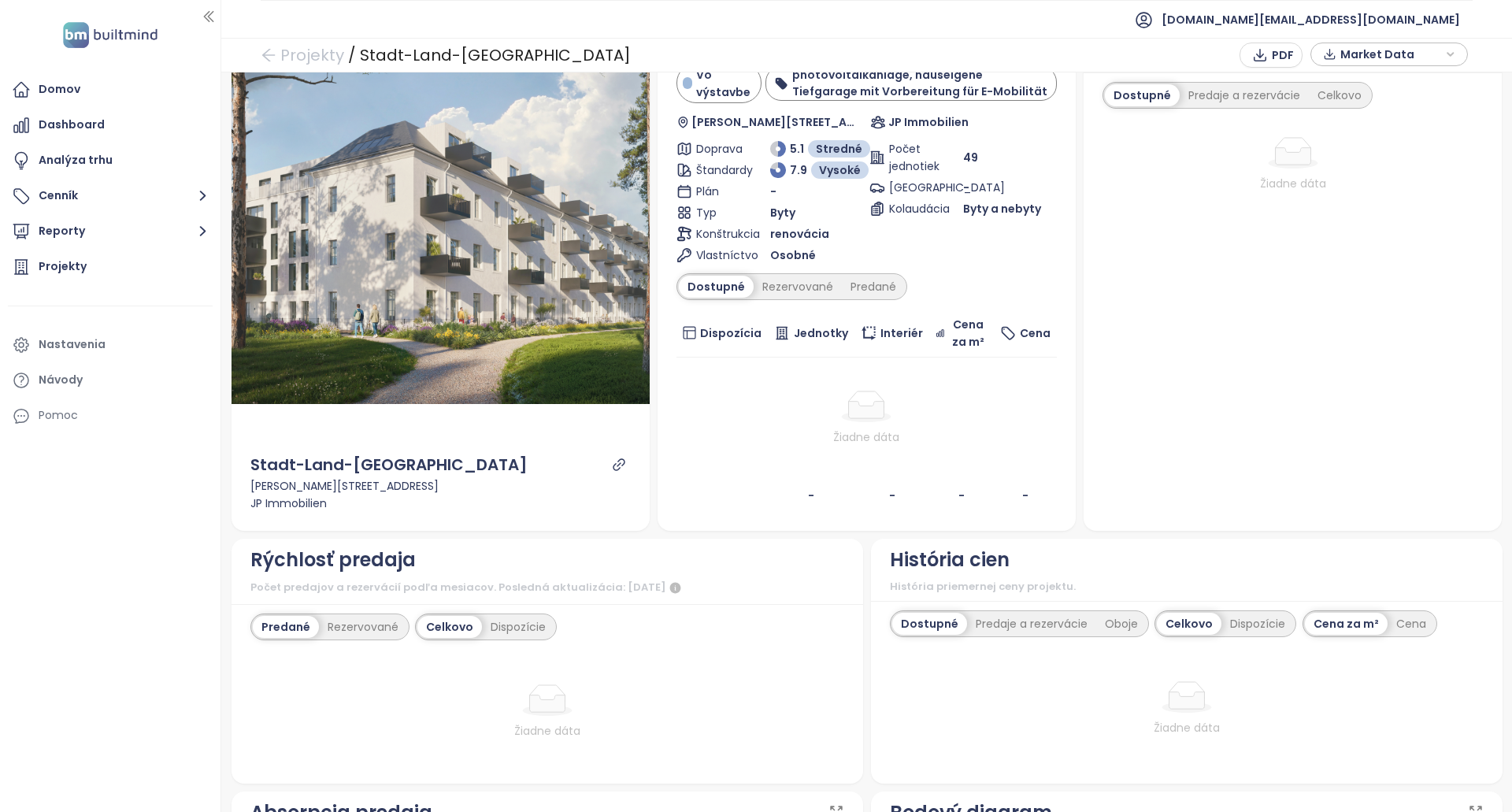
scroll to position [315, 0]
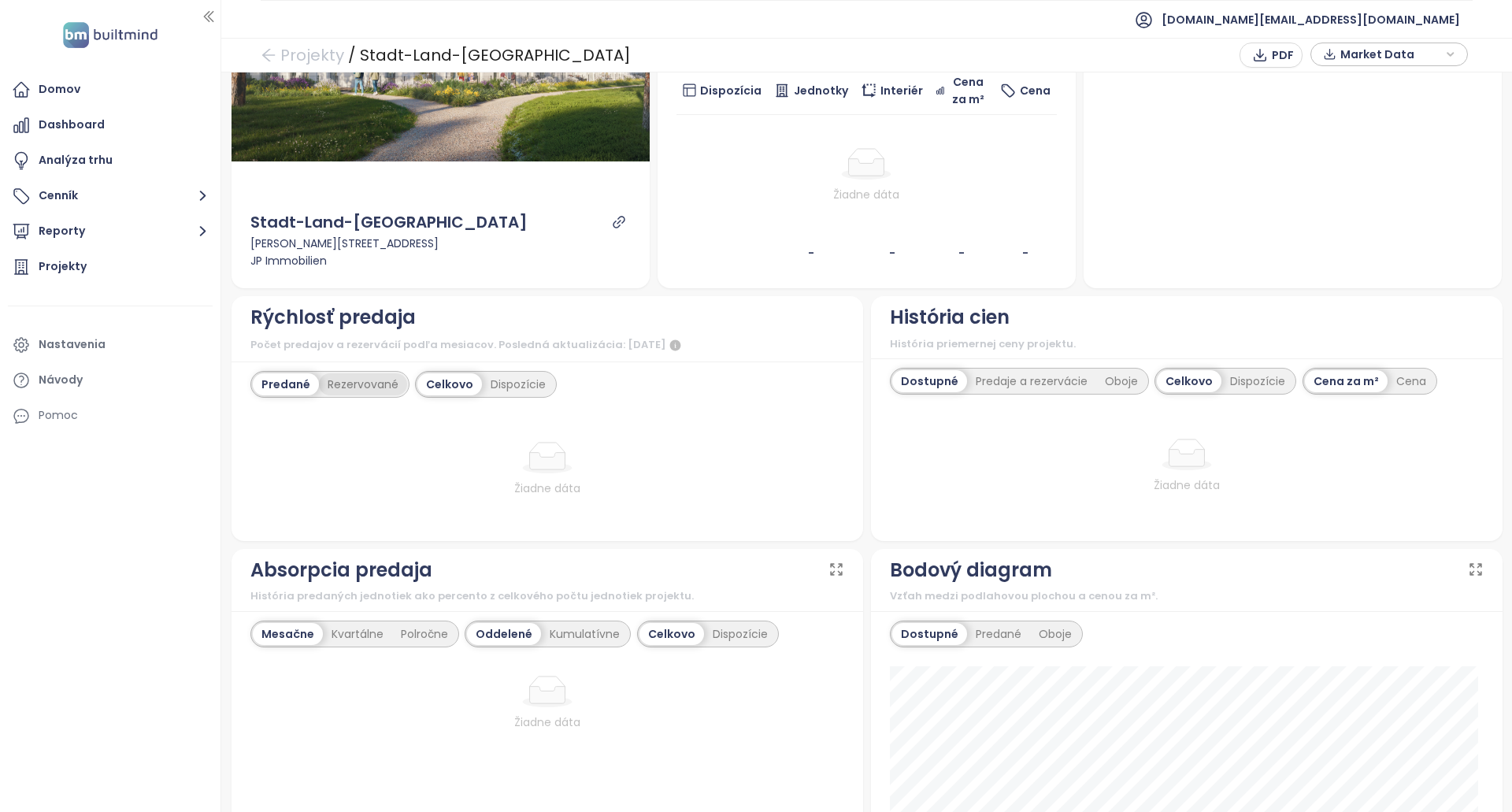
click at [387, 383] on div "Rezervované" at bounding box center [363, 384] width 88 height 22
click at [262, 380] on div "Predané" at bounding box center [284, 384] width 63 height 22
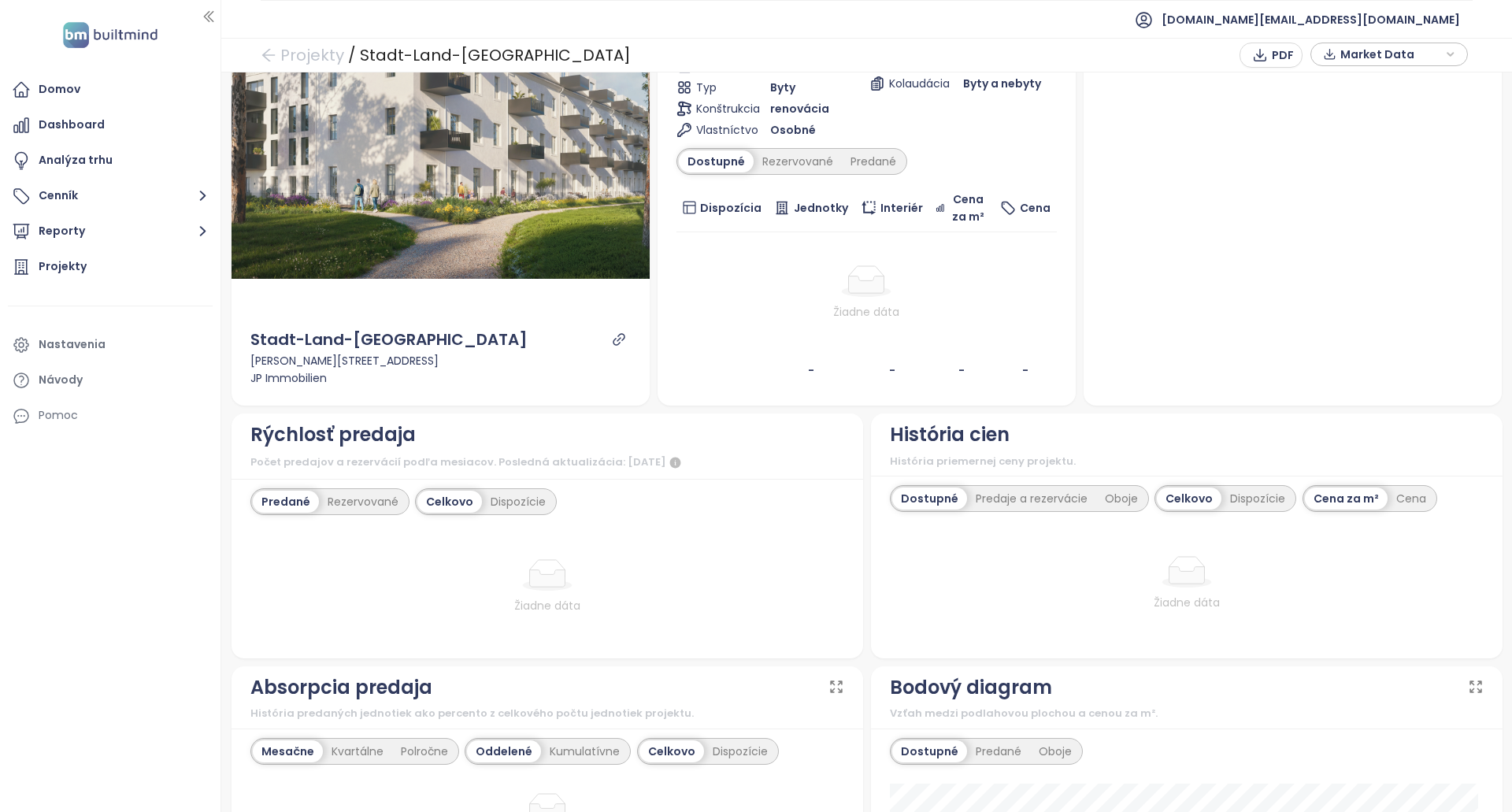
scroll to position [0, 0]
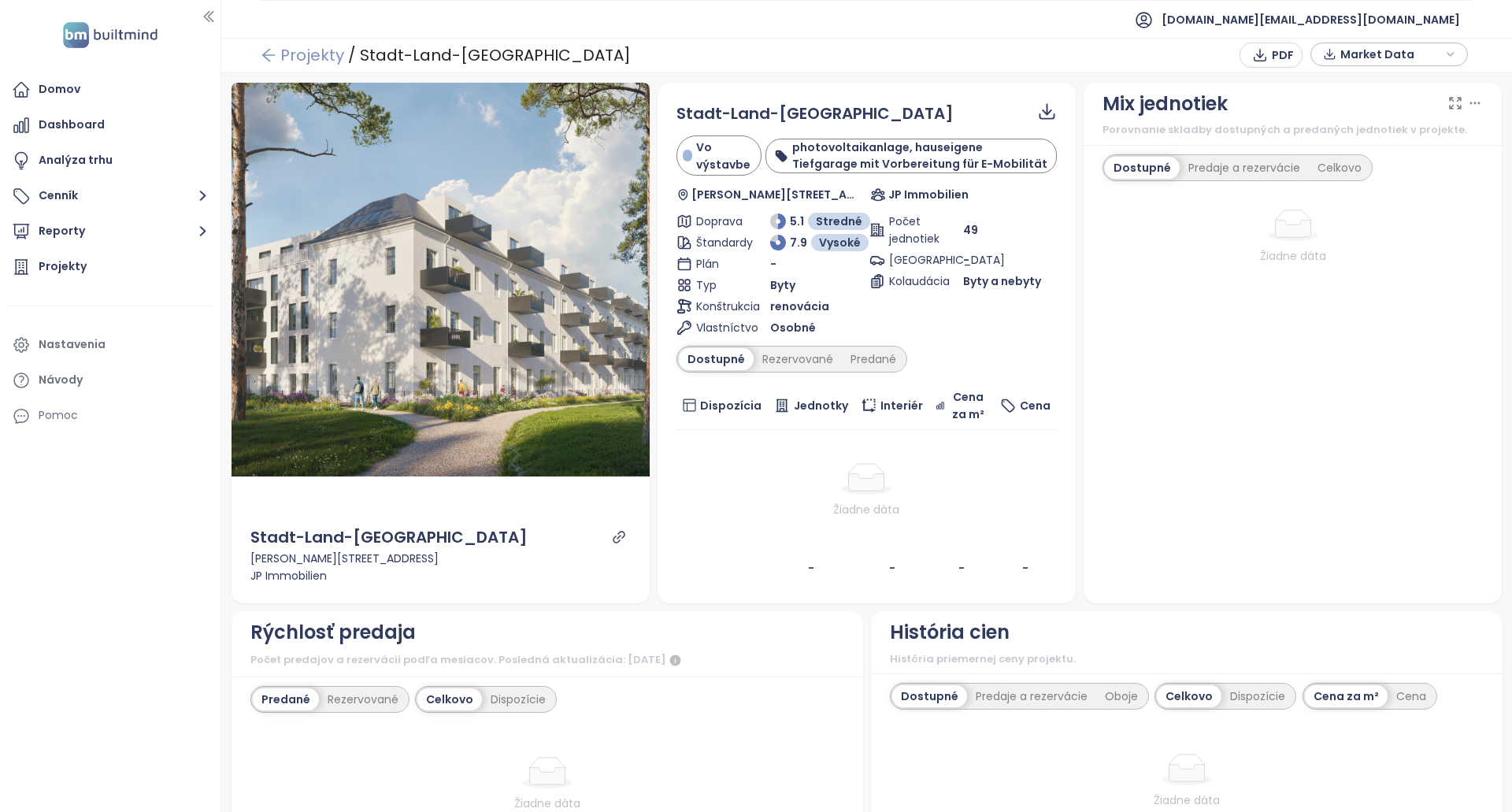
click at [295, 52] on link "Projekty" at bounding box center [302, 56] width 84 height 28
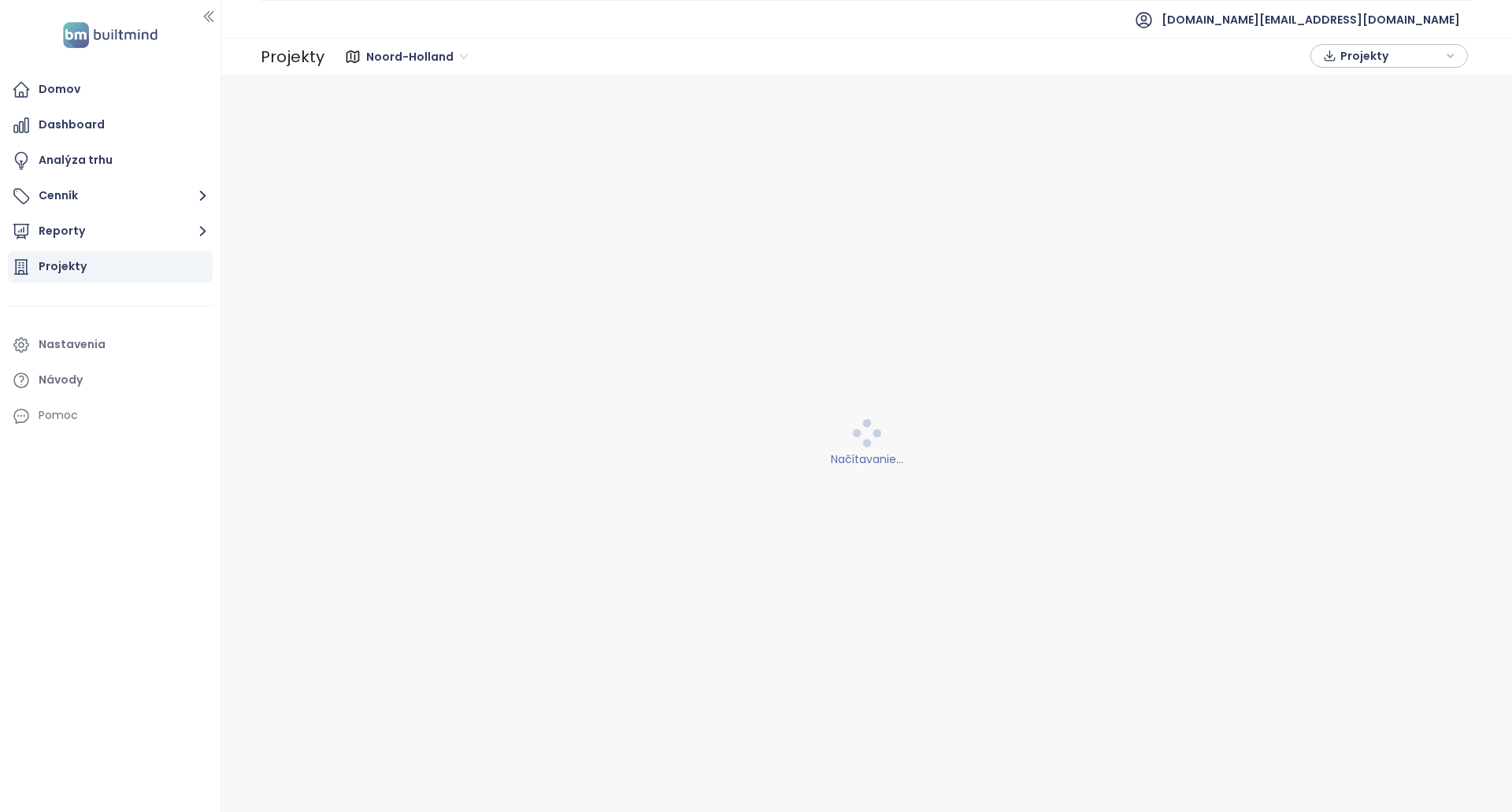
click at [394, 65] on span "Noord-Holland" at bounding box center [417, 56] width 102 height 24
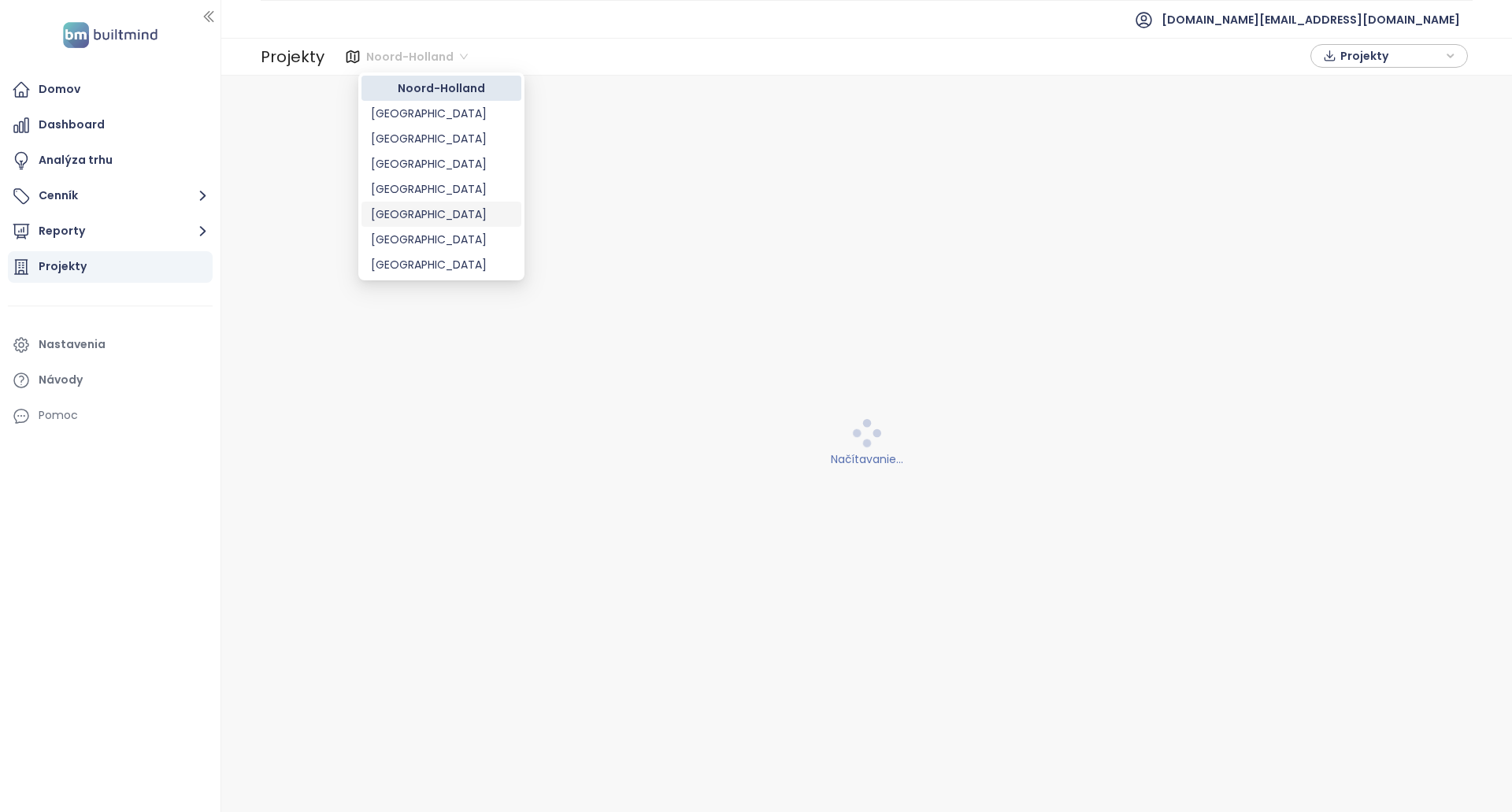
click at [426, 212] on div "Vienna" at bounding box center [441, 215] width 141 height 17
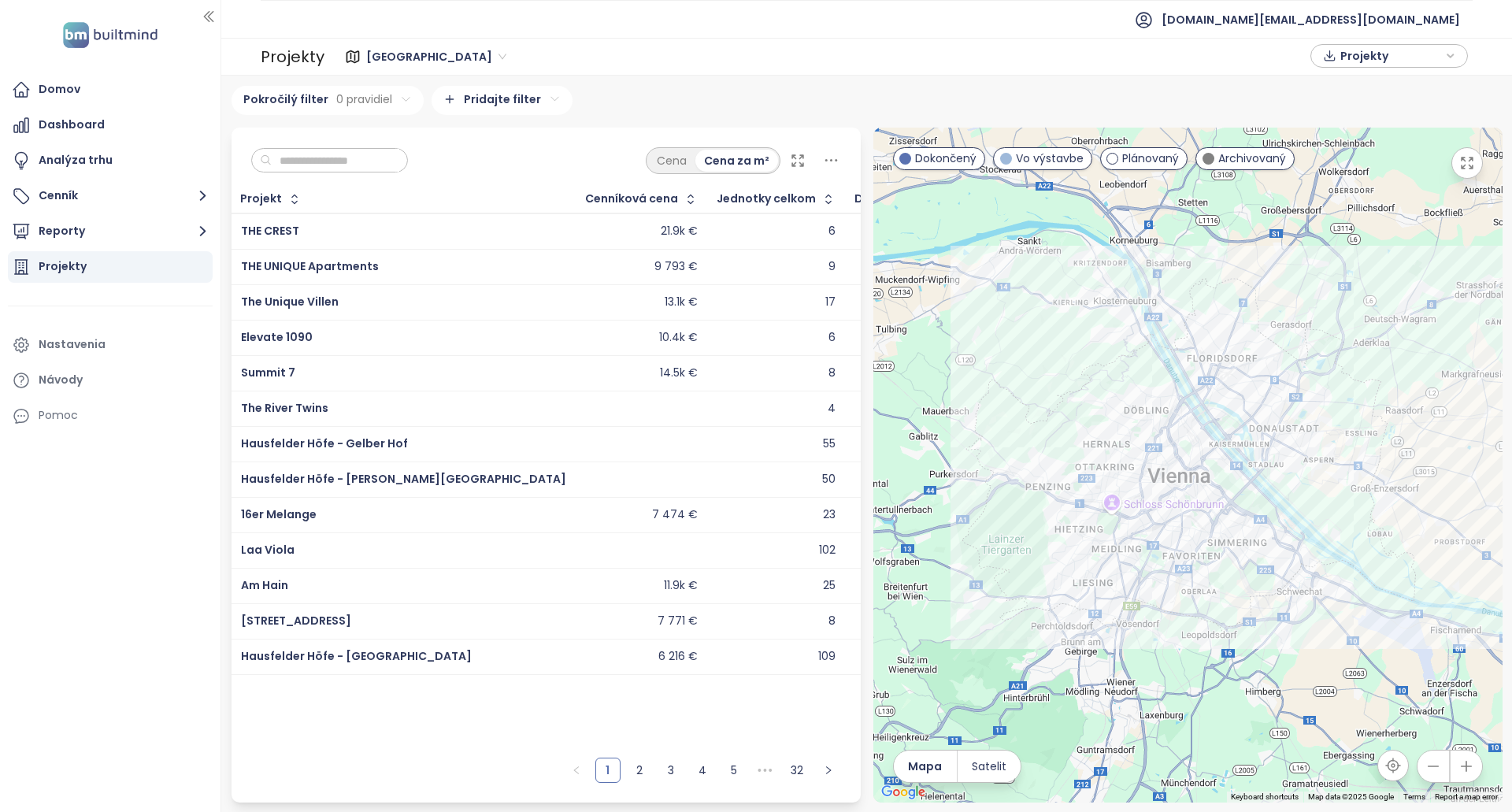
click at [399, 169] on input "text" at bounding box center [336, 160] width 128 height 24
paste input "**********"
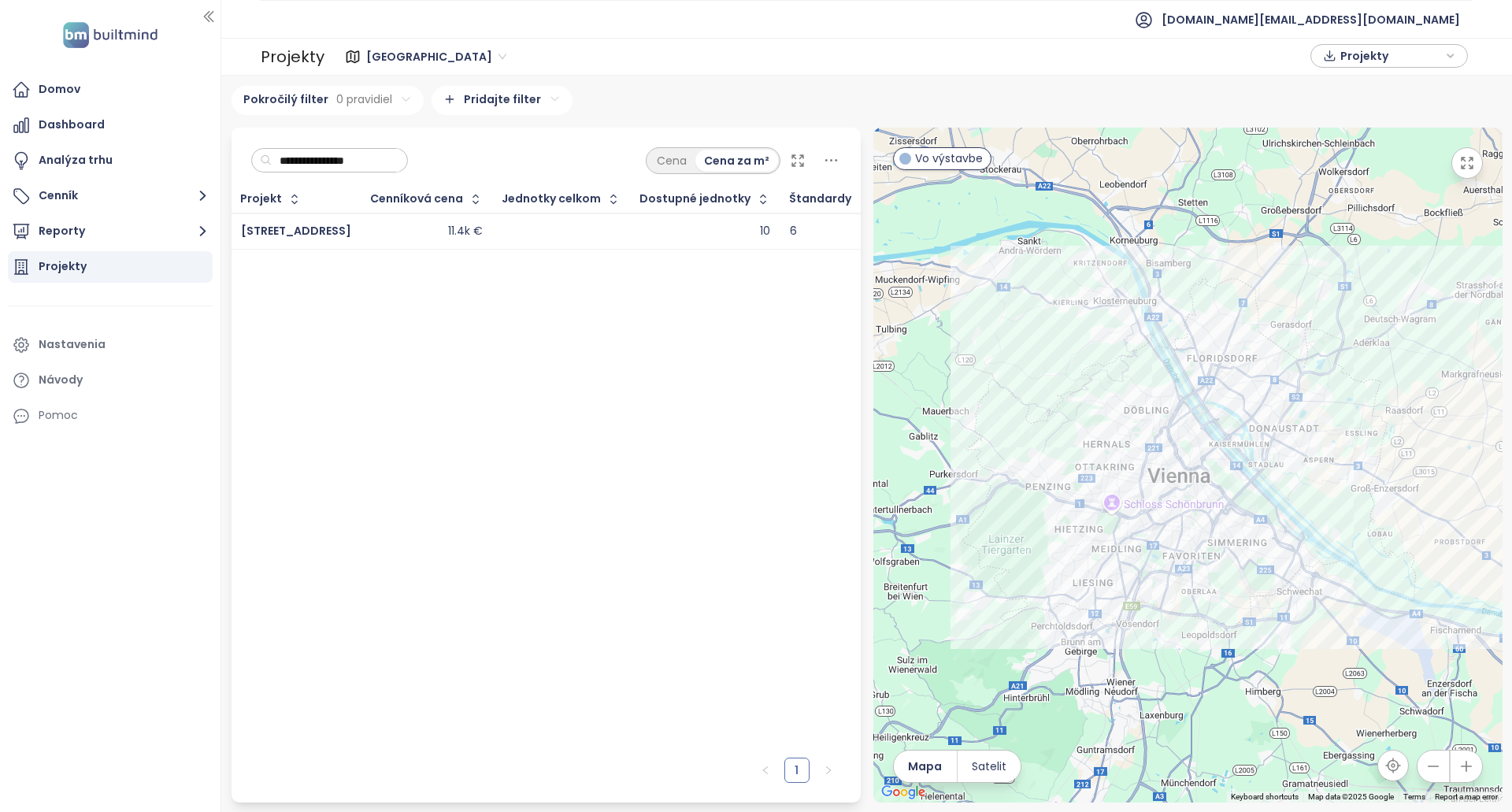
type input "**********"
click at [542, 232] on div at bounding box center [562, 231] width 119 height 19
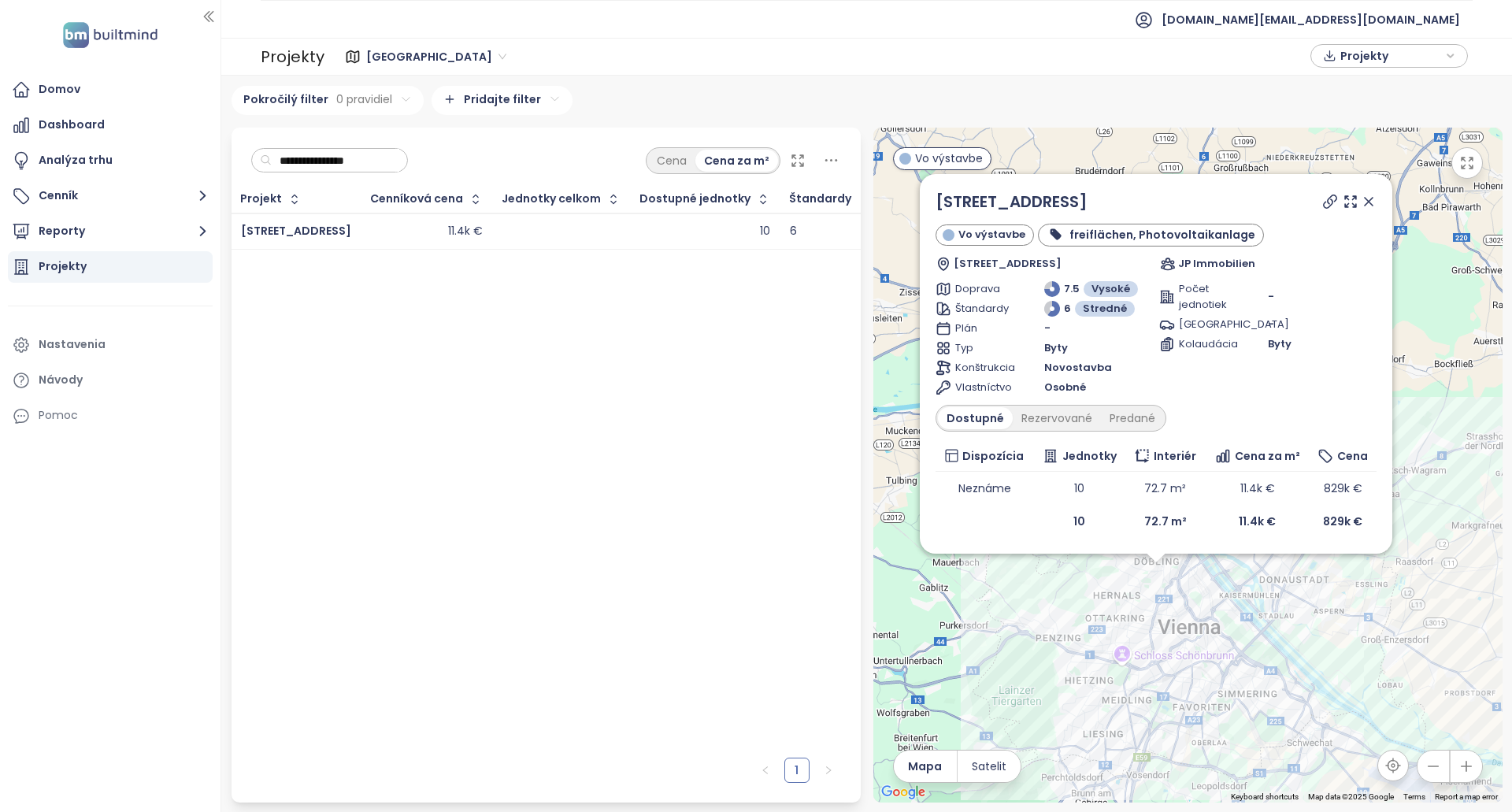
click at [1124, 433] on div "Martinstrasse 86 Vo výstavbe freiflächen, Photovoltaikanlage Martinstraße 86, 1…" at bounding box center [1156, 364] width 441 height 348
click at [1129, 428] on div "Predané" at bounding box center [1132, 418] width 63 height 22
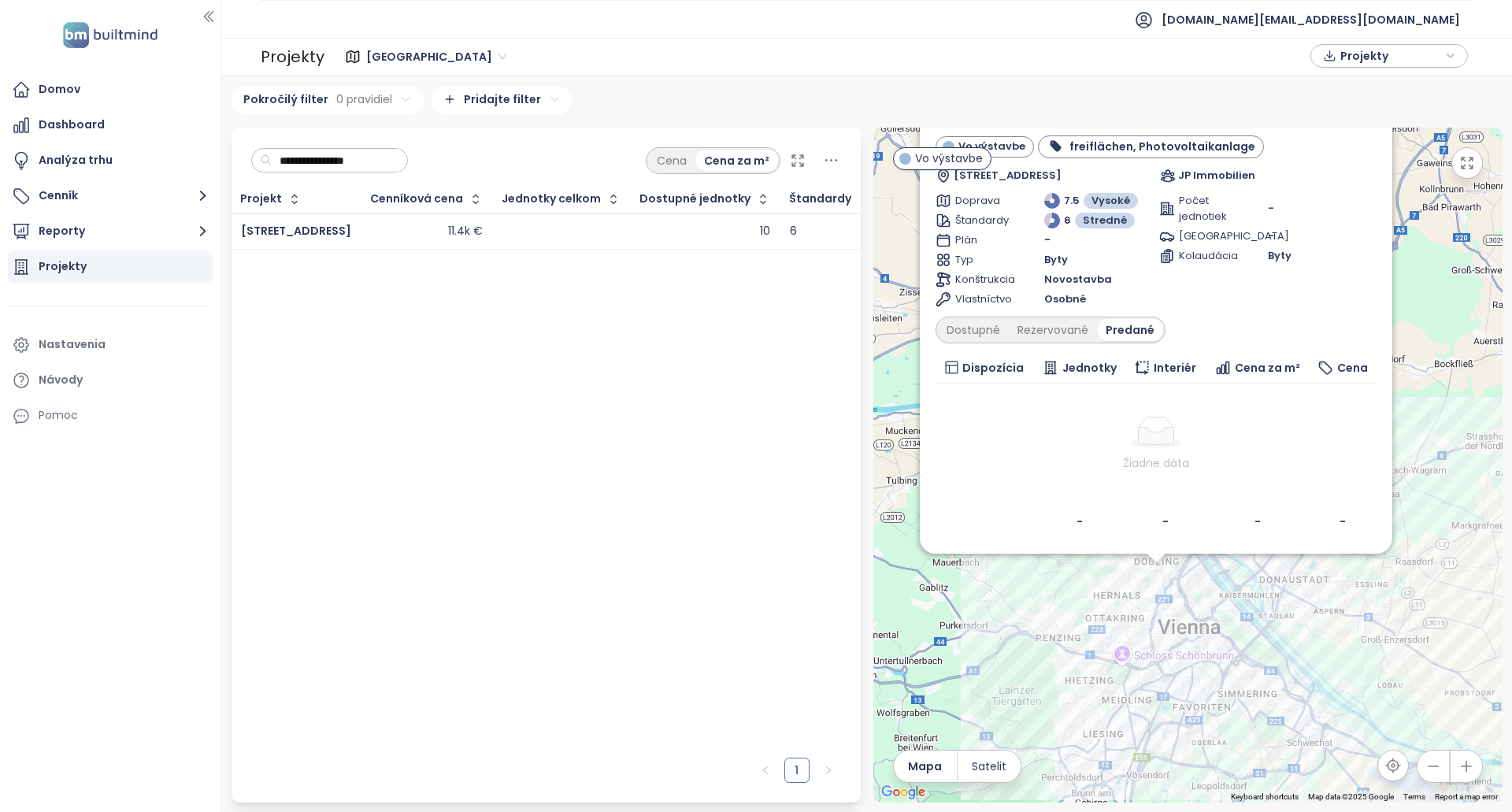
click at [1077, 316] on div "Martinstrasse 86 Vo výstavbe freiflächen, Photovoltaikanlage Martinstraße 86, 1…" at bounding box center [1156, 320] width 441 height 437
click at [1073, 326] on div "Rezervované" at bounding box center [1053, 329] width 88 height 22
click at [980, 346] on div "Martinstrasse 86 Vo výstavbe freiflächen, Photovoltaikanlage Martinstraße 86, 1…" at bounding box center [1156, 320] width 441 height 437
click at [975, 337] on div "Dostupné" at bounding box center [973, 329] width 71 height 22
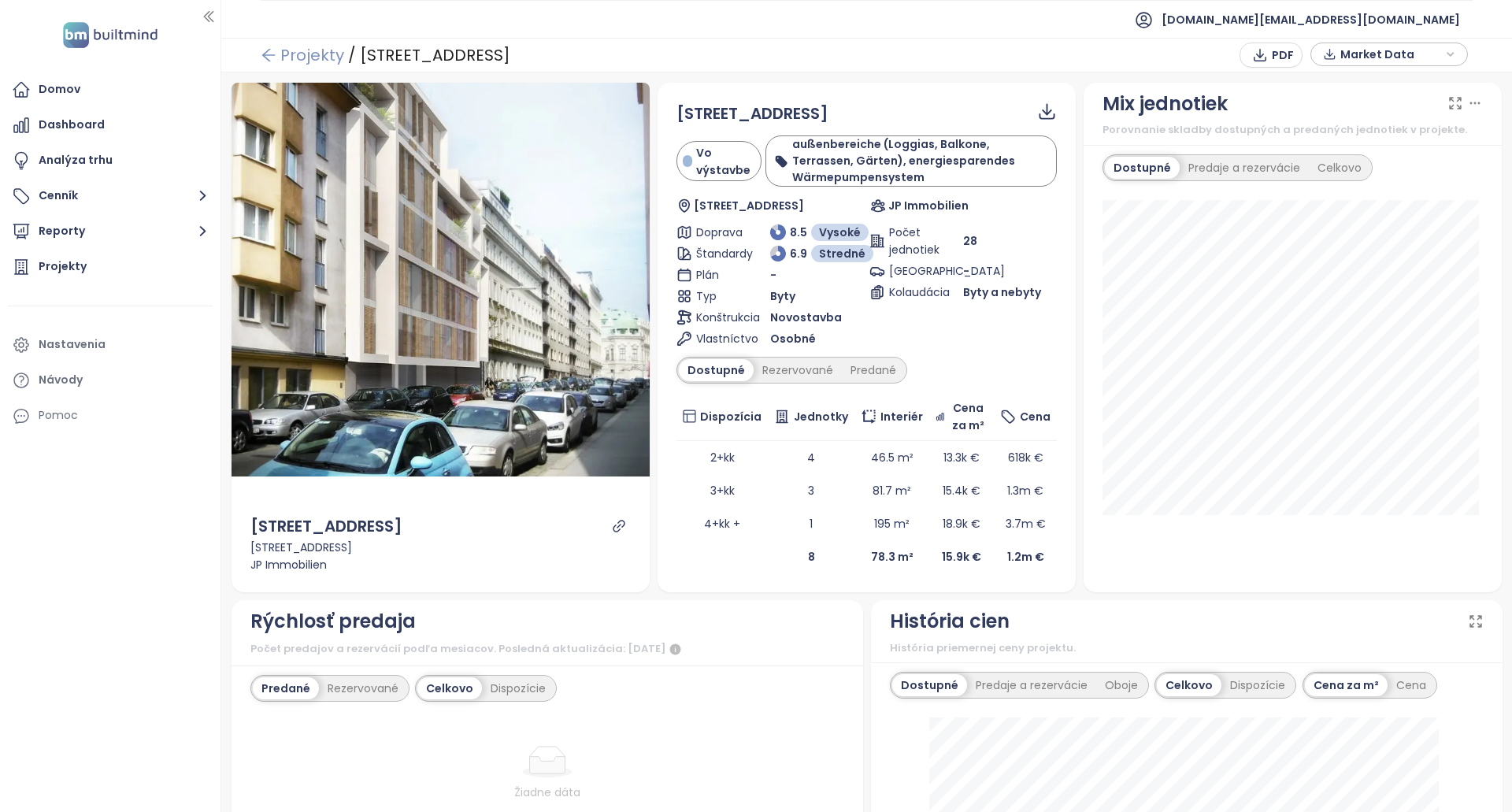
click at [302, 52] on link "Projekty" at bounding box center [302, 56] width 84 height 28
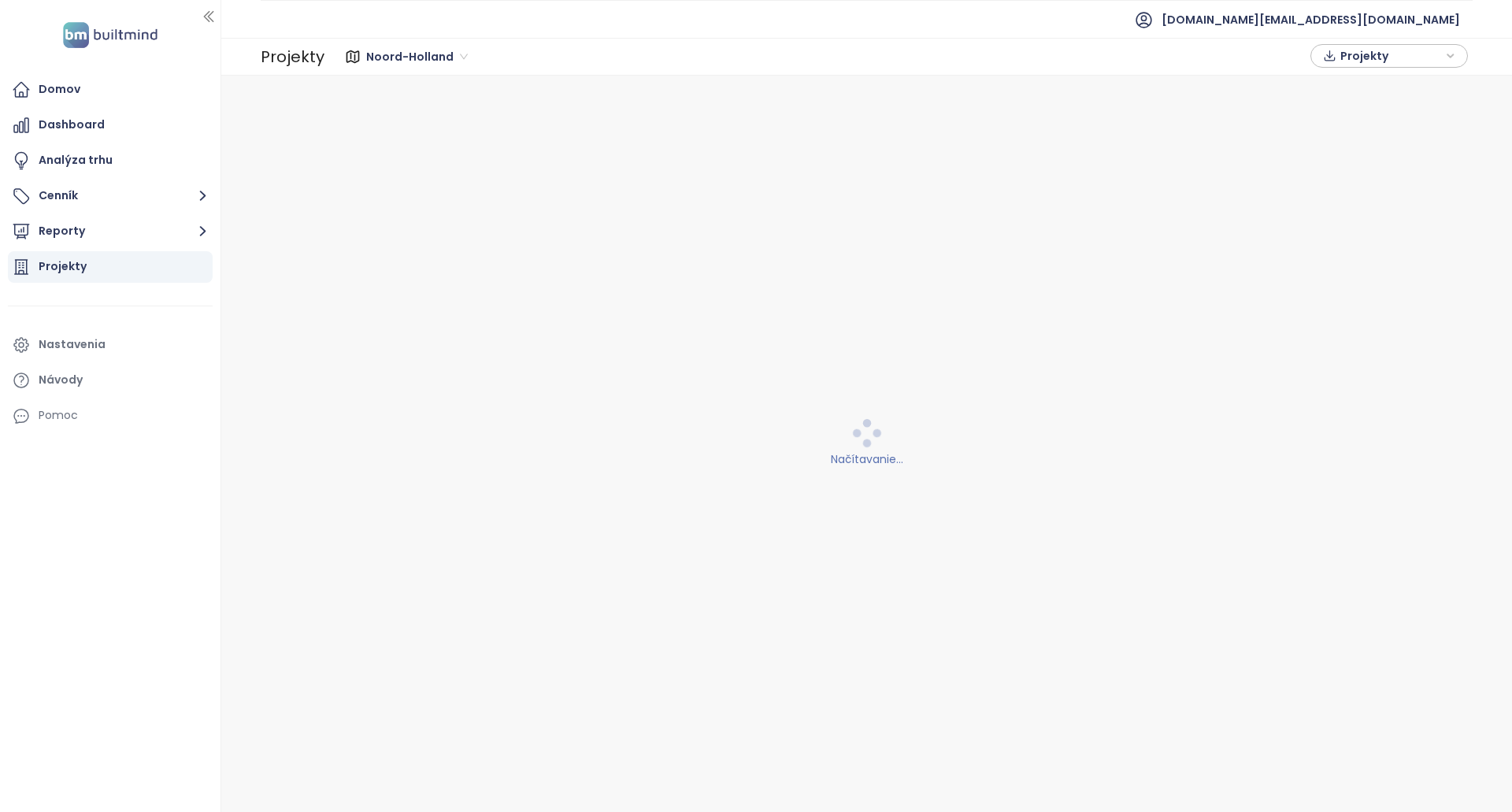
click at [428, 56] on span "Noord-Holland" at bounding box center [417, 56] width 102 height 24
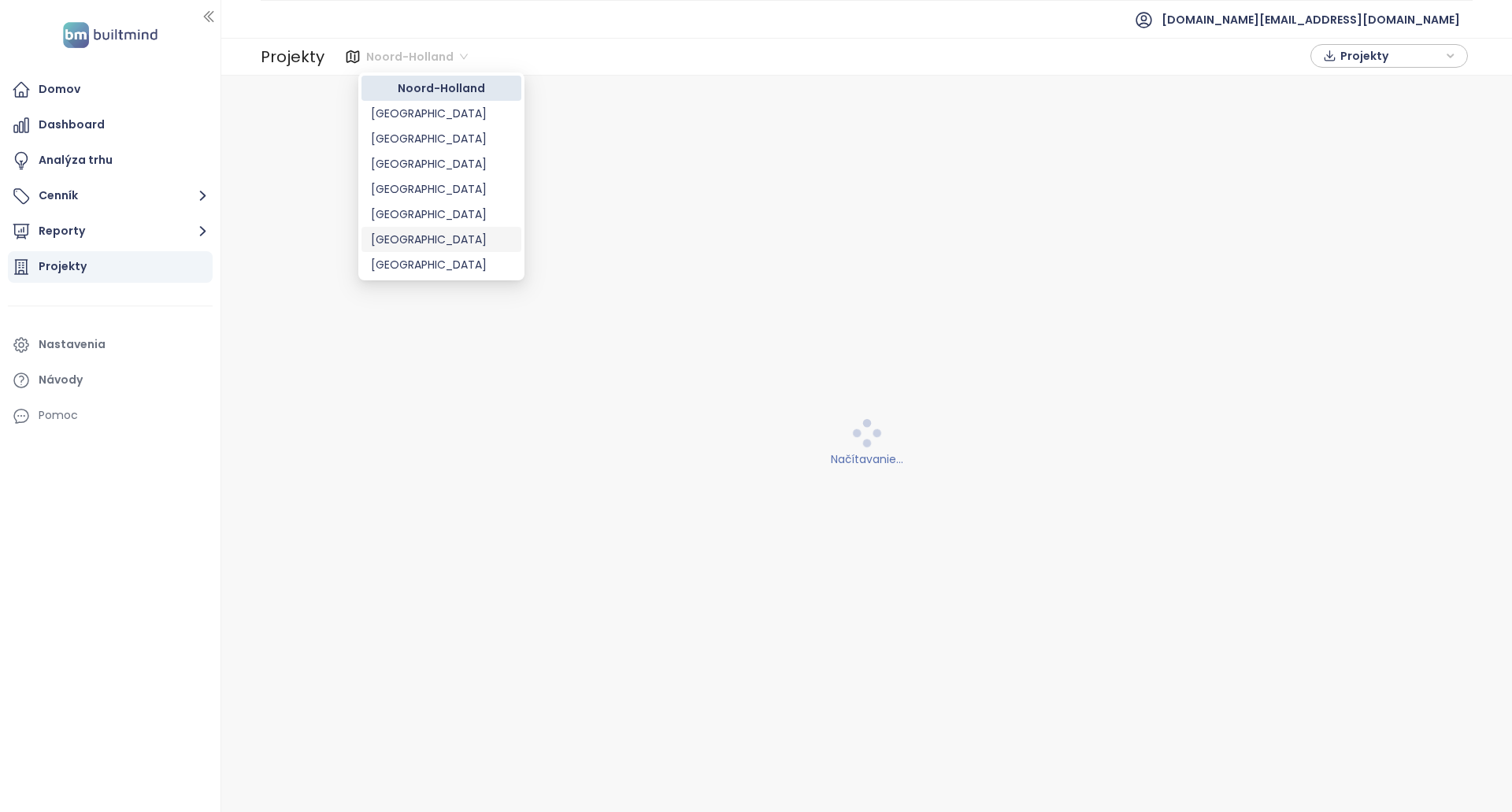
click at [411, 215] on div "[GEOGRAPHIC_DATA]" at bounding box center [441, 215] width 141 height 17
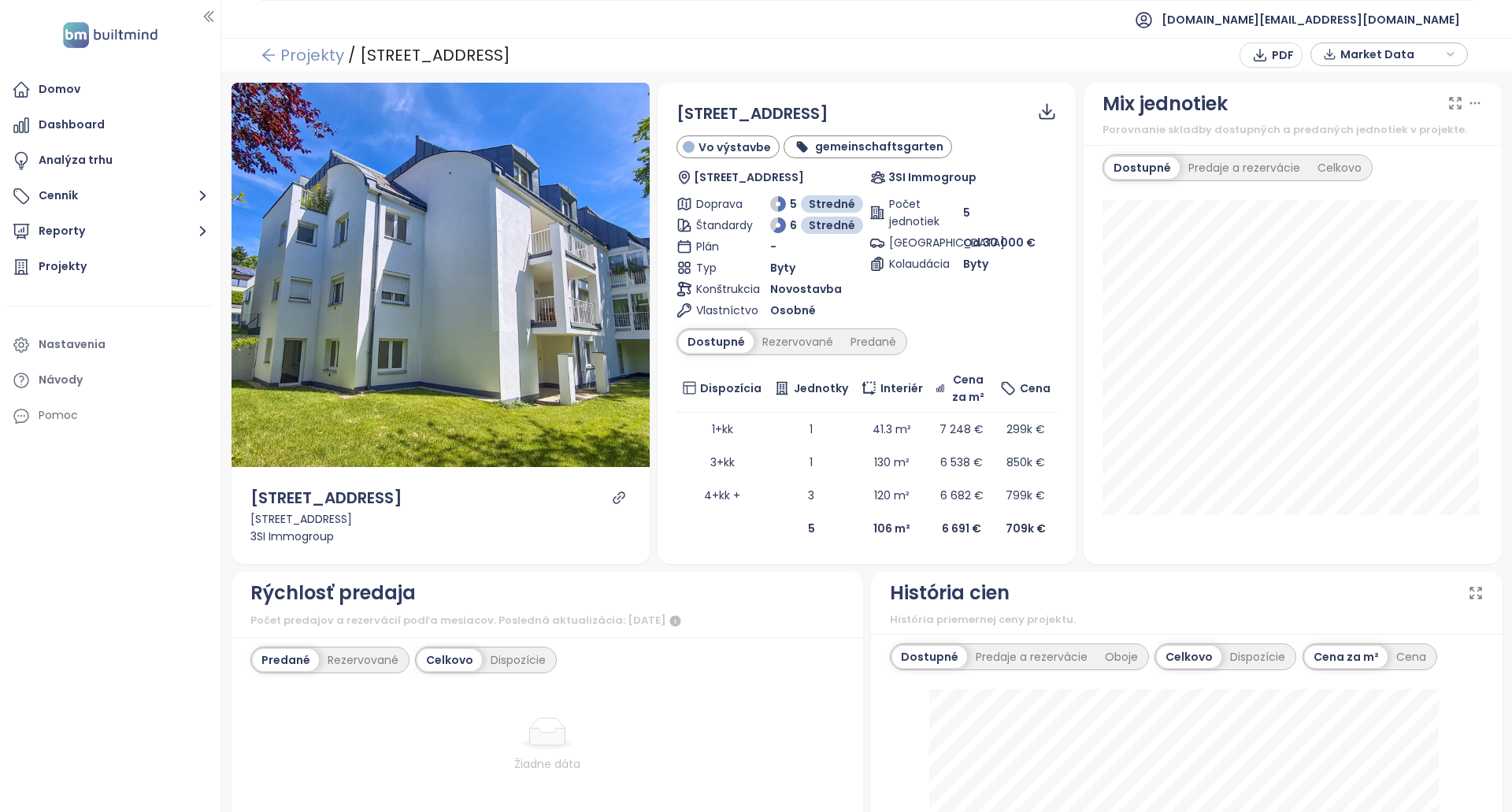
click at [336, 57] on link "Projekty" at bounding box center [302, 56] width 84 height 28
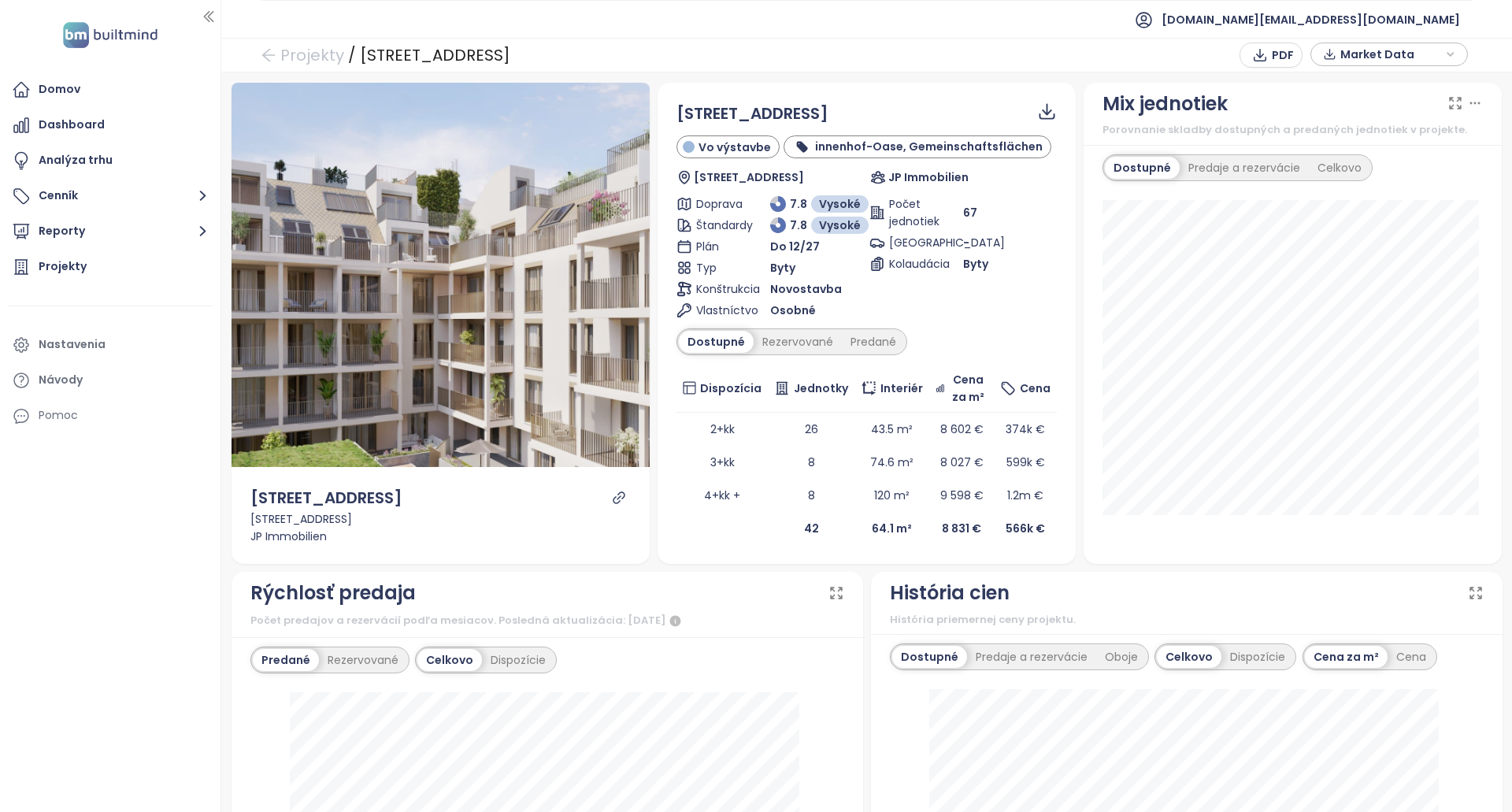
click at [772, 108] on span "[STREET_ADDRESS]" at bounding box center [753, 113] width 152 height 22
click at [705, 106] on span "[STREET_ADDRESS]" at bounding box center [753, 113] width 152 height 22
drag, startPoint x: 705, startPoint y: 106, endPoint x: 882, endPoint y: 112, distance: 177.1
click at [882, 112] on div "[STREET_ADDRESS]" at bounding box center [867, 114] width 380 height 24
copy div "[STREET_ADDRESS]"
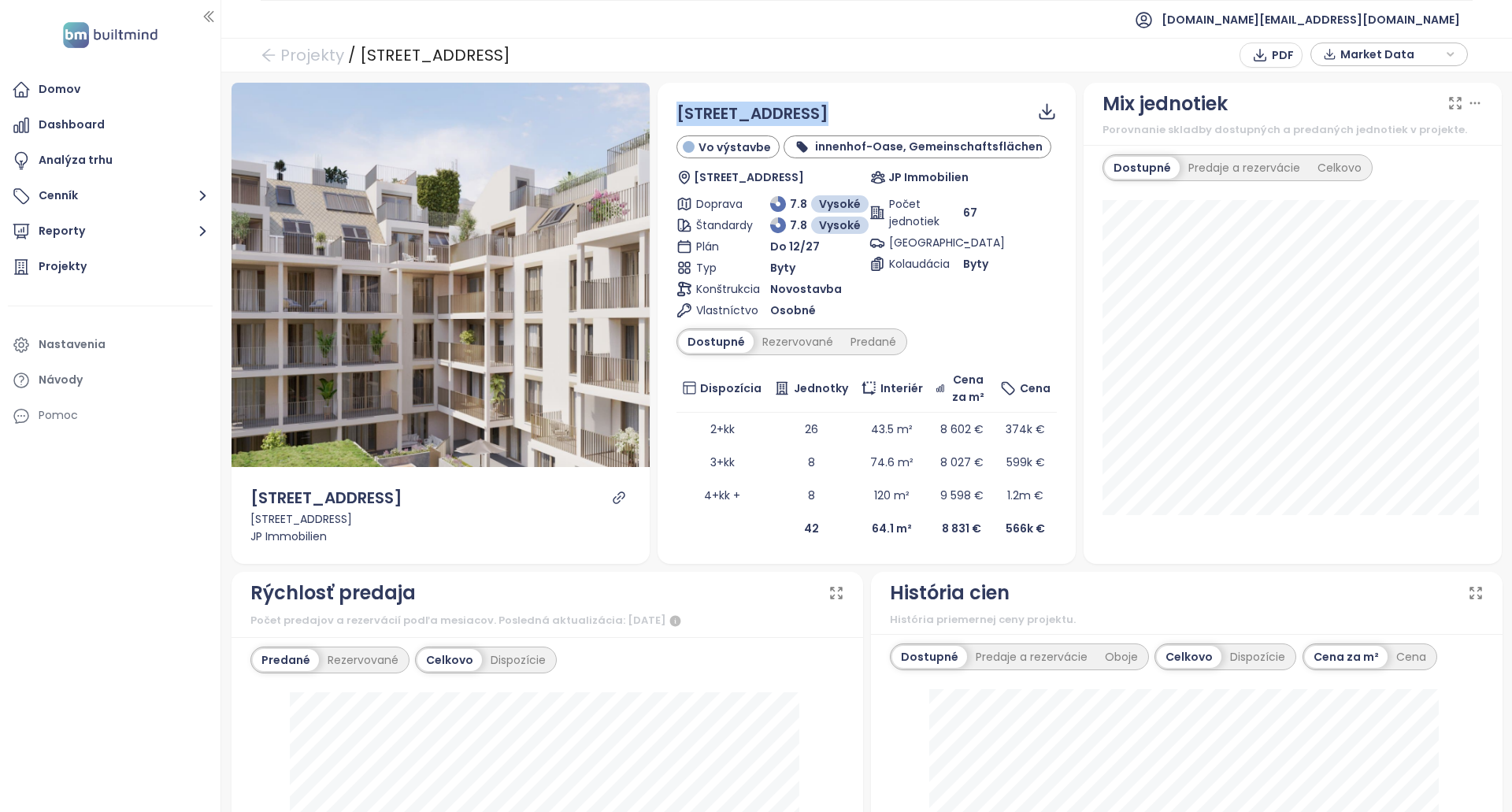
copy div "[STREET_ADDRESS]"
click at [912, 114] on div "[STREET_ADDRESS]" at bounding box center [867, 114] width 380 height 24
